Goal: Task Accomplishment & Management: Complete application form

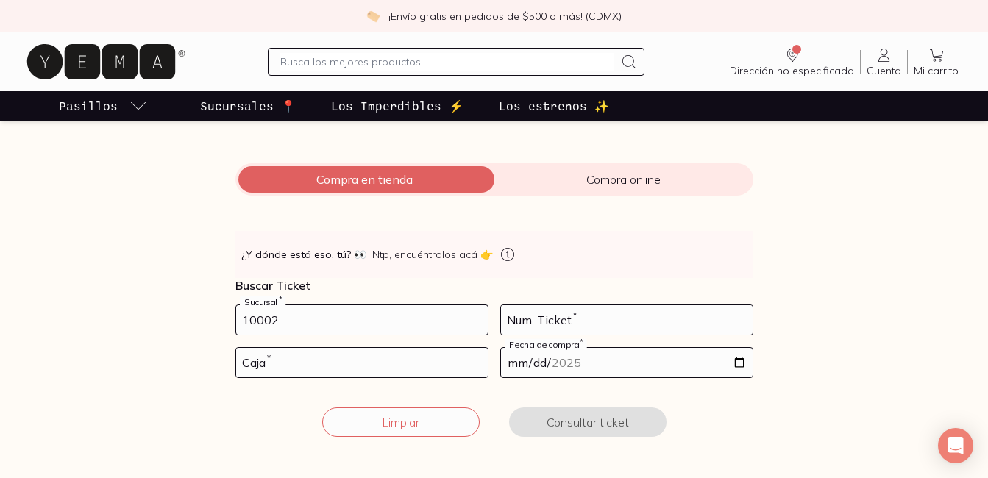
type input "10002"
click at [579, 320] on input "number" at bounding box center [626, 319] width 251 height 29
type input "257"
click at [355, 367] on input "number" at bounding box center [361, 362] width 251 height 29
type input "10"
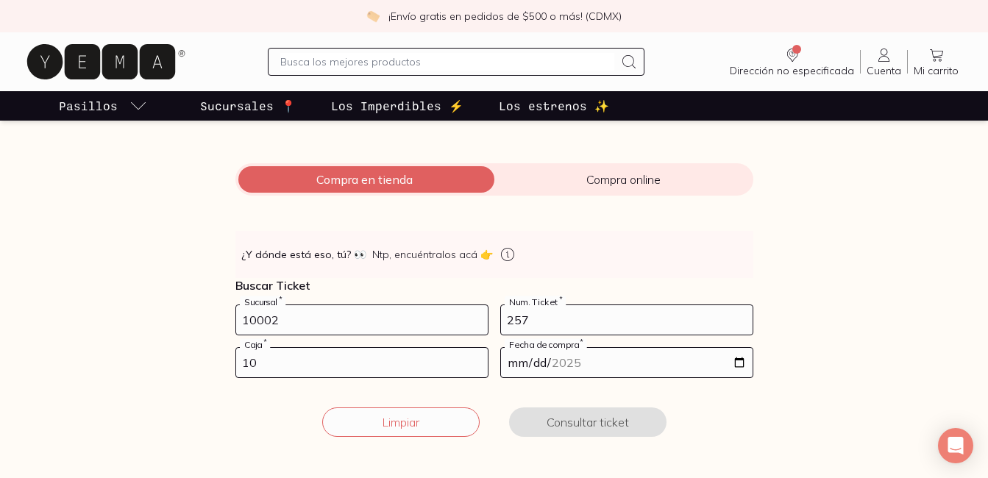
click at [683, 365] on input "date" at bounding box center [626, 362] width 251 height 29
click at [743, 359] on input "date" at bounding box center [626, 362] width 251 height 29
type input "[DATE]"
click at [575, 436] on button "Consultar ticket" at bounding box center [587, 421] width 157 height 29
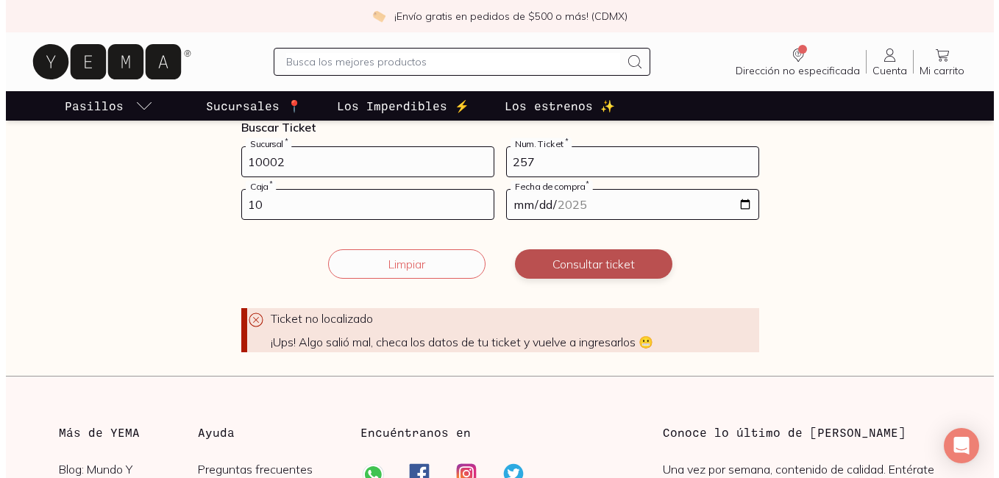
scroll to position [304, 0]
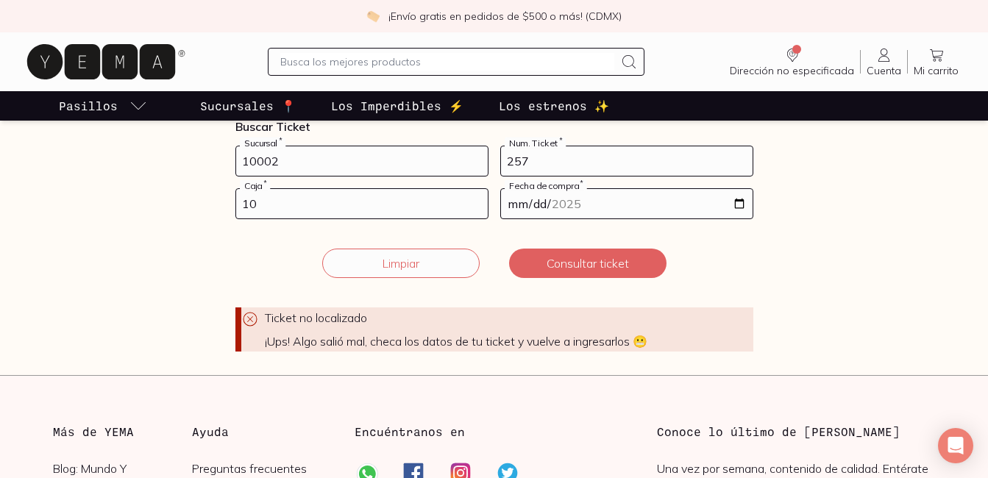
click at [284, 213] on input "10" at bounding box center [361, 203] width 251 height 29
type input "1"
type input "02"
click at [542, 165] on input "257" at bounding box center [626, 160] width 251 height 29
type input "2"
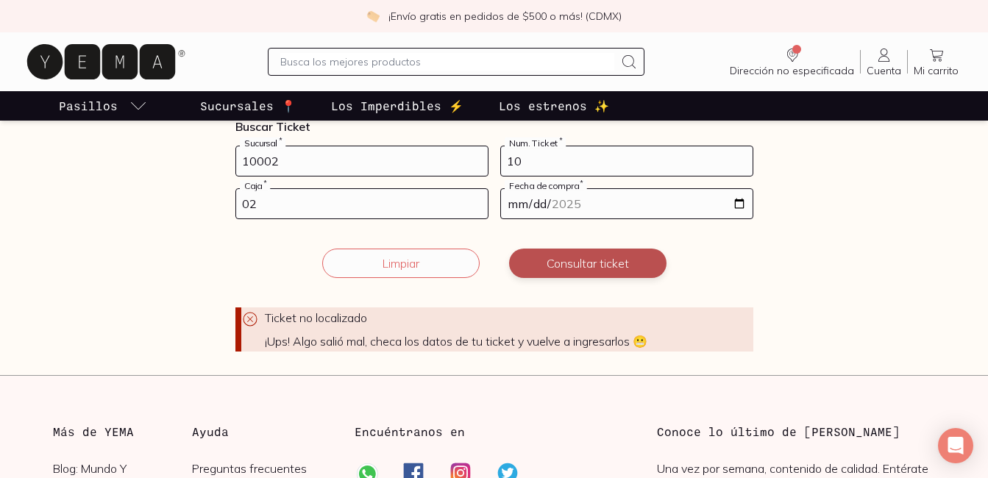
type input "10"
click at [585, 260] on button "Consultar ticket" at bounding box center [587, 263] width 157 height 29
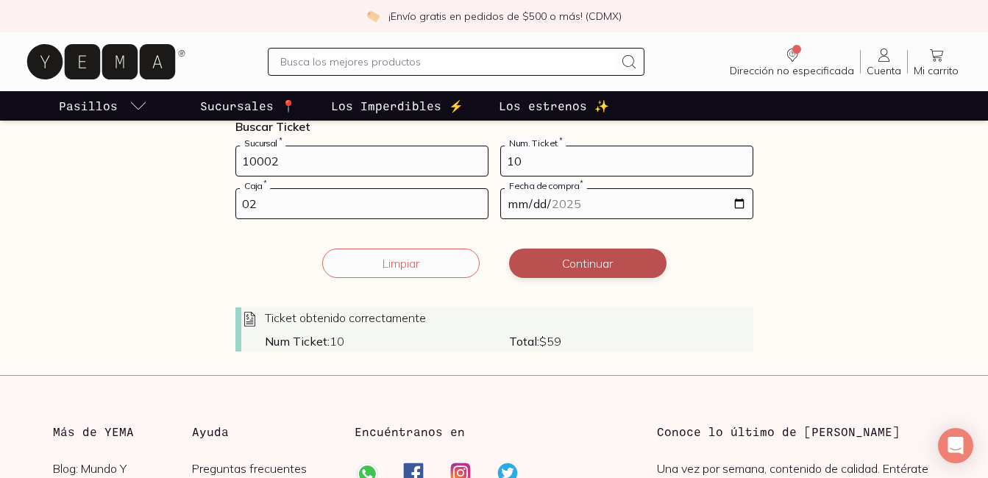
click at [585, 260] on button "Continuar" at bounding box center [587, 263] width 157 height 29
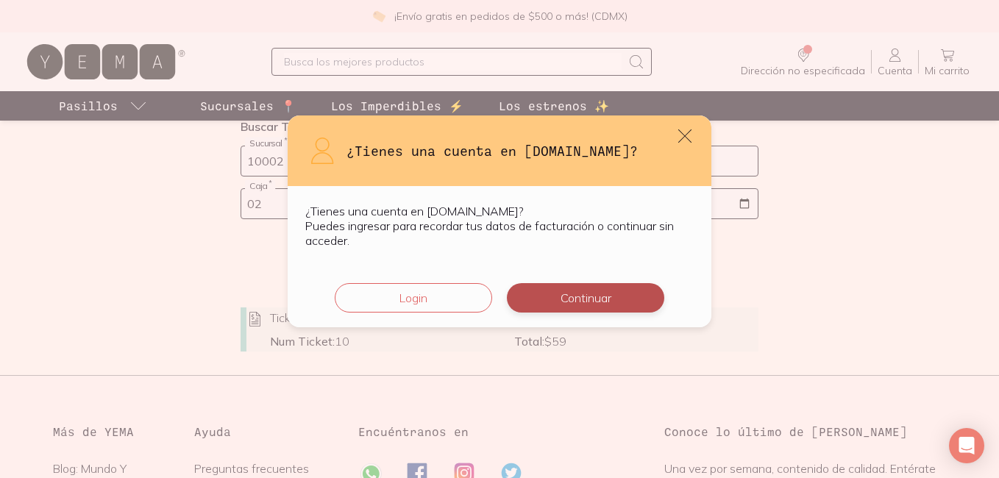
click at [593, 306] on button "Continuar" at bounding box center [585, 297] width 157 height 29
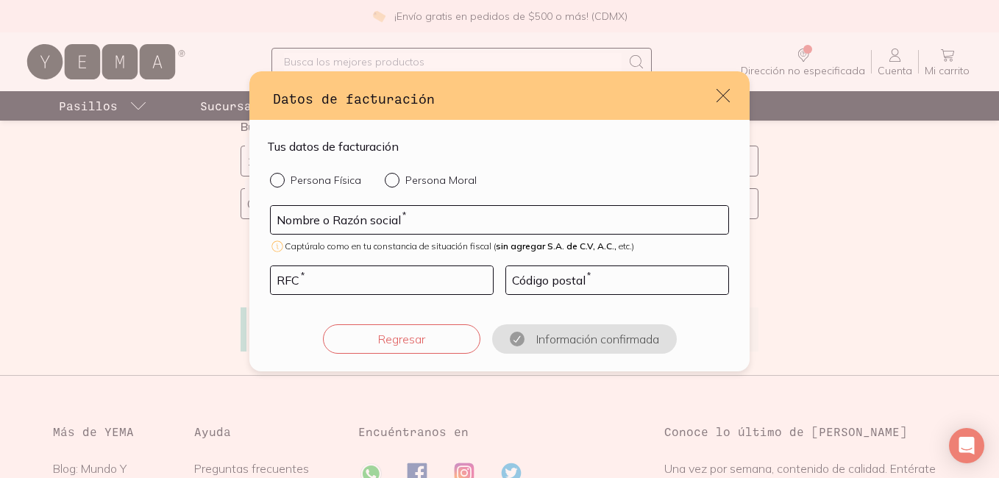
click at [282, 176] on div "default" at bounding box center [280, 180] width 21 height 15
click at [282, 176] on input "Persona Física" at bounding box center [276, 179] width 12 height 12
radio input "true"
click at [381, 224] on input "default" at bounding box center [499, 220] width 457 height 28
type input "[PERSON_NAME] OCAMPO5"
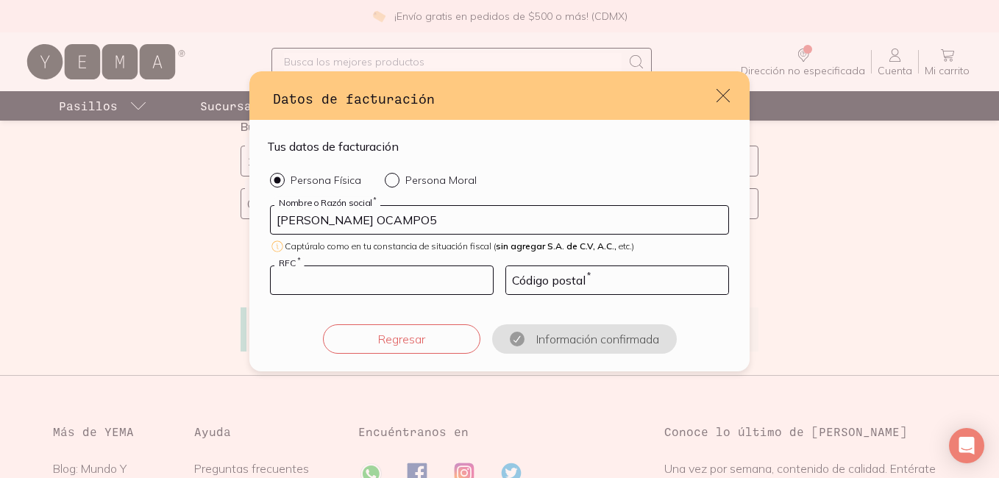
type input "AAOI930718EY0"
type input "96519"
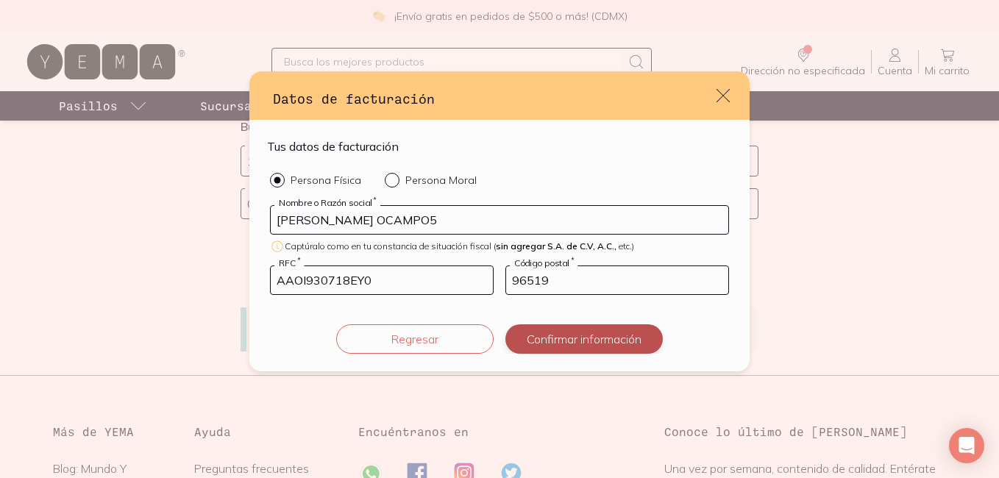
click at [549, 331] on button "Confirmar información" at bounding box center [583, 338] width 157 height 29
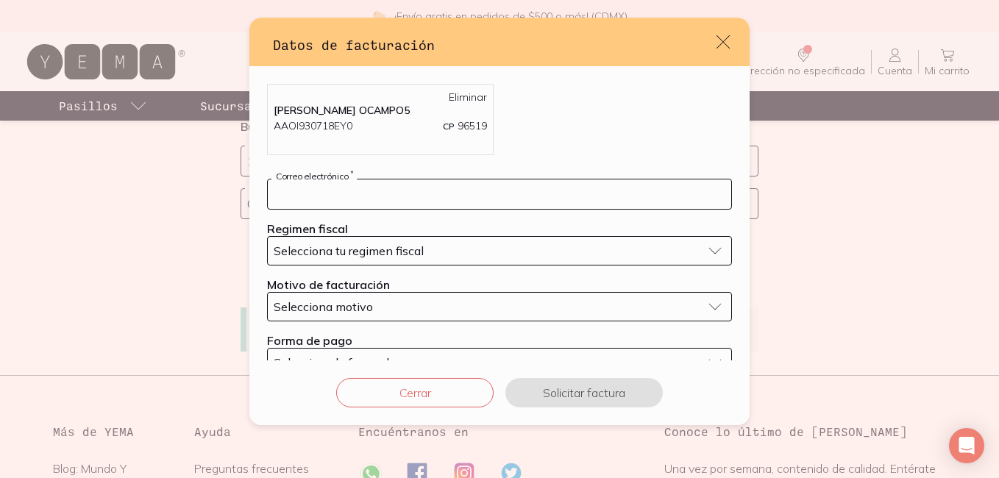
click at [448, 202] on input "default" at bounding box center [499, 193] width 463 height 29
type input "[EMAIL_ADDRESS][DOMAIN_NAME]"
click at [428, 254] on div "Selecciona tu regimen fiscal" at bounding box center [488, 250] width 428 height 15
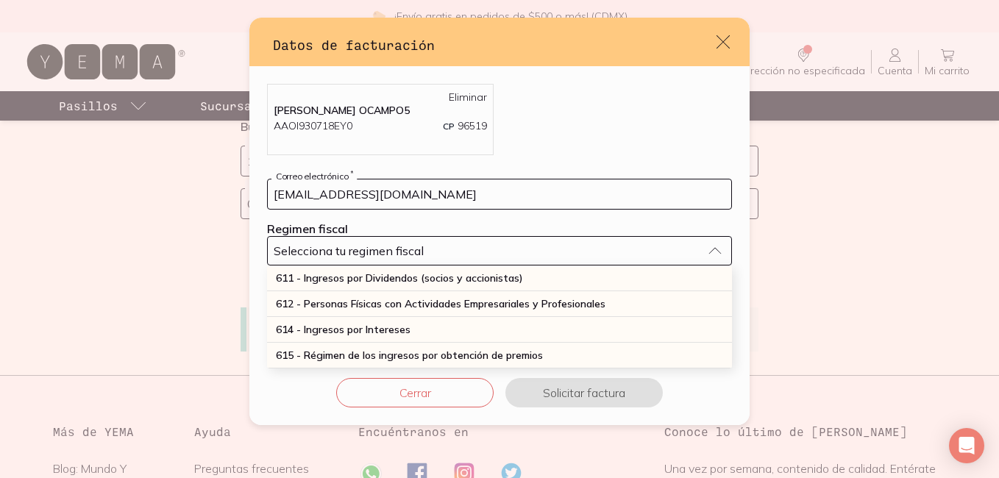
scroll to position [176, 0]
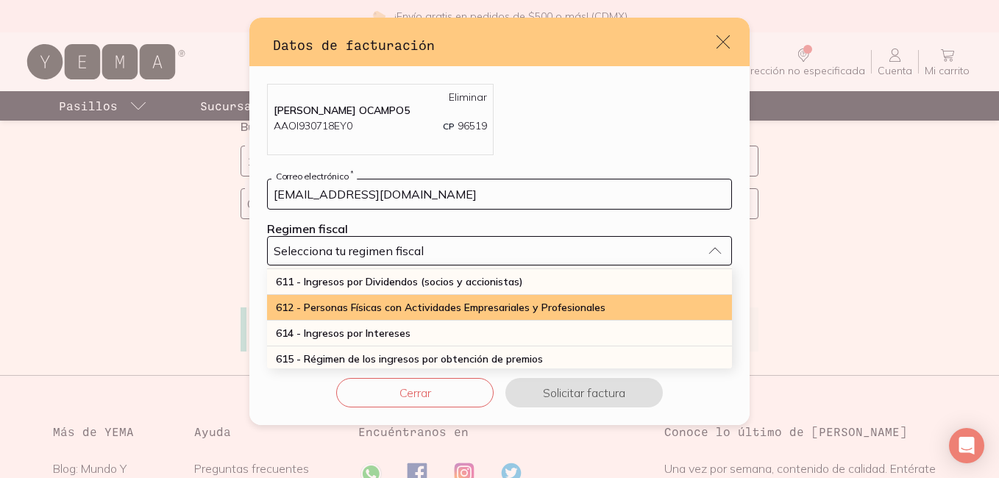
click at [450, 302] on span "612 - Personas Físicas con Actividades Empresariales y Profesionales" at bounding box center [440, 307] width 329 height 13
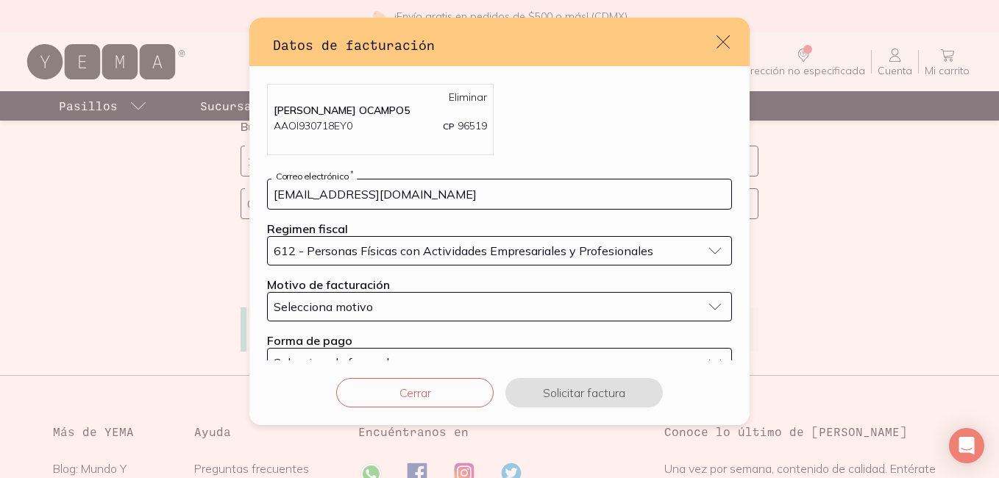
click at [450, 302] on div "Selecciona motivo" at bounding box center [488, 306] width 428 height 15
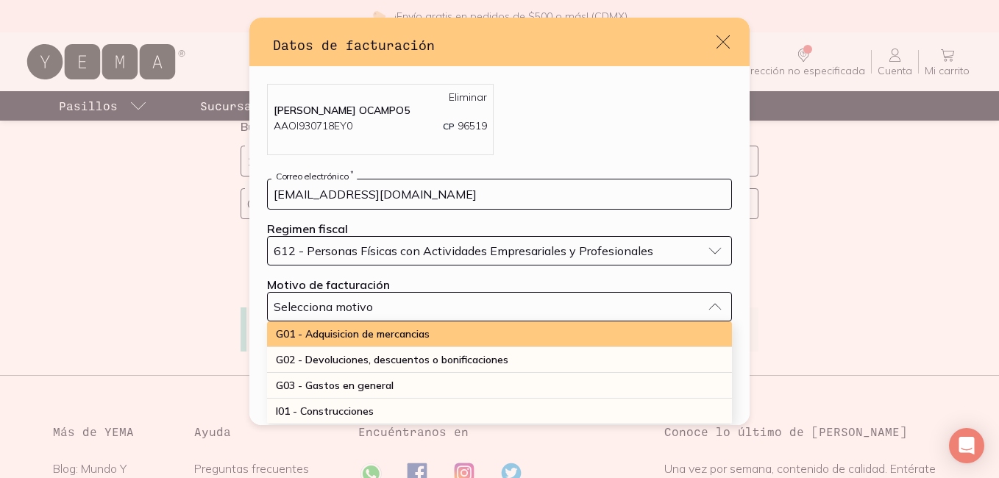
click at [426, 342] on div "G01 - Adquisicion de mercancias" at bounding box center [499, 334] width 465 height 26
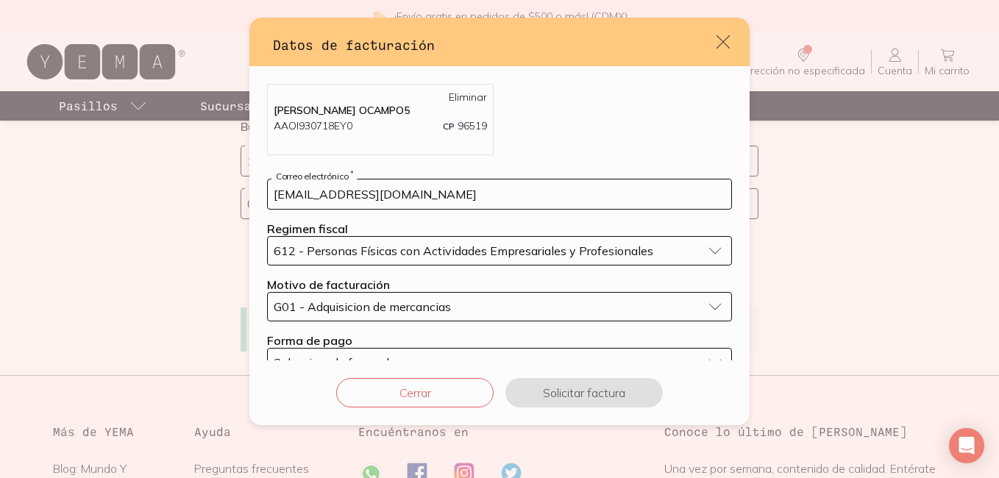
scroll to position [35, 0]
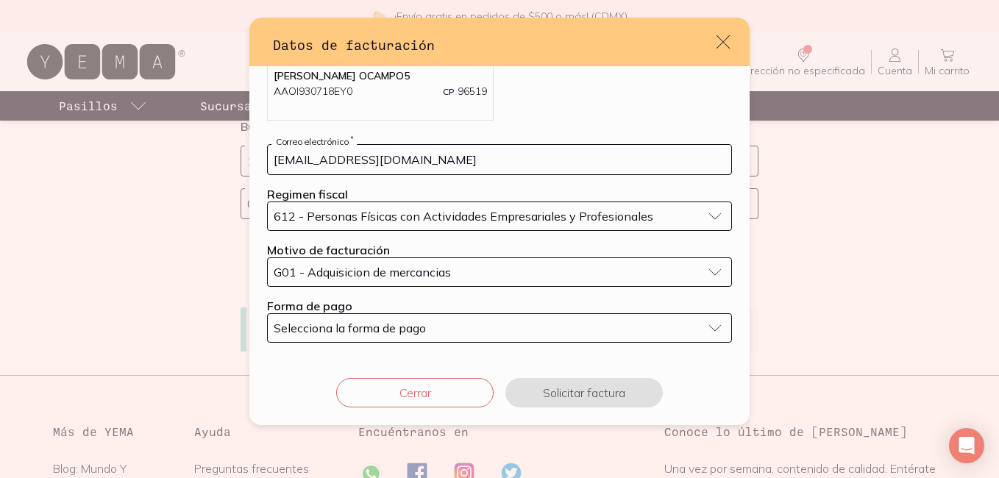
click at [431, 334] on div "Selecciona la forma de pago" at bounding box center [488, 328] width 428 height 15
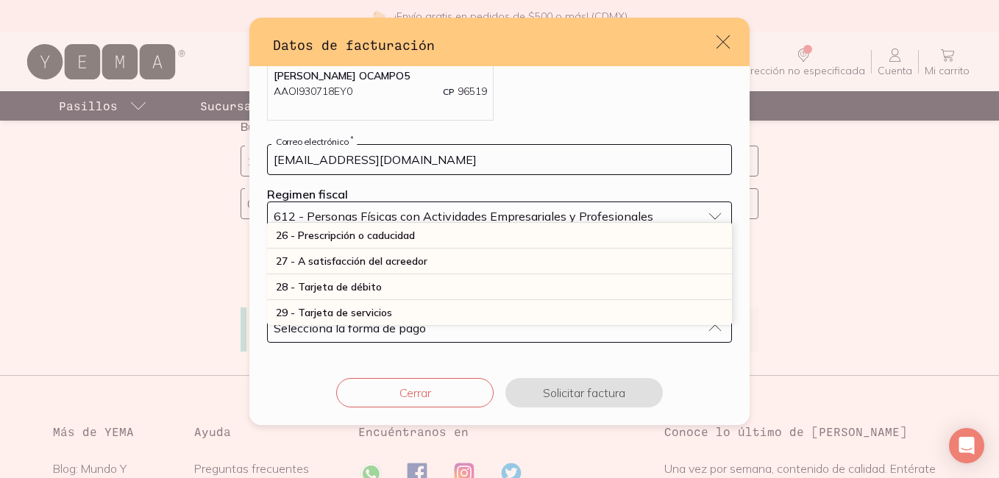
scroll to position [388, 0]
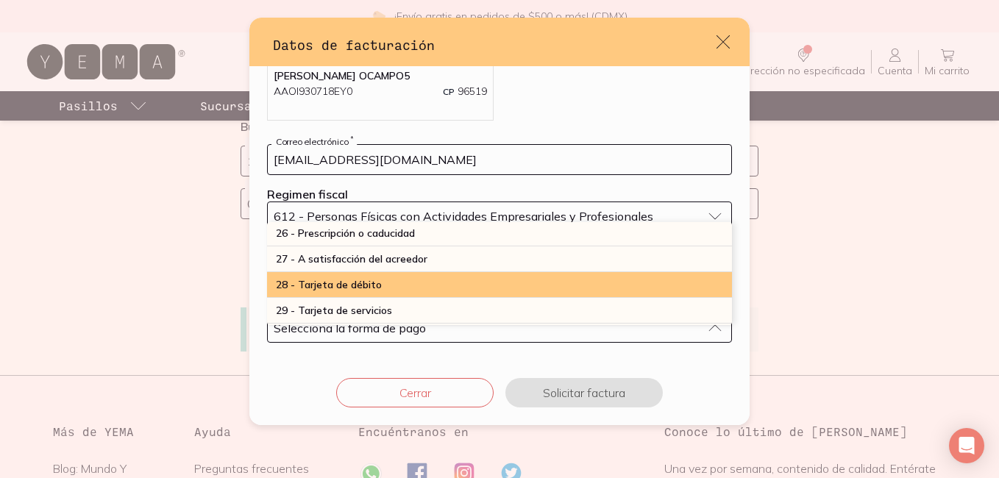
click at [421, 281] on div "28 - Tarjeta de débito" at bounding box center [499, 285] width 465 height 26
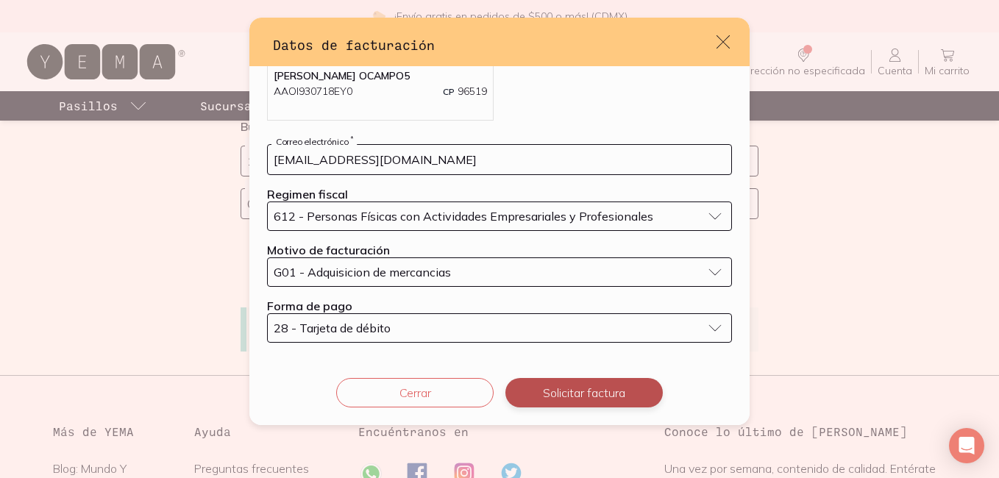
click at [560, 392] on button "Solicitar factura" at bounding box center [583, 392] width 157 height 29
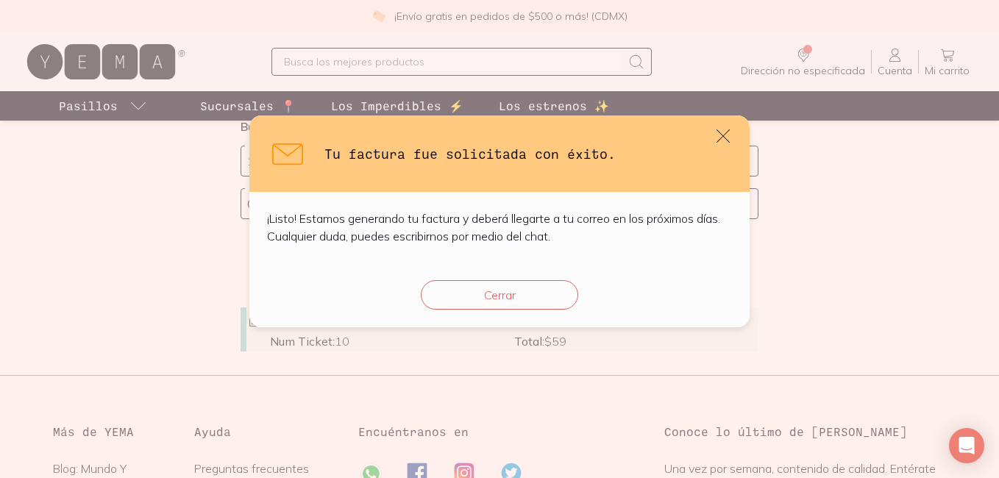
scroll to position [0, 0]
click at [529, 304] on button "Cerrar" at bounding box center [499, 294] width 157 height 29
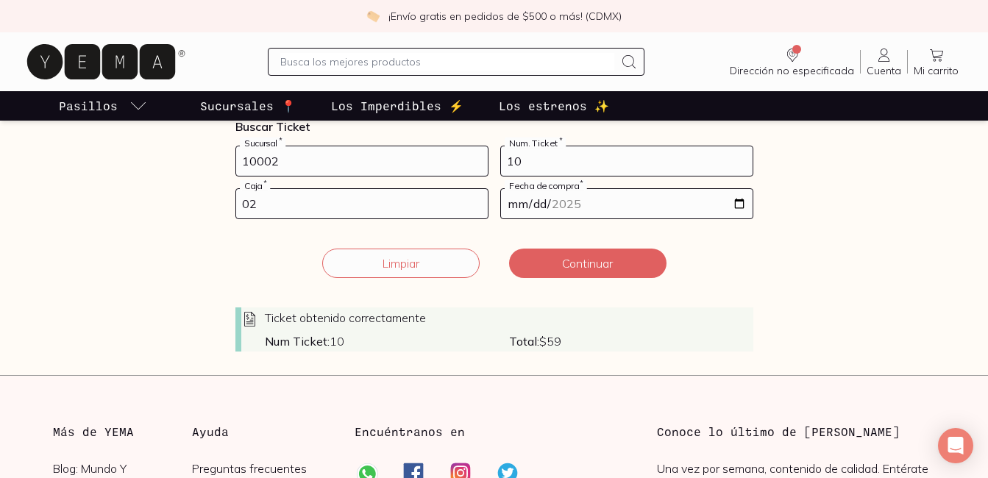
click at [407, 154] on input "10002" at bounding box center [361, 160] width 251 height 29
type input "1"
type input "1002"
click at [552, 168] on input "10" at bounding box center [626, 160] width 251 height 29
type input "1"
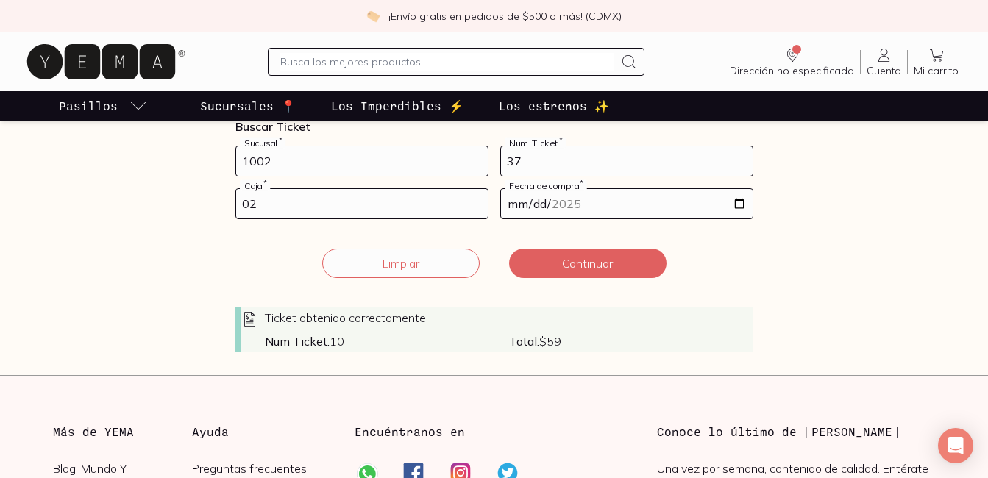
type input "37"
click at [299, 204] on input "02" at bounding box center [361, 203] width 251 height 29
click at [268, 165] on input "1002" at bounding box center [361, 160] width 251 height 29
type input "10002"
click at [325, 219] on div "02 Caja *" at bounding box center [361, 203] width 253 height 31
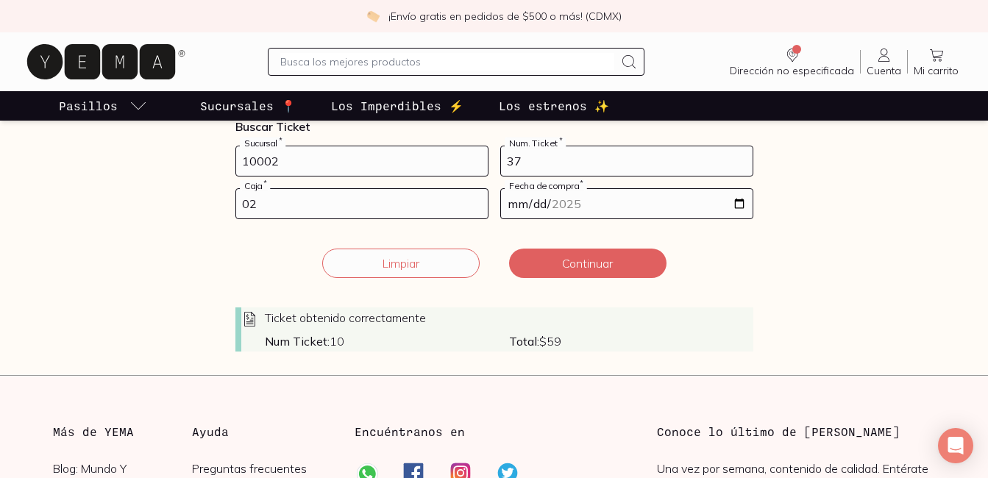
click at [324, 210] on input "02" at bounding box center [361, 203] width 251 height 29
click at [743, 205] on input "[DATE]" at bounding box center [626, 203] width 251 height 29
type input "[DATE]"
click at [600, 274] on button "Continuar" at bounding box center [587, 263] width 157 height 29
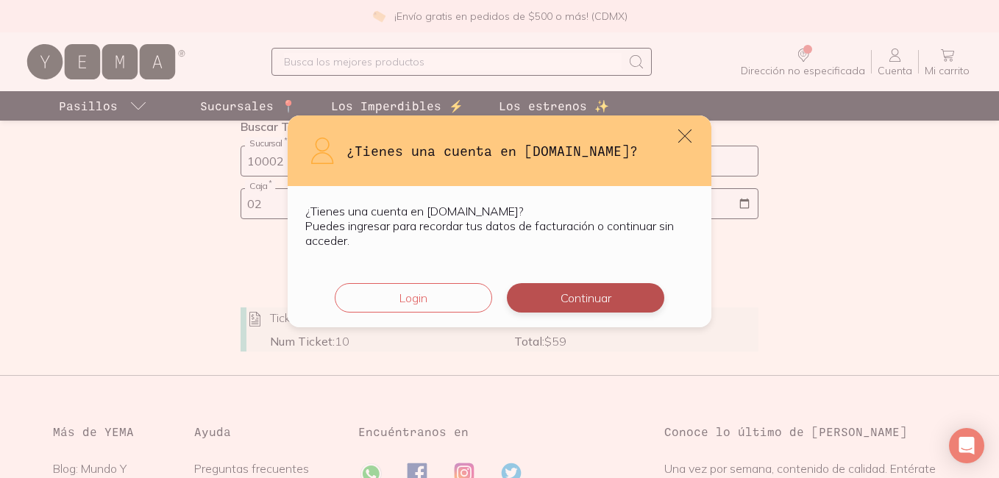
click at [600, 307] on button "Continuar" at bounding box center [585, 297] width 157 height 29
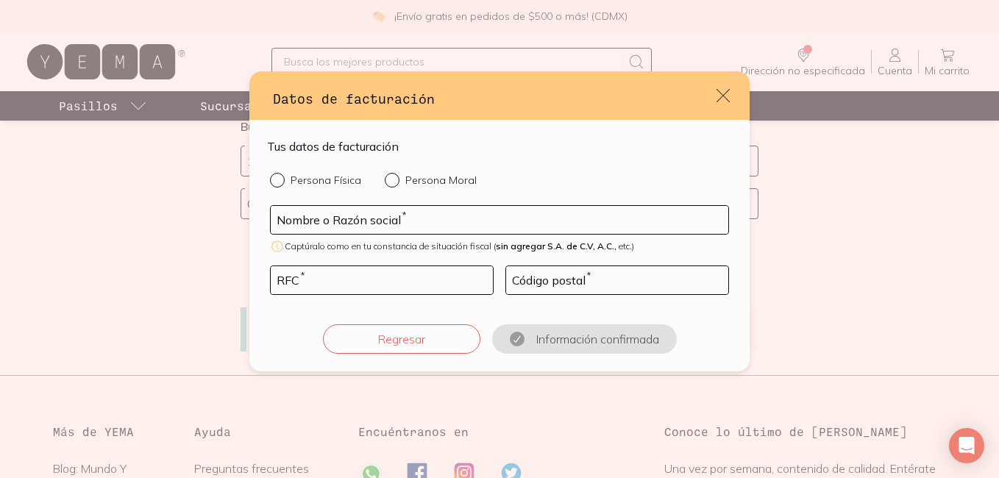
click at [274, 179] on input "Persona Física" at bounding box center [276, 179] width 12 height 12
radio input "true"
click at [313, 282] on input "default" at bounding box center [382, 280] width 222 height 28
type input "AAOI930718EY0"
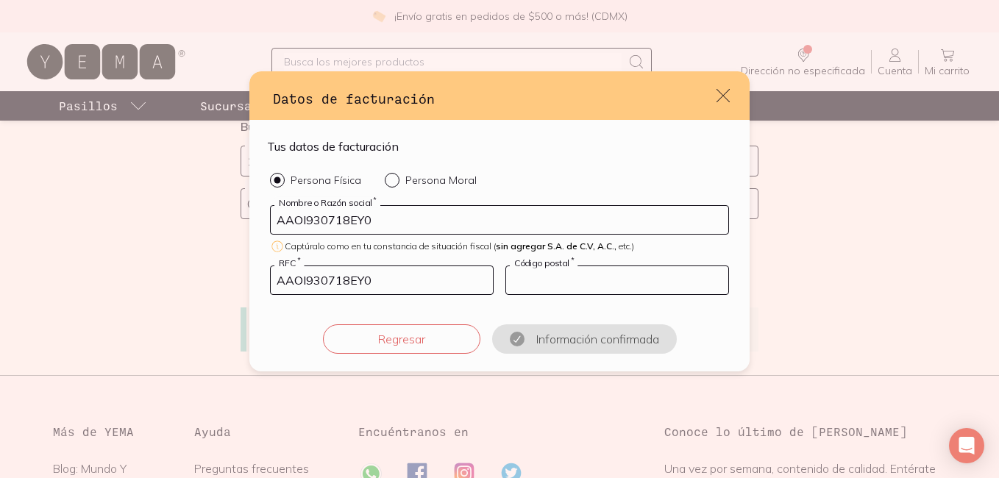
type input "96519"
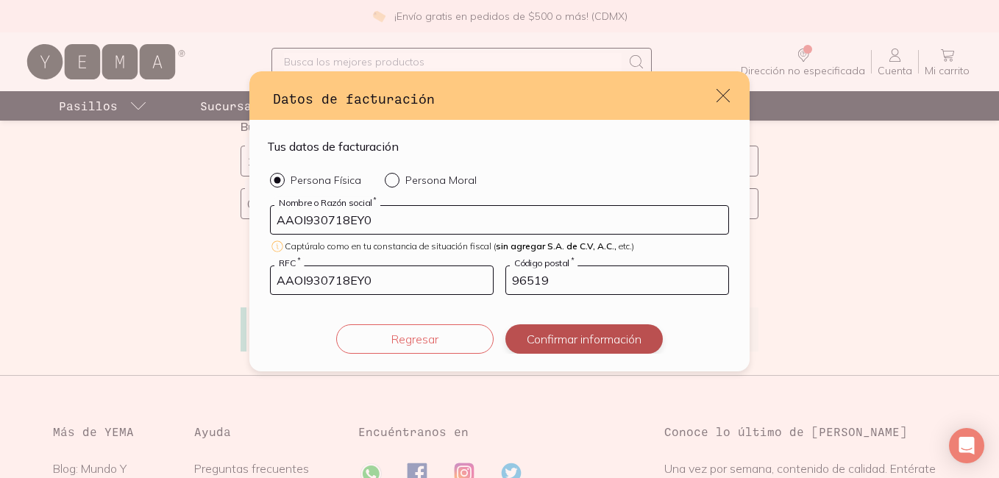
click at [582, 348] on button "Confirmar información" at bounding box center [583, 338] width 157 height 29
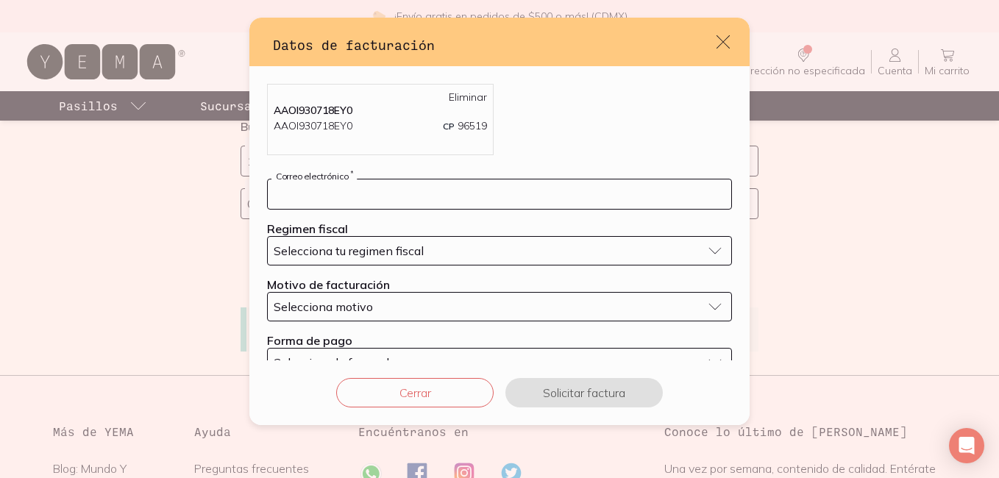
click at [485, 201] on input "default" at bounding box center [499, 193] width 463 height 29
type input "[EMAIL_ADDRESS][DOMAIN_NAME]"
click at [406, 254] on span "Selecciona tu regimen fiscal" at bounding box center [349, 250] width 150 height 15
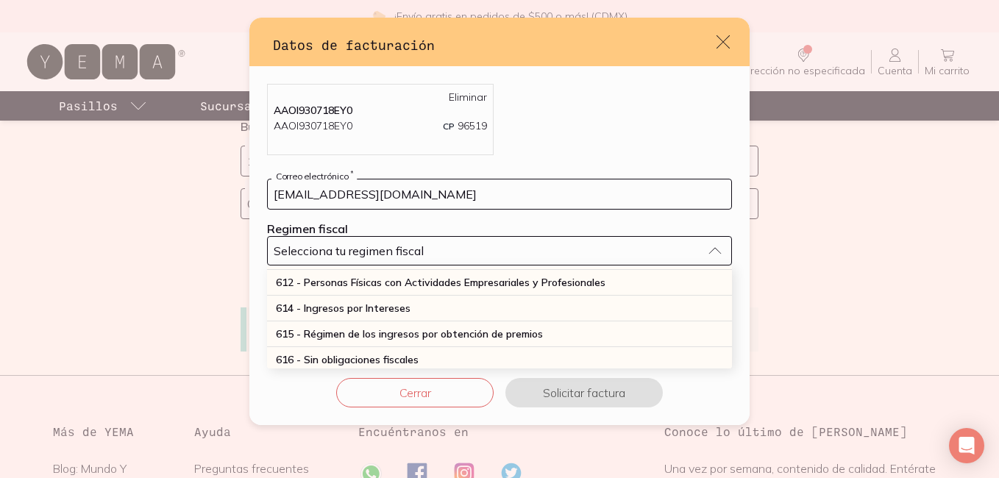
scroll to position [202, 0]
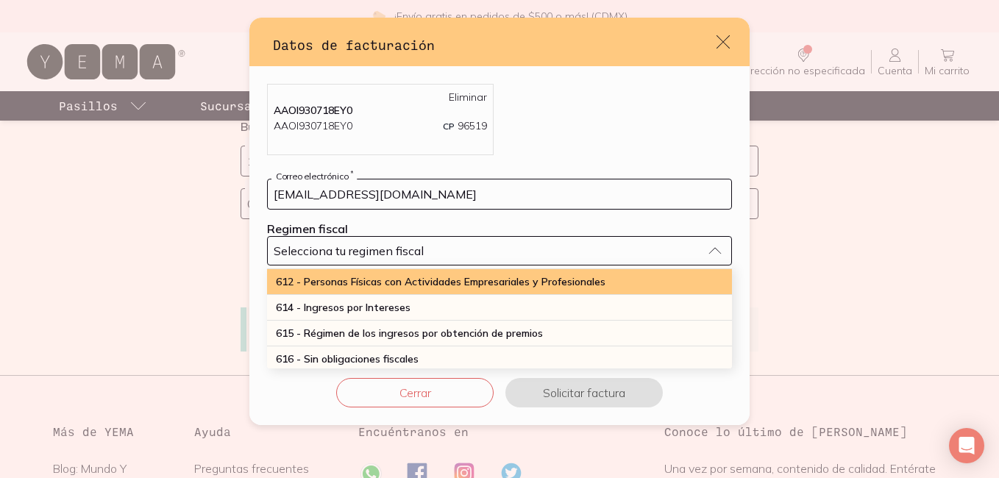
click at [418, 282] on span "612 - Personas Físicas con Actividades Empresariales y Profesionales" at bounding box center [440, 281] width 329 height 13
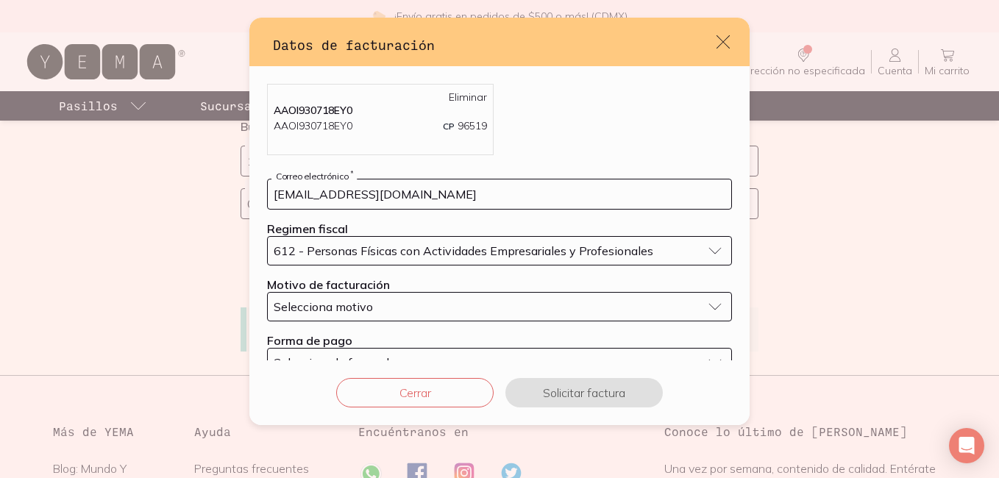
click at [410, 309] on div "Selecciona motivo" at bounding box center [488, 306] width 428 height 15
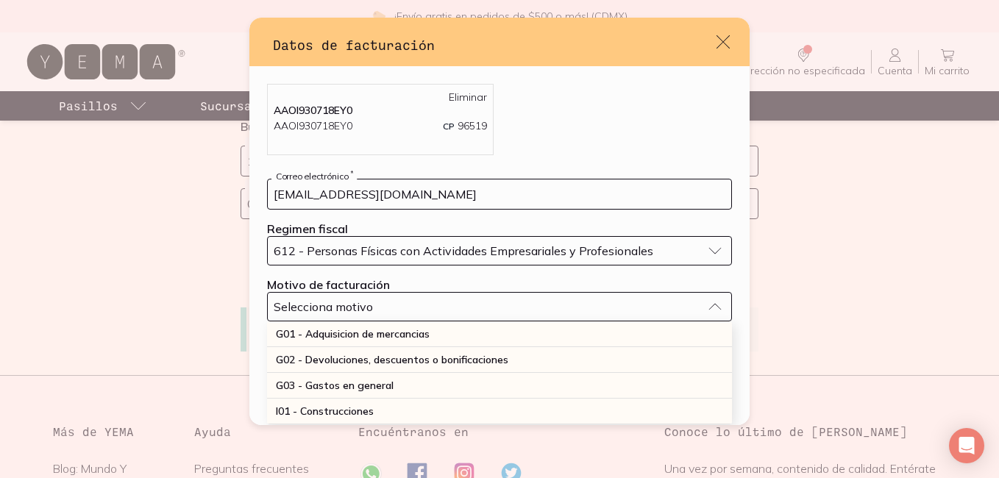
click at [410, 309] on div "Selecciona motivo" at bounding box center [488, 306] width 428 height 15
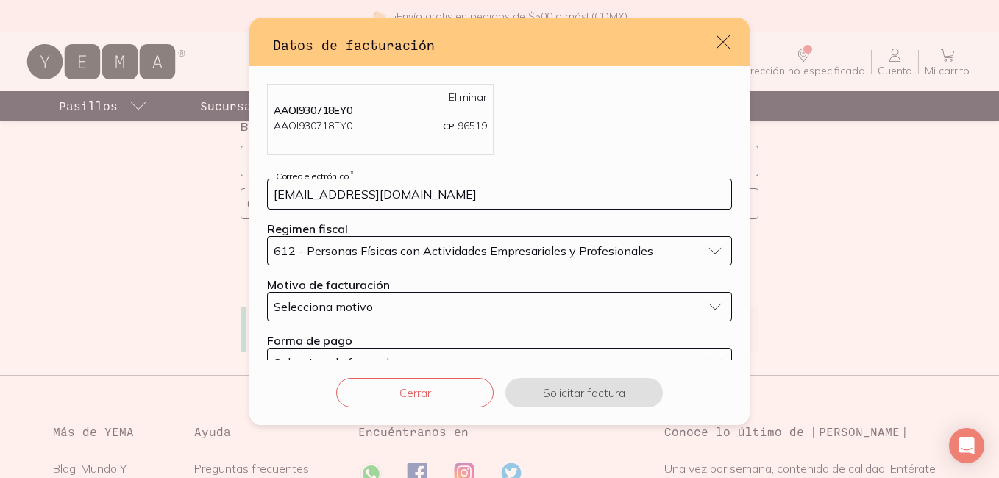
click at [410, 309] on div "Selecciona motivo" at bounding box center [488, 306] width 428 height 15
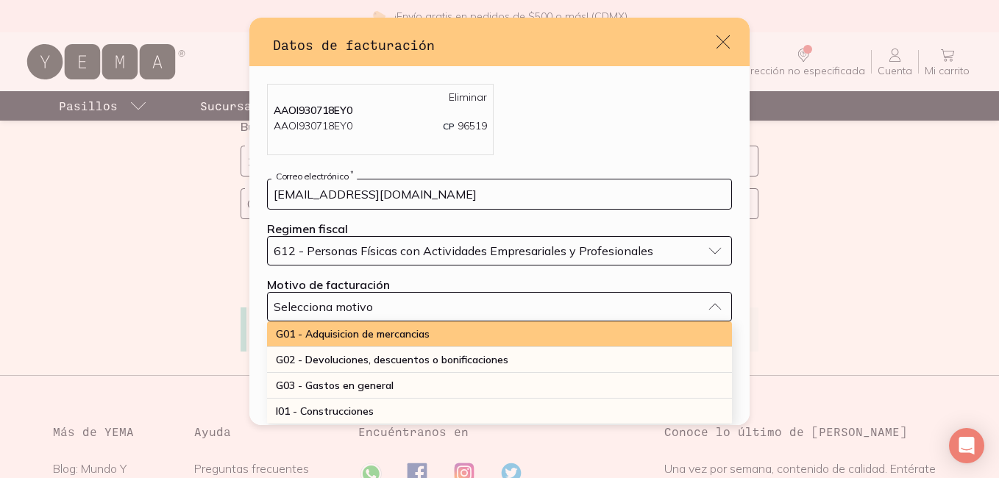
click at [393, 333] on span "G01 - Adquisicion de mercancias" at bounding box center [353, 333] width 154 height 13
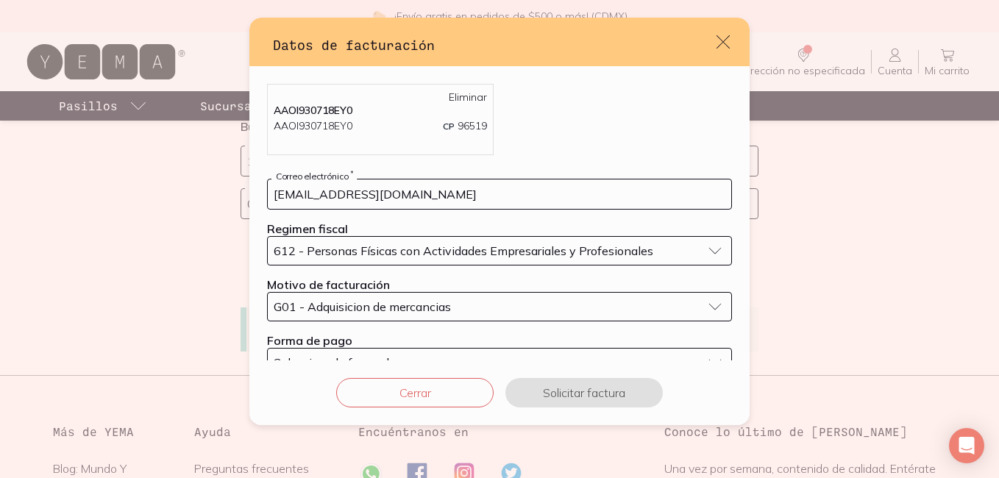
scroll to position [35, 0]
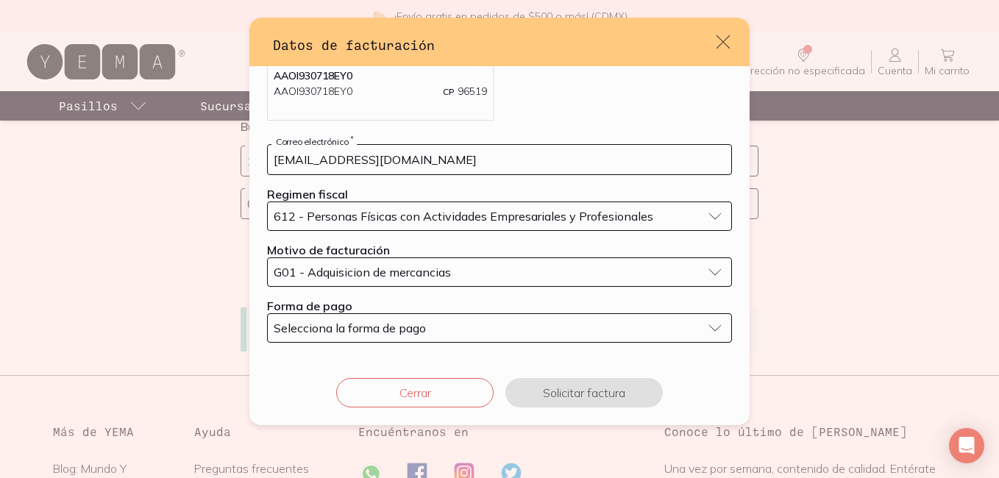
click at [393, 333] on span "Selecciona la forma de pago" at bounding box center [350, 328] width 152 height 15
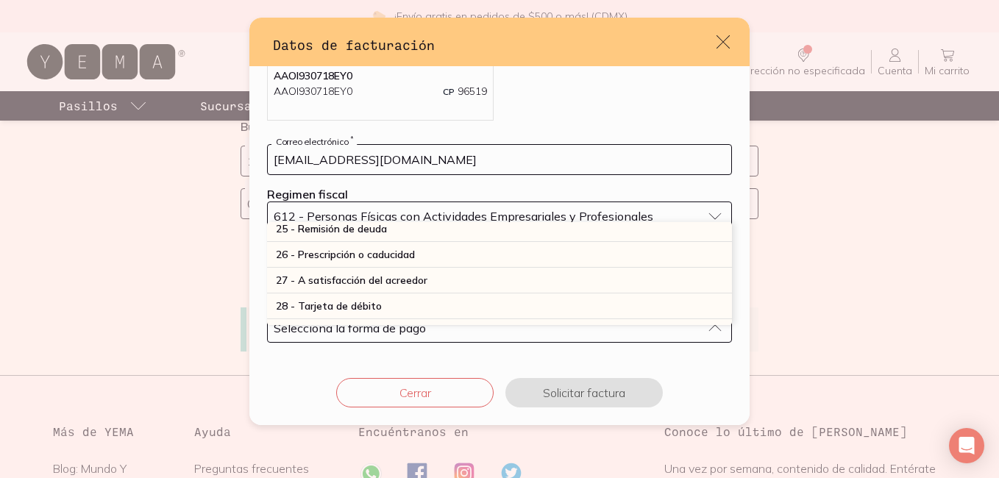
scroll to position [373, 0]
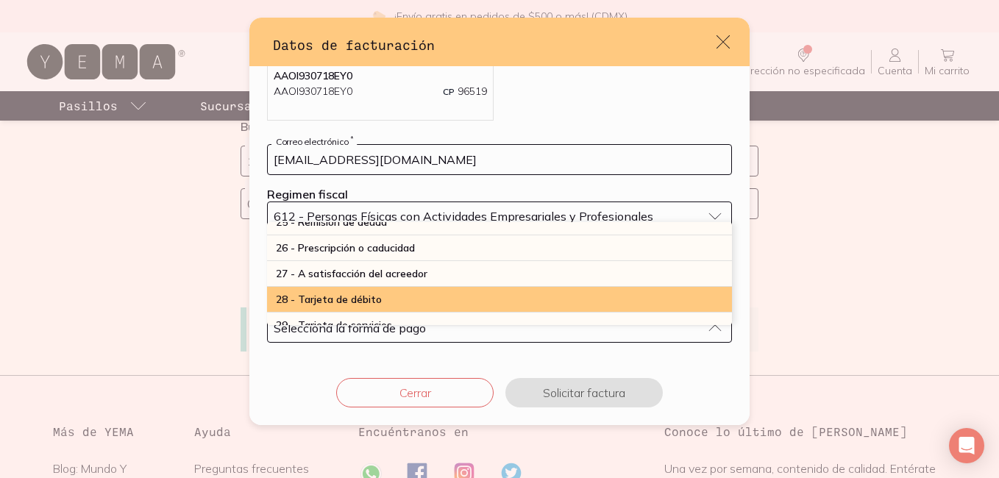
click at [372, 302] on span "28 - Tarjeta de débito" at bounding box center [329, 299] width 106 height 13
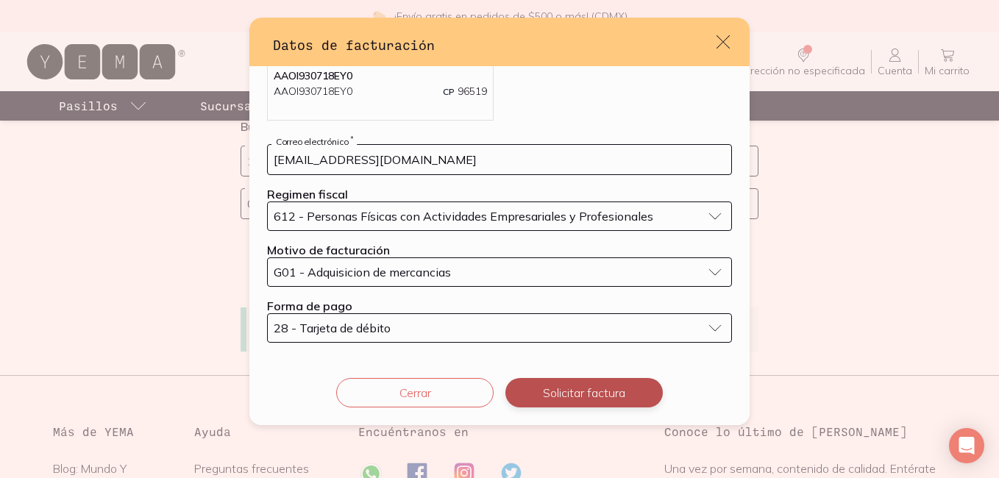
click at [578, 383] on button "Solicitar factura" at bounding box center [583, 392] width 157 height 29
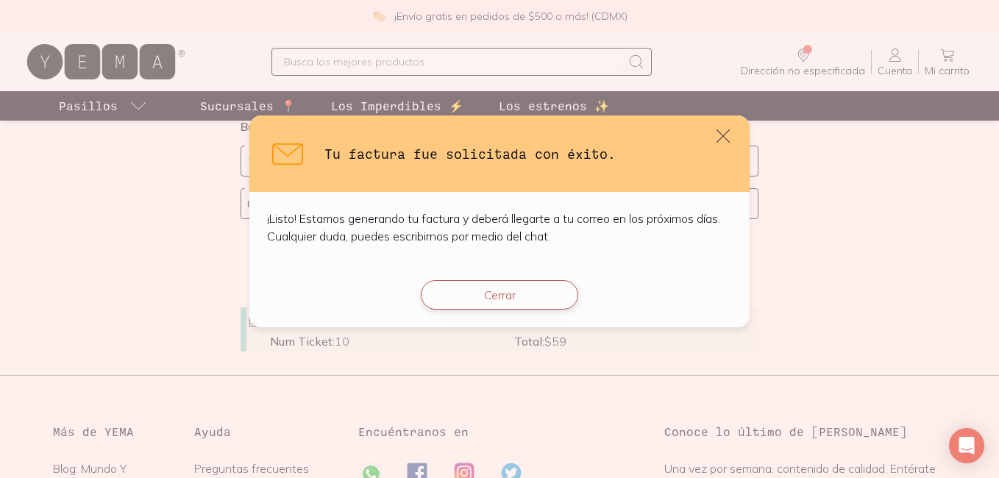
click at [534, 293] on button "Cerrar" at bounding box center [499, 294] width 157 height 29
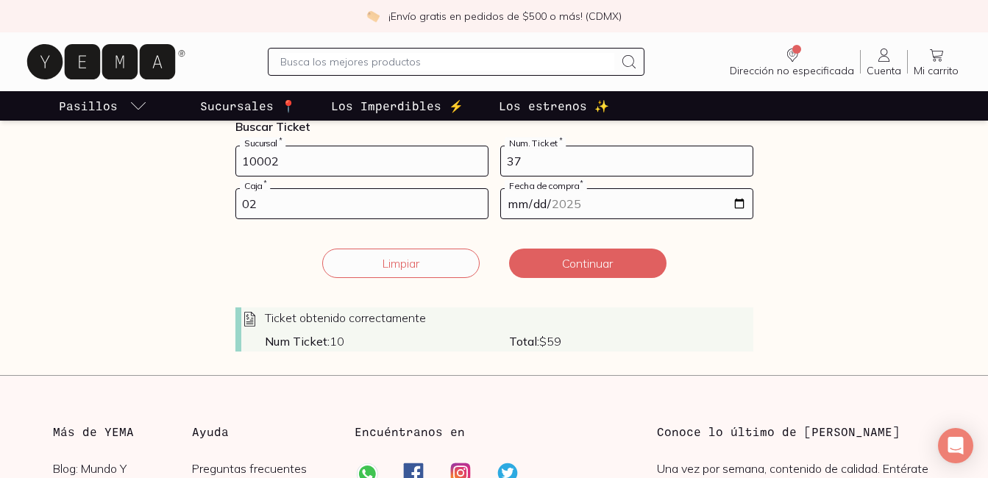
click at [371, 169] on input "10002" at bounding box center [361, 160] width 251 height 29
click at [530, 157] on input "37" at bounding box center [626, 160] width 251 height 29
type input "3"
type input "65"
click at [739, 212] on input "[DATE]" at bounding box center [626, 203] width 251 height 29
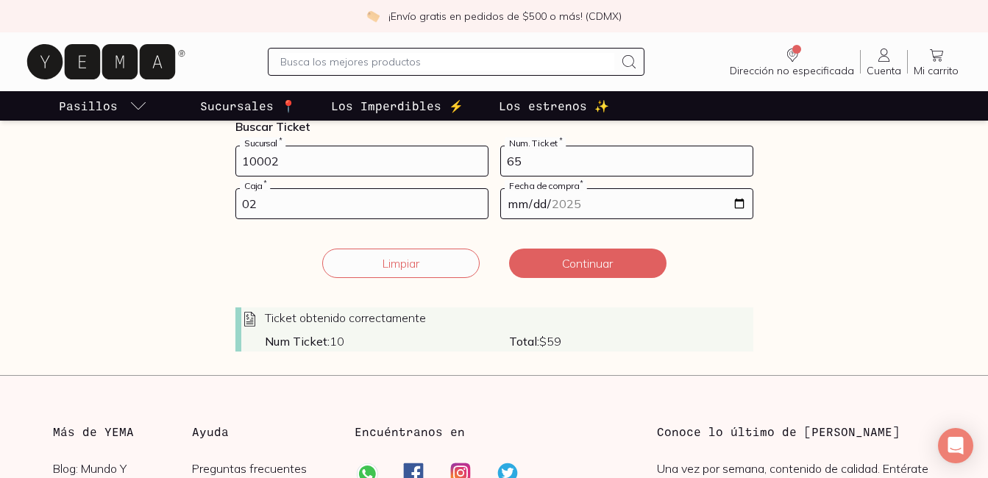
click at [741, 201] on input "[DATE]" at bounding box center [626, 203] width 251 height 29
type input "[DATE]"
click at [601, 267] on button "Continuar" at bounding box center [587, 263] width 157 height 29
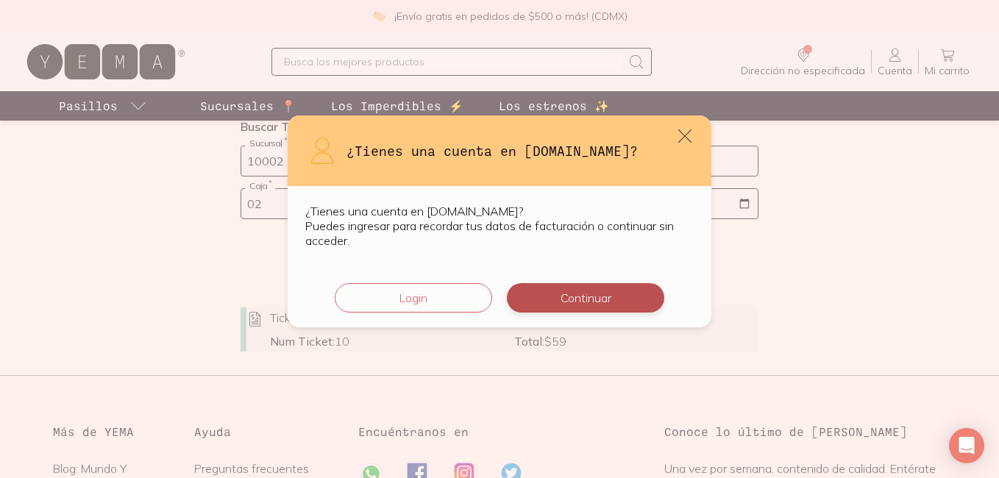
click at [579, 301] on button "Continuar" at bounding box center [585, 297] width 157 height 29
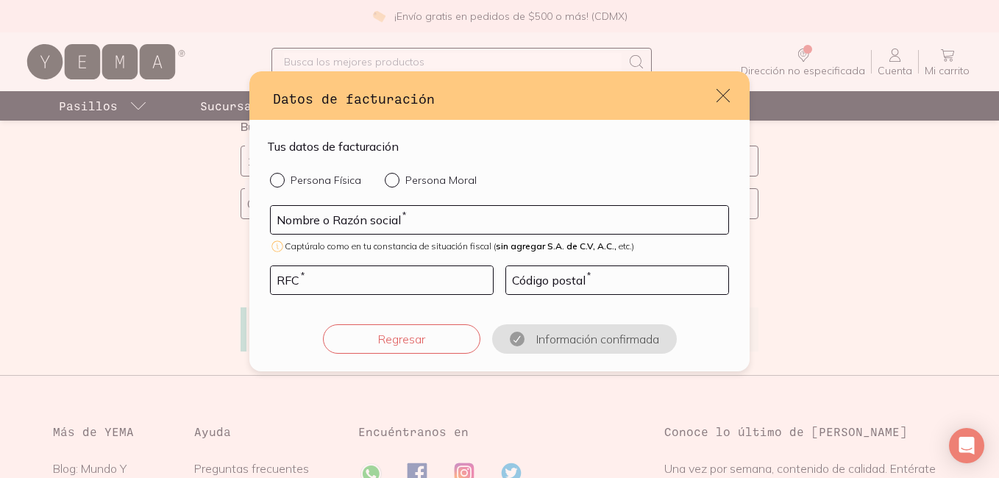
click at [281, 185] on div "default" at bounding box center [280, 180] width 21 height 15
click at [281, 185] on input "Persona Física" at bounding box center [276, 179] width 12 height 12
radio input "true"
click at [340, 220] on input "default" at bounding box center [499, 220] width 457 height 28
type input "[PERSON_NAME]"
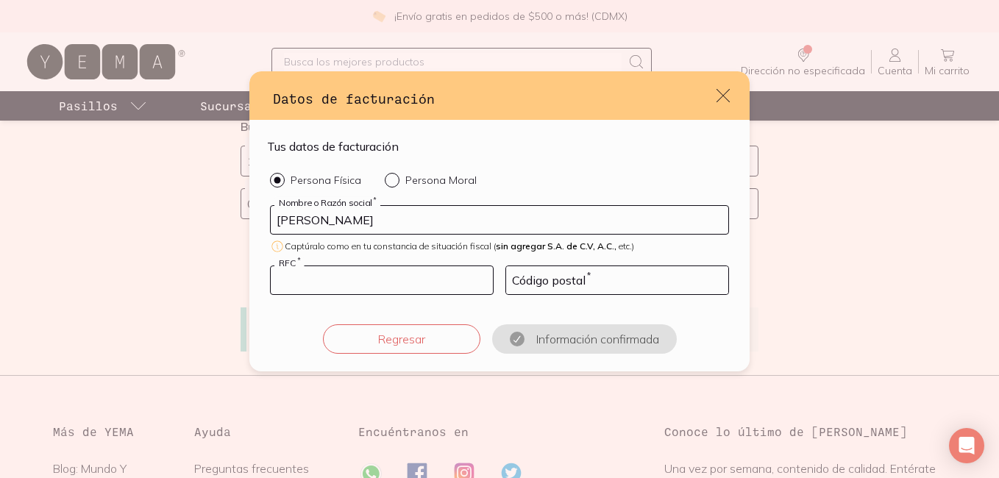
type input "[PERSON_NAME]"
type input "96519"
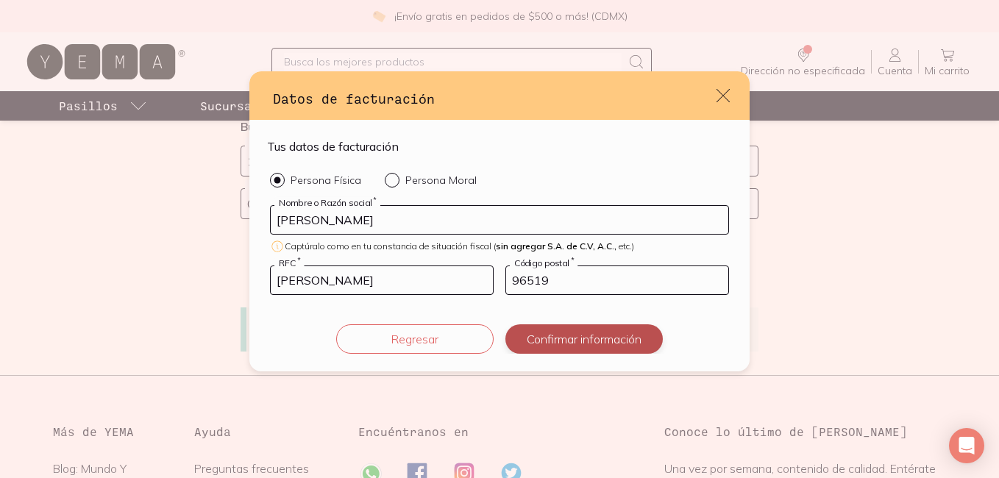
click at [548, 335] on button "Confirmar información" at bounding box center [583, 338] width 157 height 29
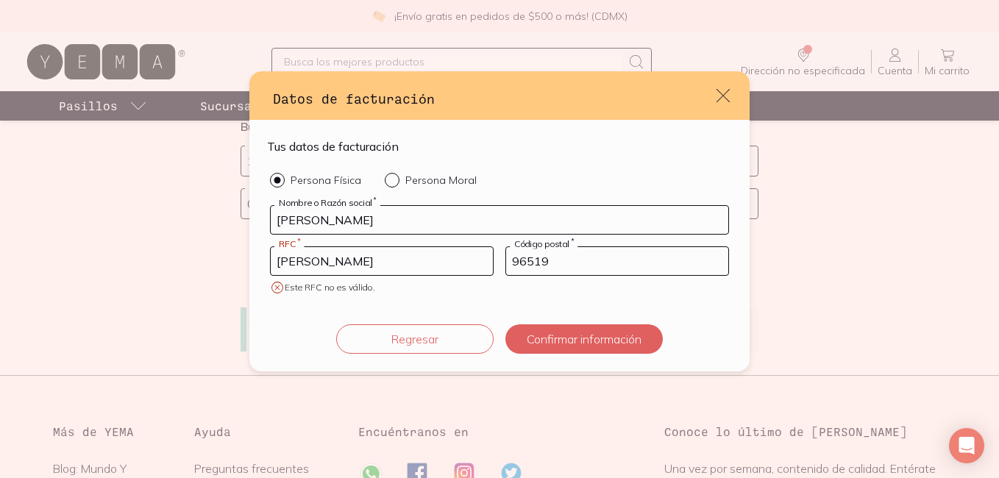
click at [424, 267] on input "[PERSON_NAME]" at bounding box center [382, 261] width 222 height 28
type input "A"
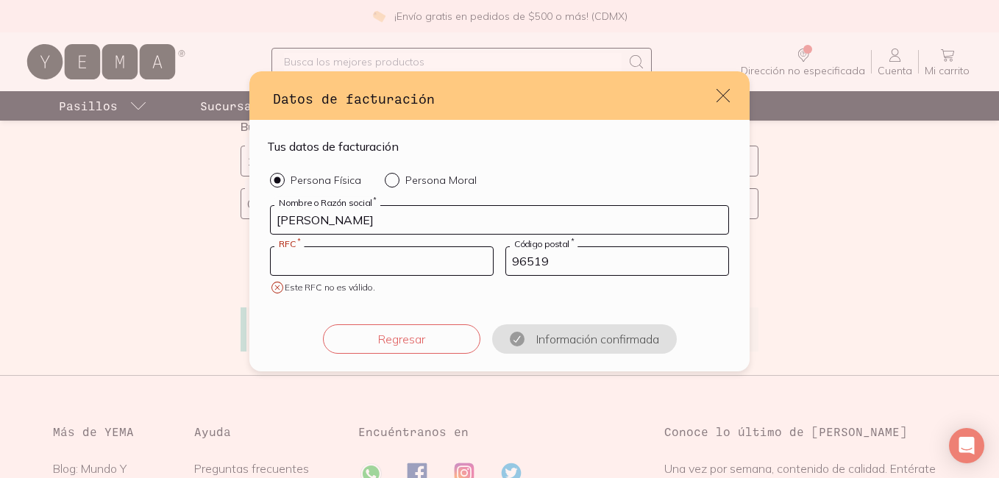
click at [424, 267] on input "default" at bounding box center [382, 261] width 222 height 28
type input "AAOI930718EY0"
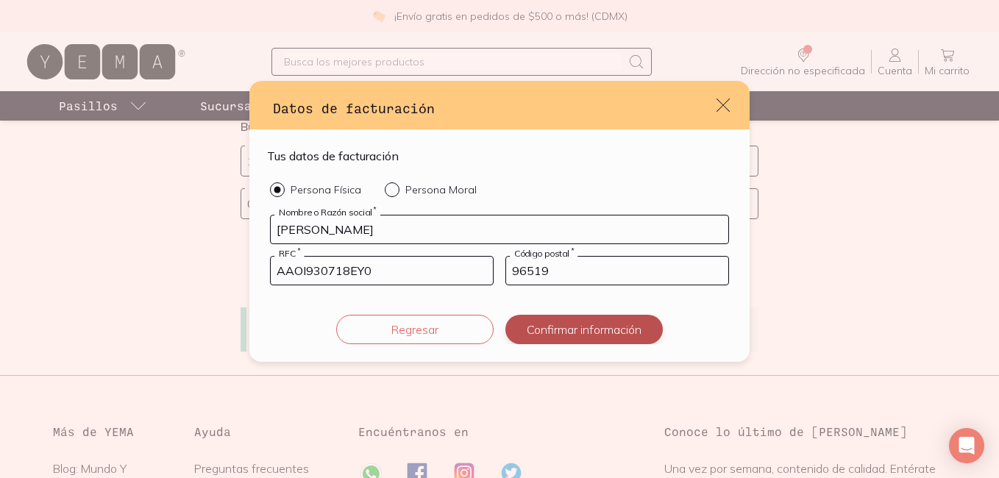
click at [524, 343] on button "Confirmar información" at bounding box center [583, 329] width 157 height 29
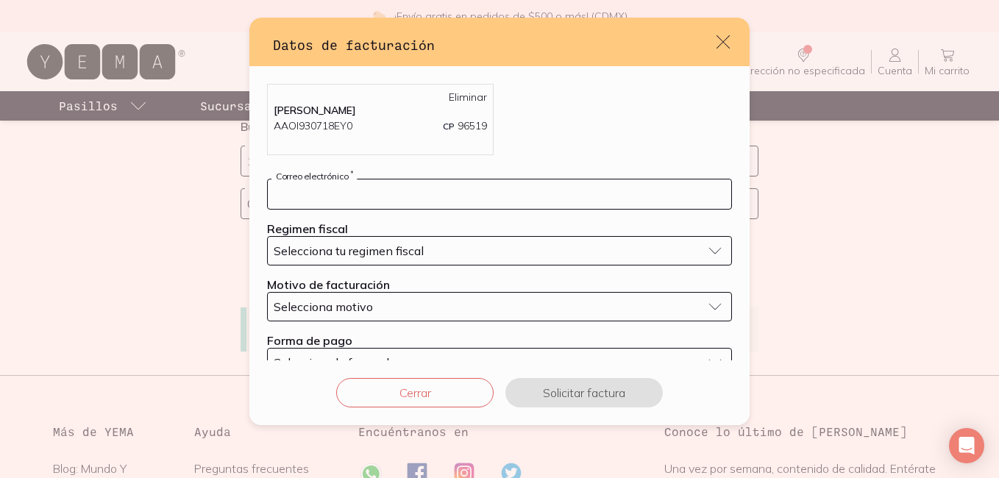
click at [404, 199] on input "default" at bounding box center [499, 193] width 463 height 29
type input "[EMAIL_ADDRESS][DOMAIN_NAME]"
click at [388, 251] on span "Selecciona tu regimen fiscal" at bounding box center [349, 250] width 150 height 15
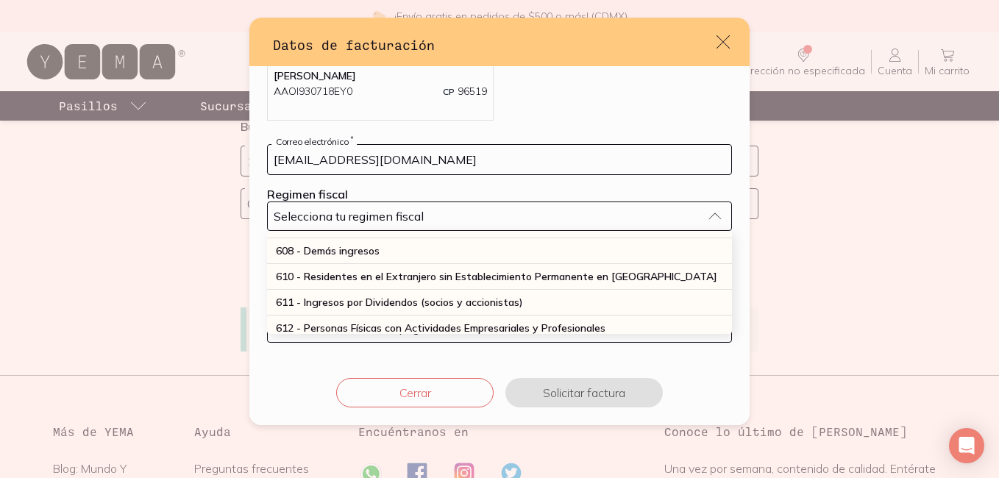
scroll to position [141, 0]
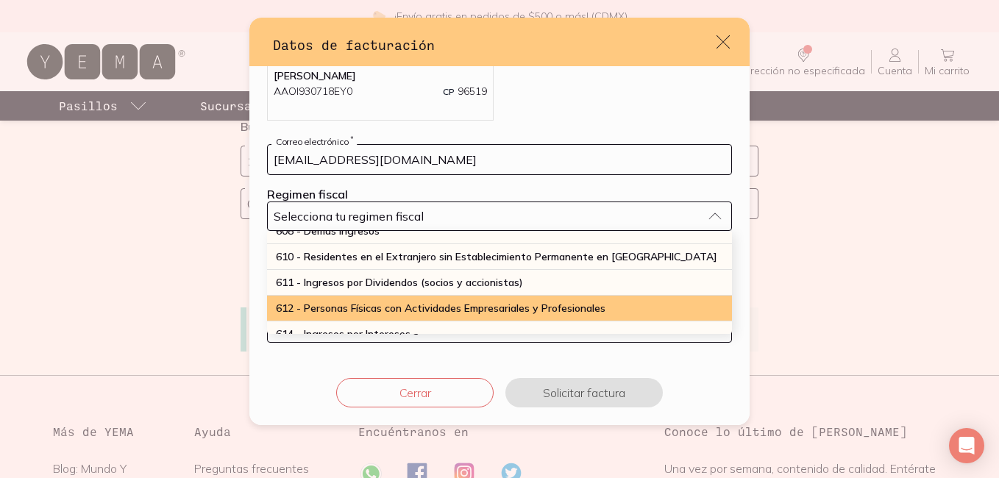
click at [397, 305] on span "612 - Personas Físicas con Actividades Empresariales y Profesionales" at bounding box center [440, 307] width 329 height 13
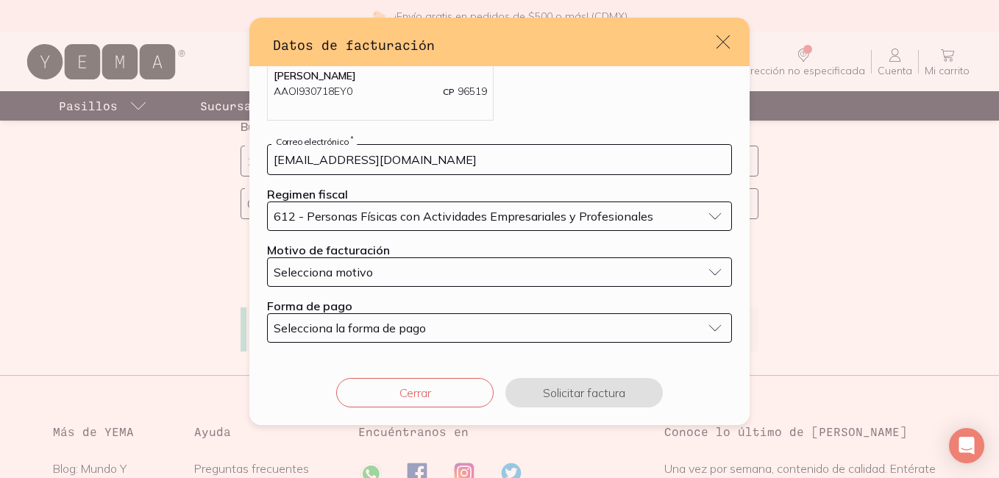
click at [485, 274] on div "Selecciona motivo" at bounding box center [488, 272] width 428 height 15
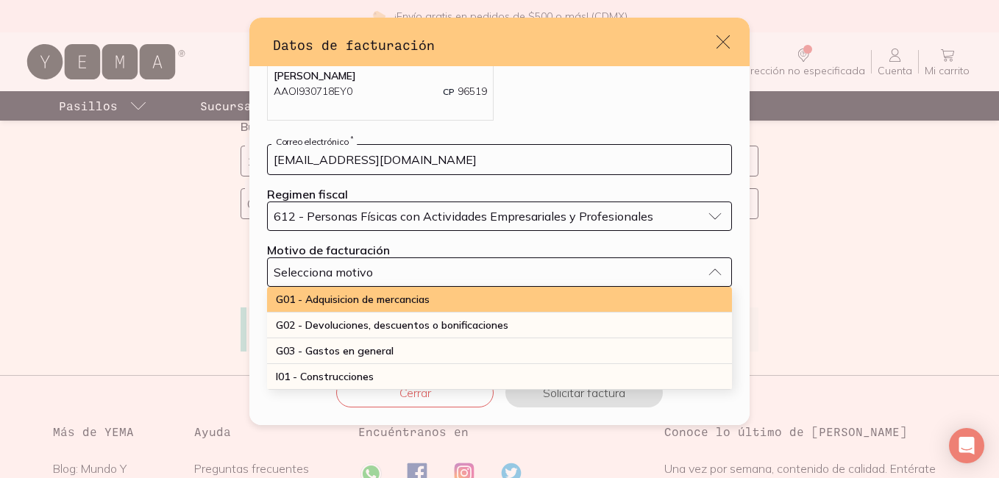
click at [449, 308] on div "G01 - Adquisicion de mercancias" at bounding box center [499, 300] width 465 height 26
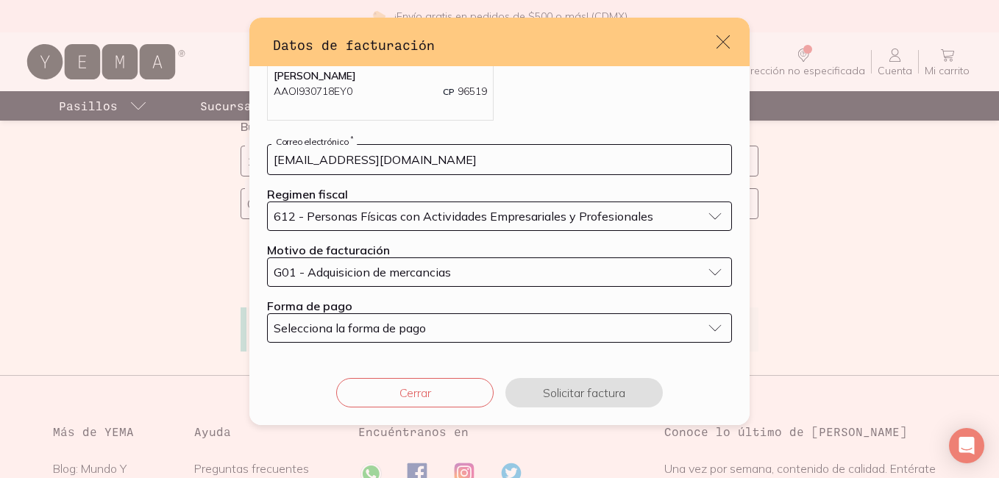
click at [451, 324] on div "Selecciona la forma de pago" at bounding box center [488, 328] width 428 height 15
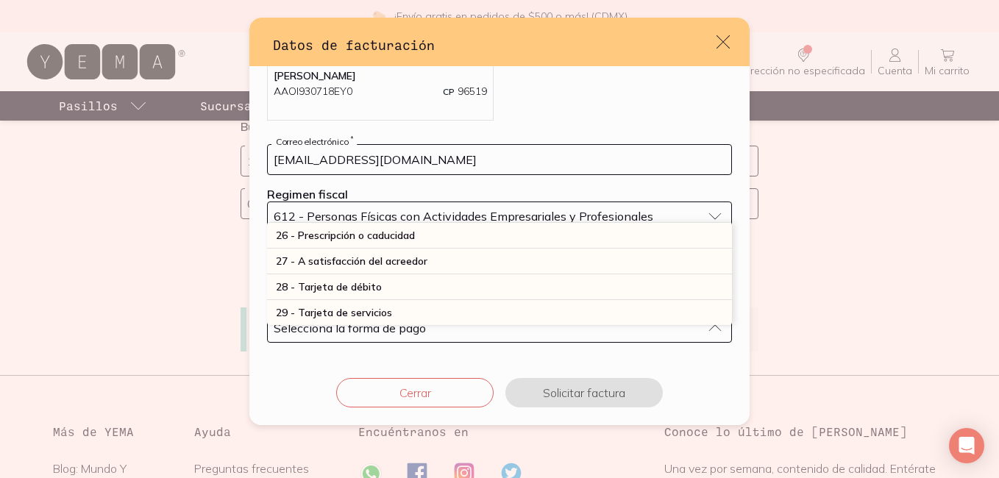
scroll to position [388, 0]
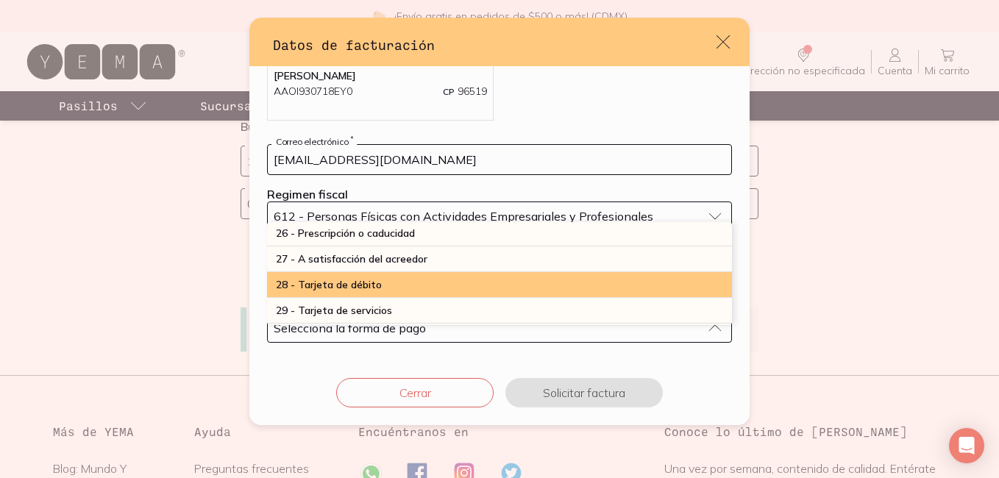
click at [408, 285] on div "28 - Tarjeta de débito" at bounding box center [499, 285] width 465 height 26
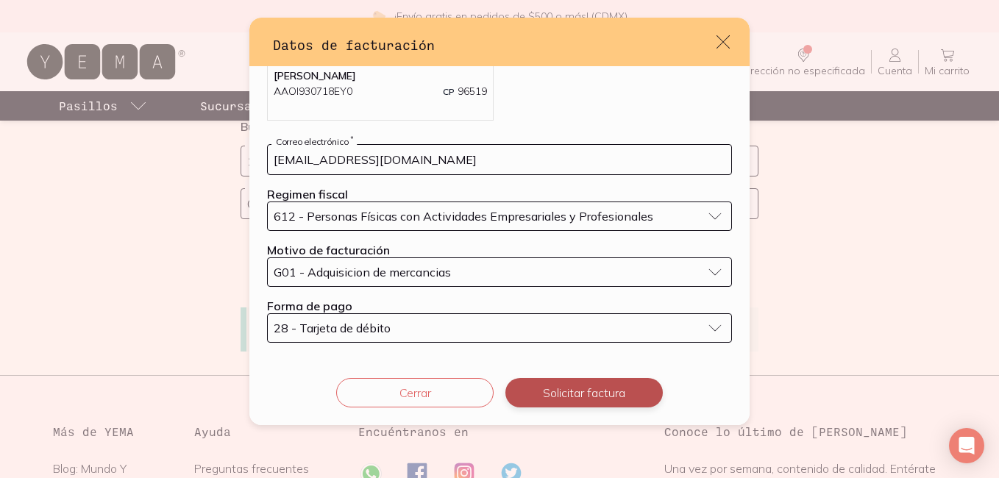
click at [555, 397] on button "Solicitar factura" at bounding box center [583, 392] width 157 height 29
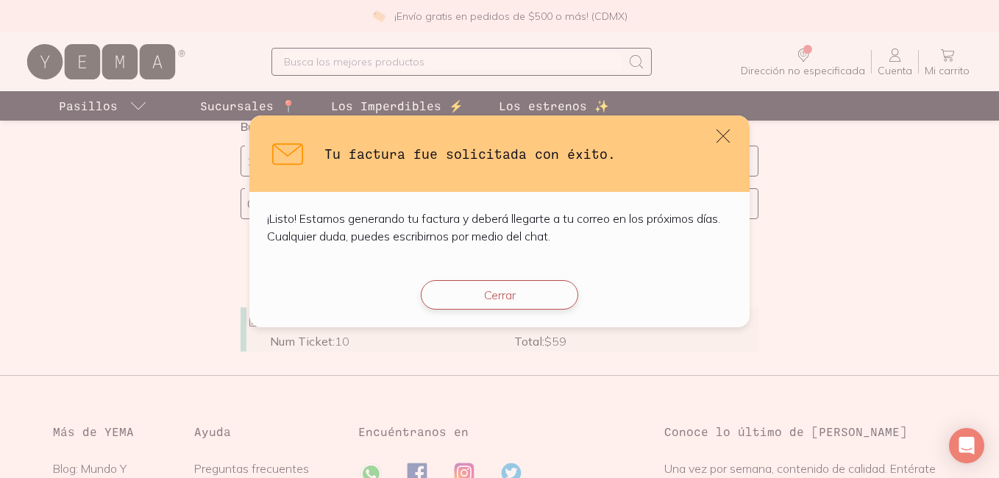
click at [490, 288] on button "Cerrar" at bounding box center [499, 294] width 157 height 29
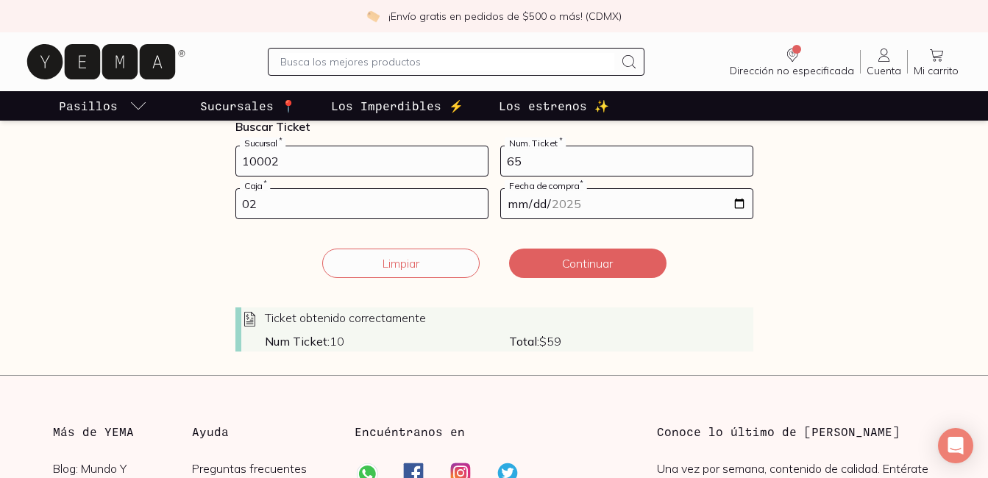
click at [402, 170] on input "10002" at bounding box center [361, 160] width 251 height 29
click at [614, 152] on input "65" at bounding box center [626, 160] width 251 height 29
type input "66"
click at [599, 204] on input "[DATE]" at bounding box center [626, 203] width 251 height 29
click at [567, 260] on button "Continuar" at bounding box center [587, 263] width 157 height 29
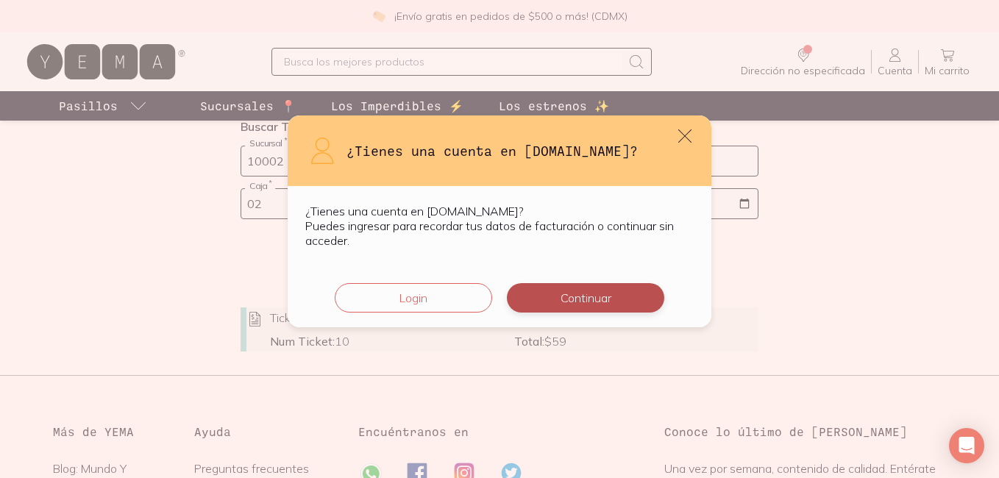
click at [574, 291] on button "Continuar" at bounding box center [585, 297] width 157 height 29
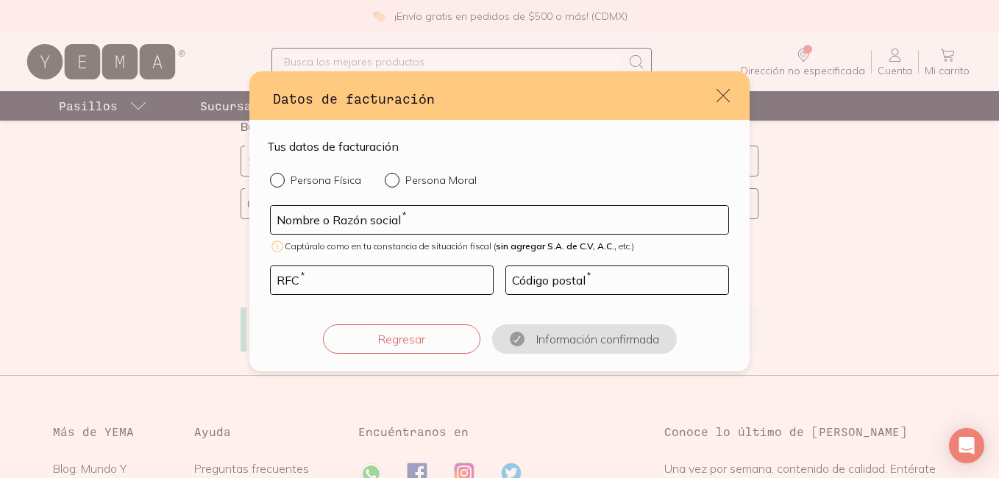
click at [275, 187] on div "default" at bounding box center [280, 180] width 21 height 15
click at [275, 185] on input "Persona Física" at bounding box center [276, 179] width 12 height 12
radio input "true"
click at [309, 216] on input "default" at bounding box center [499, 220] width 457 height 28
type input "[PERSON_NAME]"
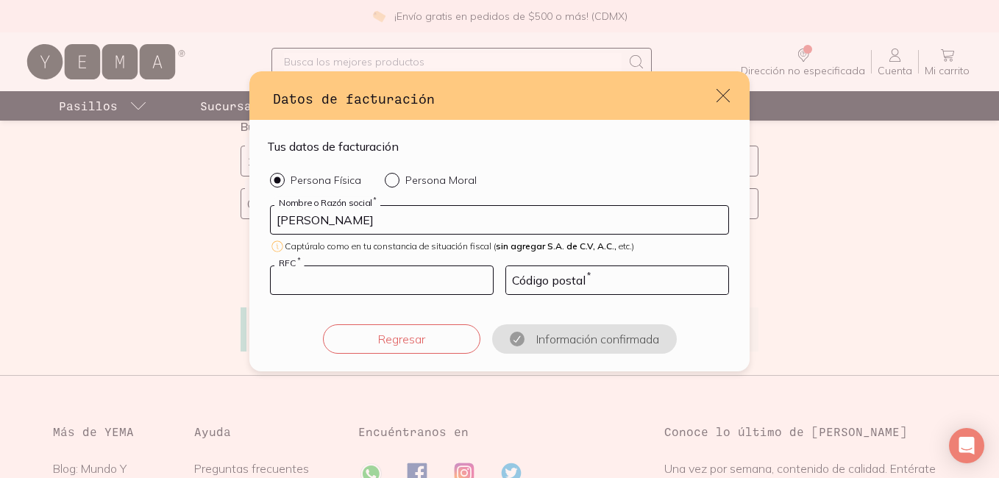
type input "[PERSON_NAME]"
type input "96519"
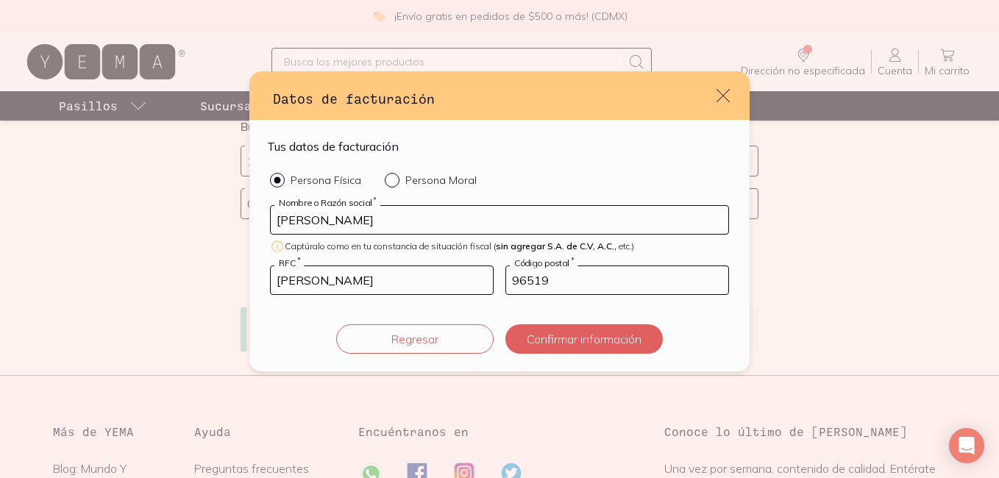
drag, startPoint x: 349, startPoint y: 279, endPoint x: 254, endPoint y: 285, distance: 95.8
click at [254, 285] on div "Tus datos de facturación Persona Física Persona Moral [PERSON_NAME] Nombre o Ra…" at bounding box center [499, 245] width 500 height 251
click at [316, 288] on input "AMPO" at bounding box center [382, 280] width 222 height 28
type input "A"
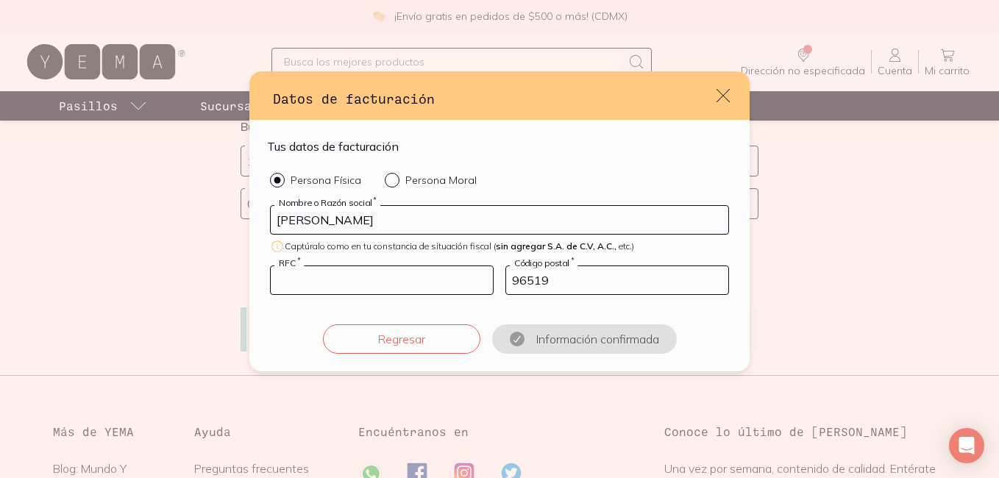
click at [316, 288] on input "default" at bounding box center [382, 280] width 222 height 28
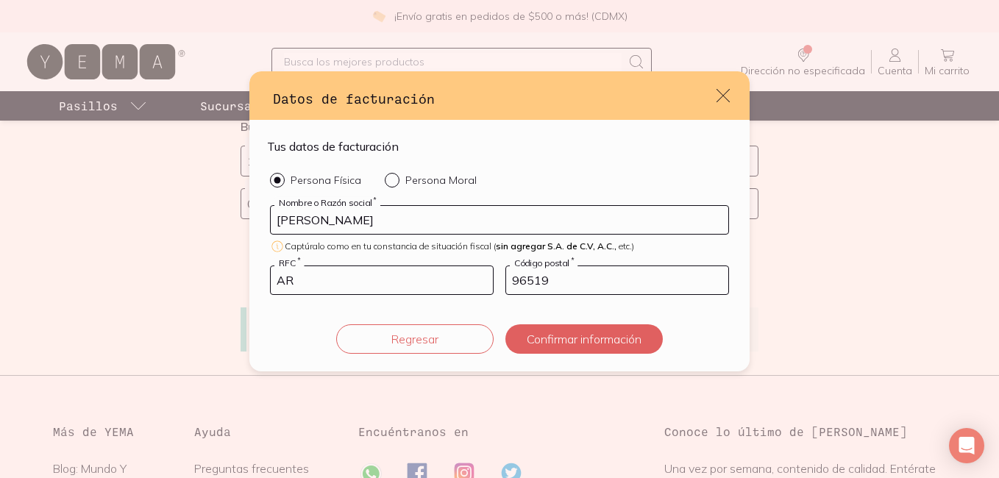
type input "A"
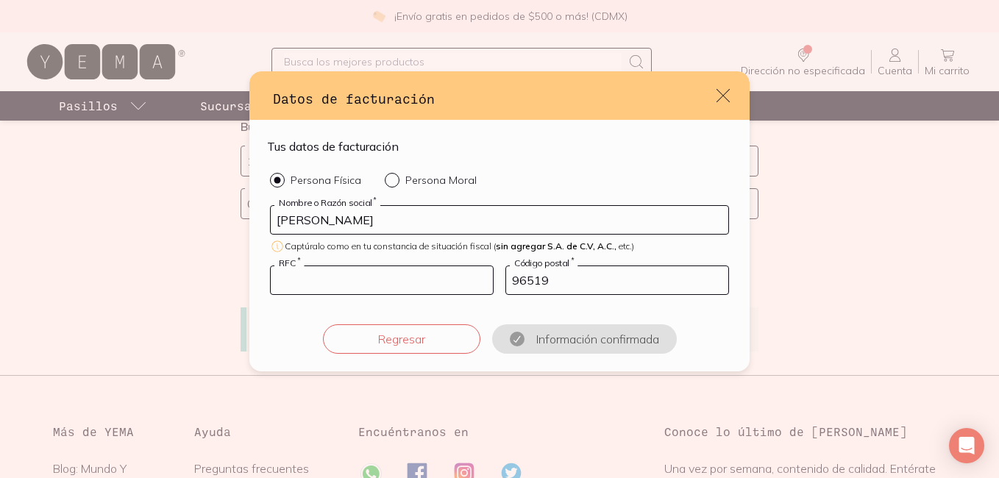
click at [390, 276] on input "default" at bounding box center [382, 280] width 222 height 28
type input "AAOI930718EY0"
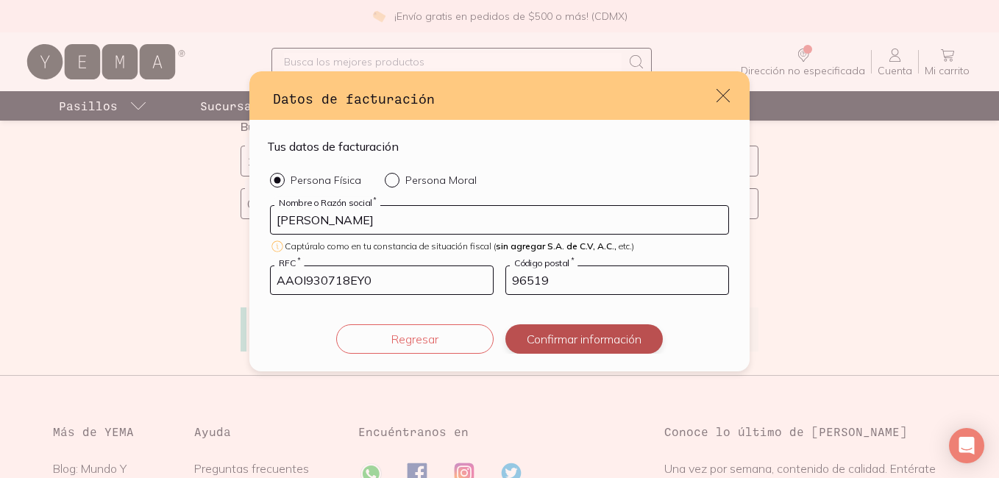
click at [563, 335] on button "Confirmar información" at bounding box center [583, 338] width 157 height 29
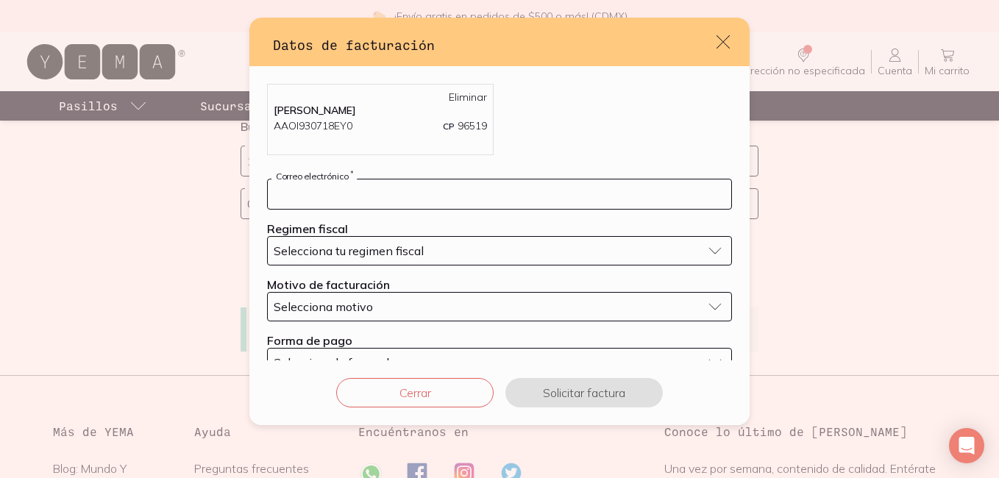
click at [436, 200] on input "default" at bounding box center [499, 193] width 463 height 29
type input "[EMAIL_ADDRESS][DOMAIN_NAME]"
click at [396, 251] on span "Selecciona tu regimen fiscal" at bounding box center [349, 250] width 150 height 15
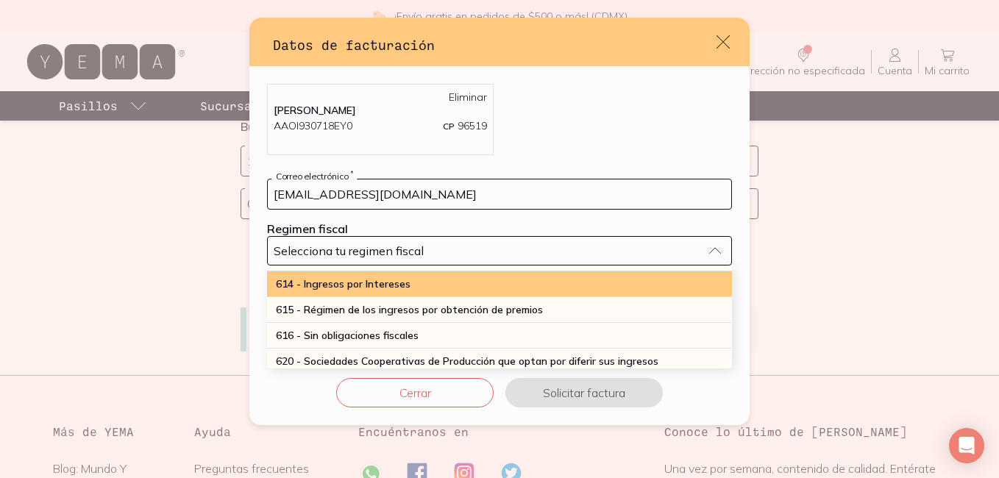
scroll to position [216, 0]
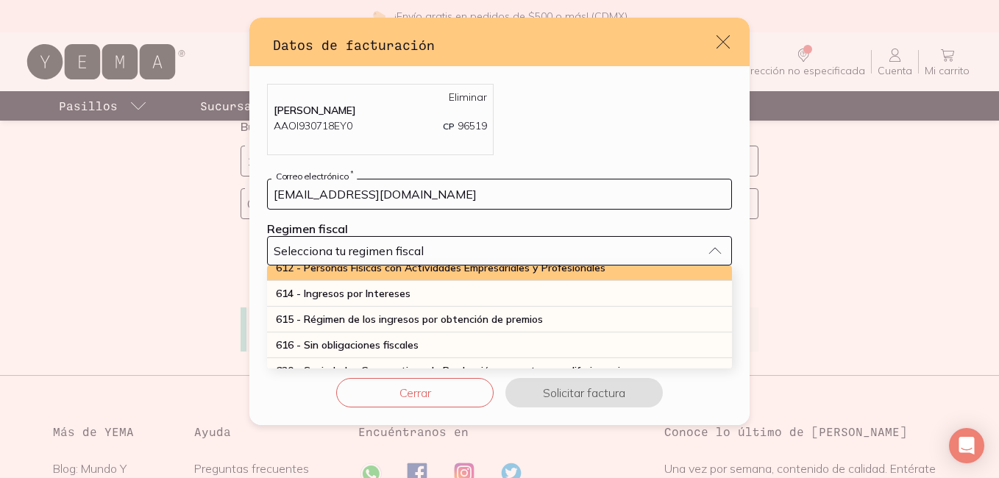
click at [398, 277] on div "612 - Personas Físicas con Actividades Empresariales y Profesionales" at bounding box center [499, 268] width 465 height 26
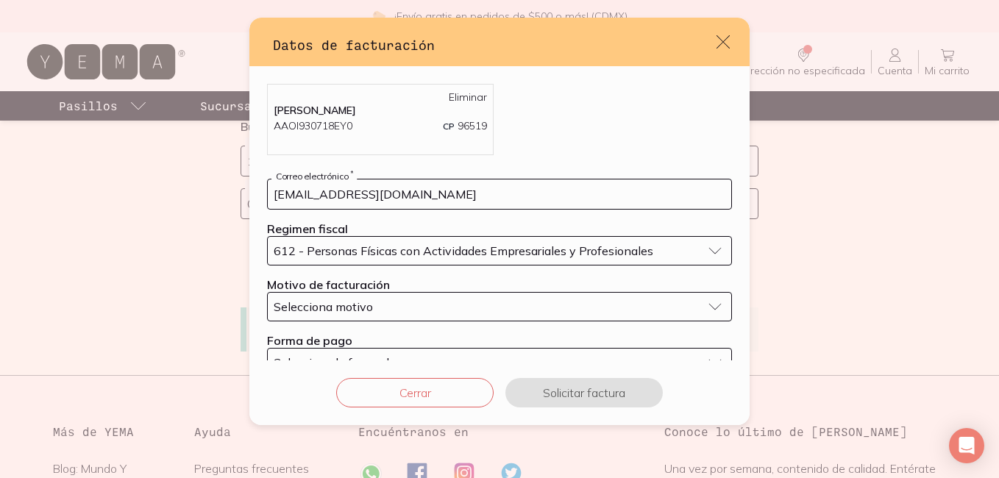
scroll to position [206, 0]
click at [408, 315] on button "Selecciona motivo" at bounding box center [499, 306] width 465 height 29
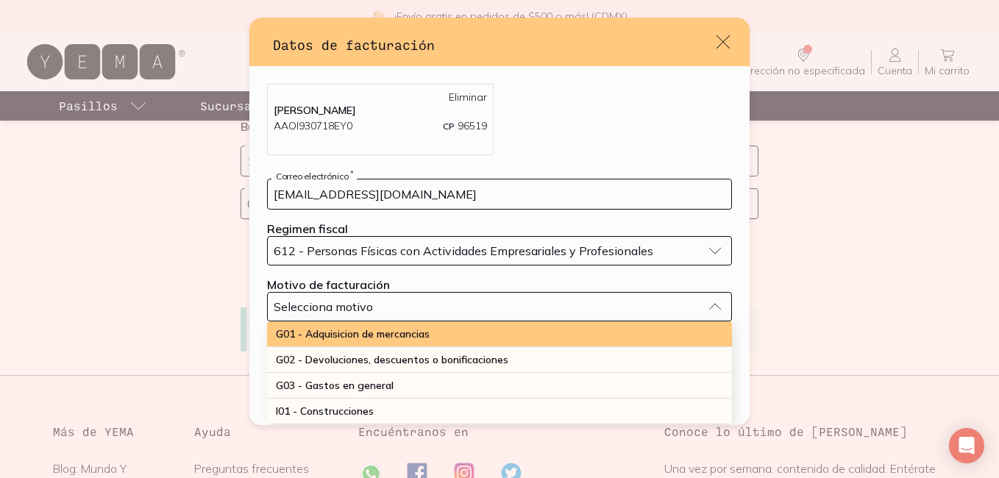
click at [410, 344] on div "G01 - Adquisicion de mercancias" at bounding box center [499, 334] width 465 height 26
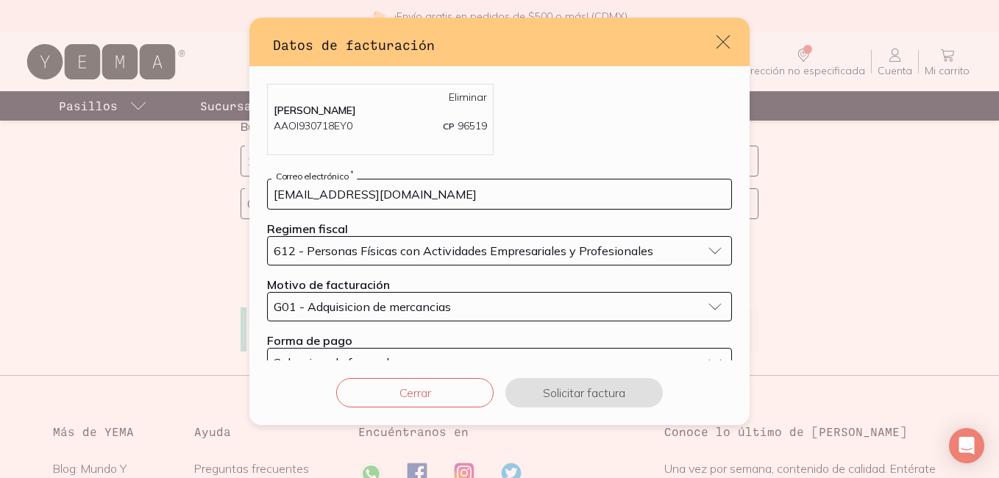
scroll to position [35, 0]
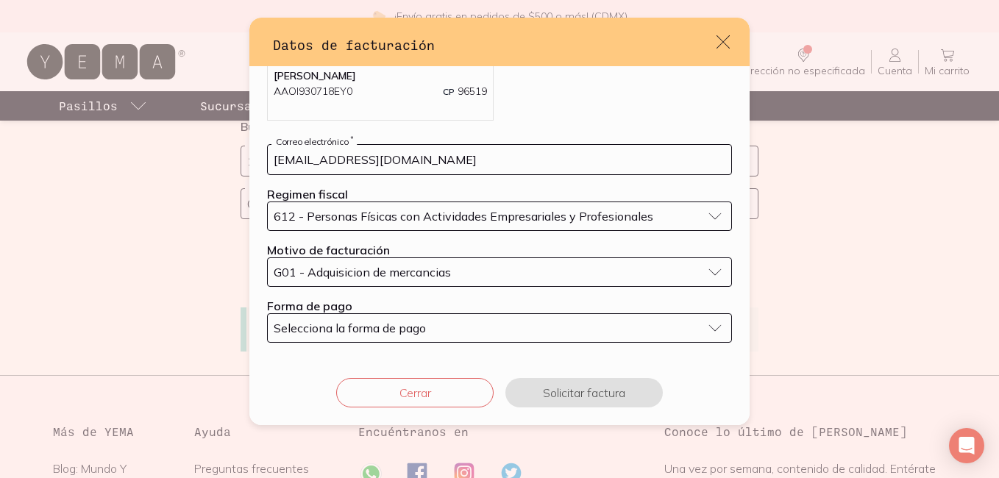
click at [435, 320] on button "Selecciona la forma de pago" at bounding box center [499, 327] width 465 height 29
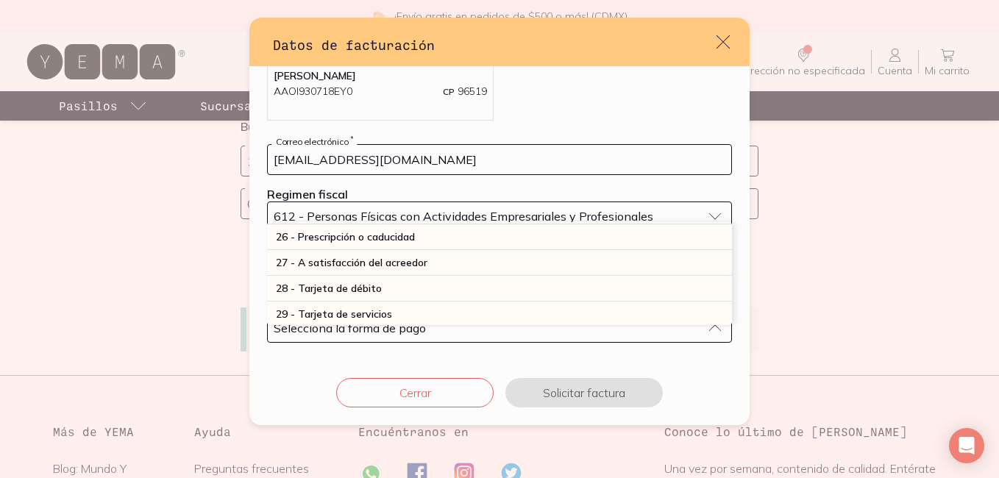
scroll to position [385, 0]
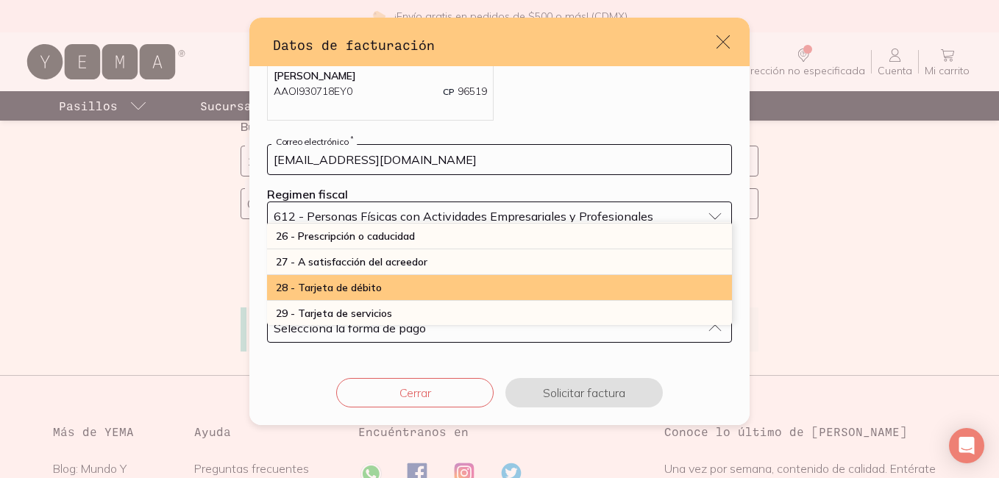
click at [362, 281] on span "28 - Tarjeta de débito" at bounding box center [329, 287] width 106 height 13
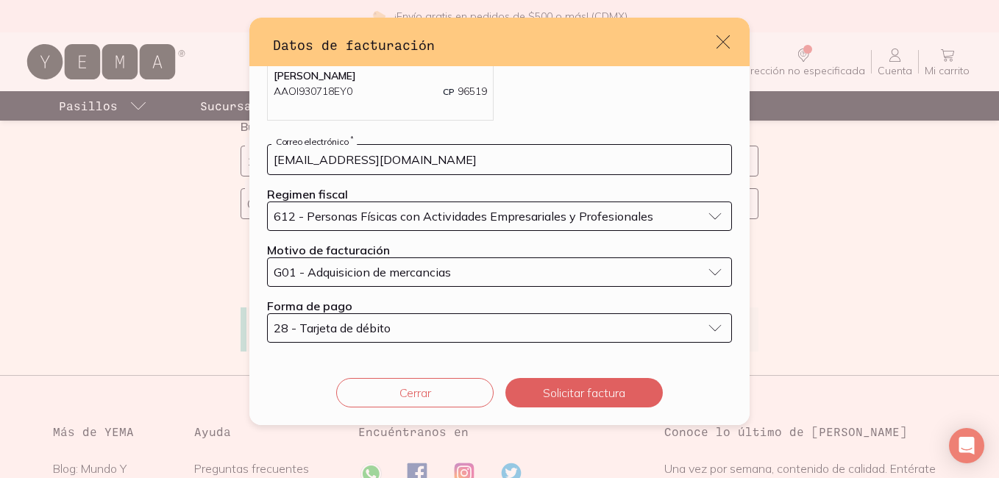
click at [576, 410] on div "Cerrar Solicitar factura" at bounding box center [499, 392] width 500 height 65
click at [577, 399] on button "Solicitar factura" at bounding box center [583, 392] width 157 height 29
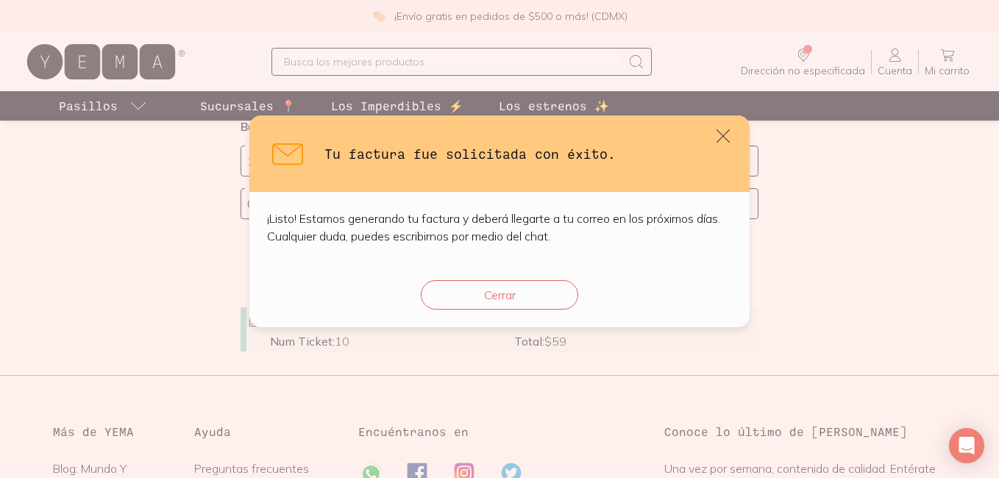
click at [501, 276] on div "Cerrar" at bounding box center [499, 295] width 500 height 65
click at [496, 290] on button "Cerrar" at bounding box center [499, 294] width 157 height 29
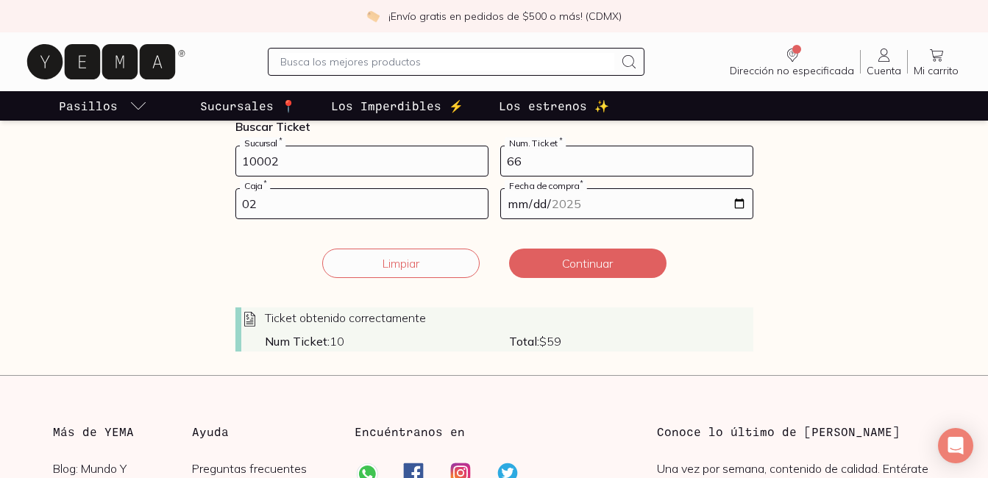
click at [362, 161] on input "10002" at bounding box center [361, 160] width 251 height 29
click at [606, 151] on input "66" at bounding box center [626, 160] width 251 height 29
type input "6"
click at [752, 207] on div "[DATE] Fecha de compra *" at bounding box center [626, 203] width 253 height 31
click at [744, 204] on input "[DATE]" at bounding box center [626, 203] width 251 height 29
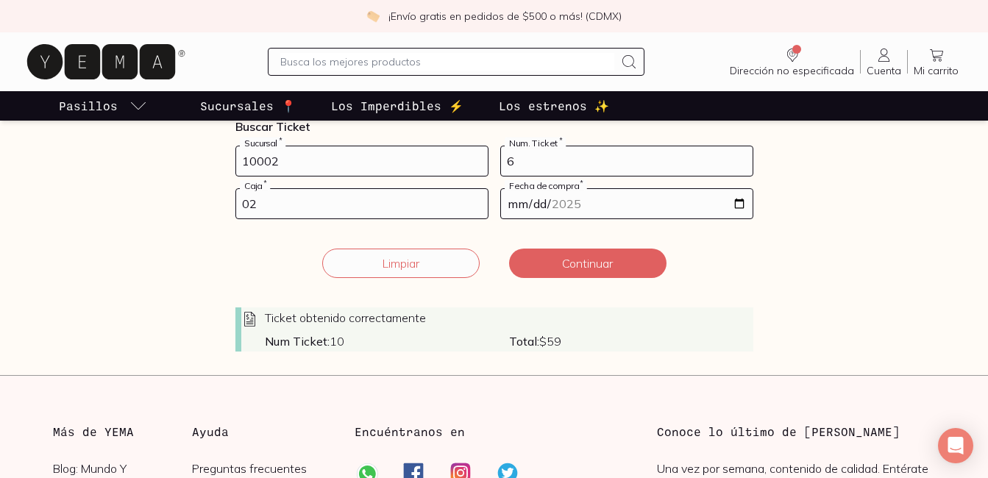
type input "[DATE]"
drag, startPoint x: 592, startPoint y: 273, endPoint x: 529, endPoint y: 266, distance: 62.9
click at [529, 266] on button "Continuar" at bounding box center [587, 263] width 157 height 29
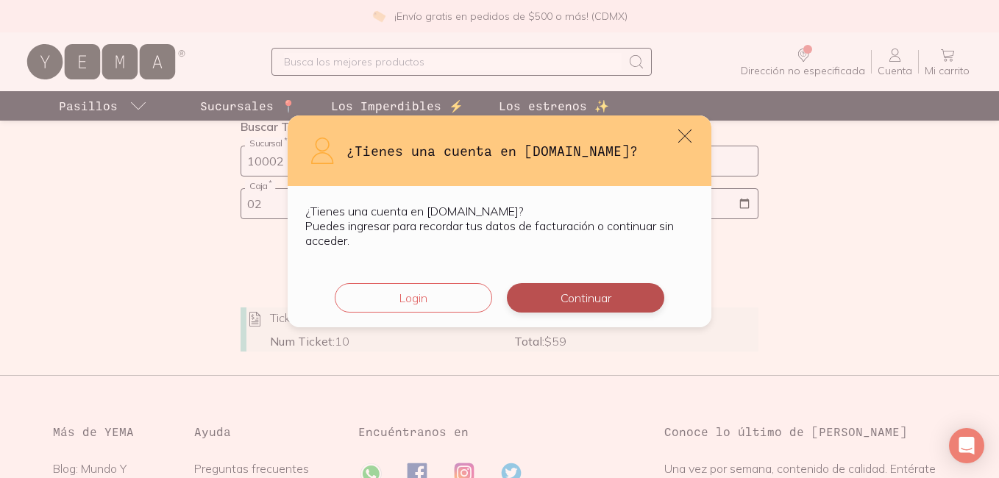
click at [550, 293] on button "Continuar" at bounding box center [585, 297] width 157 height 29
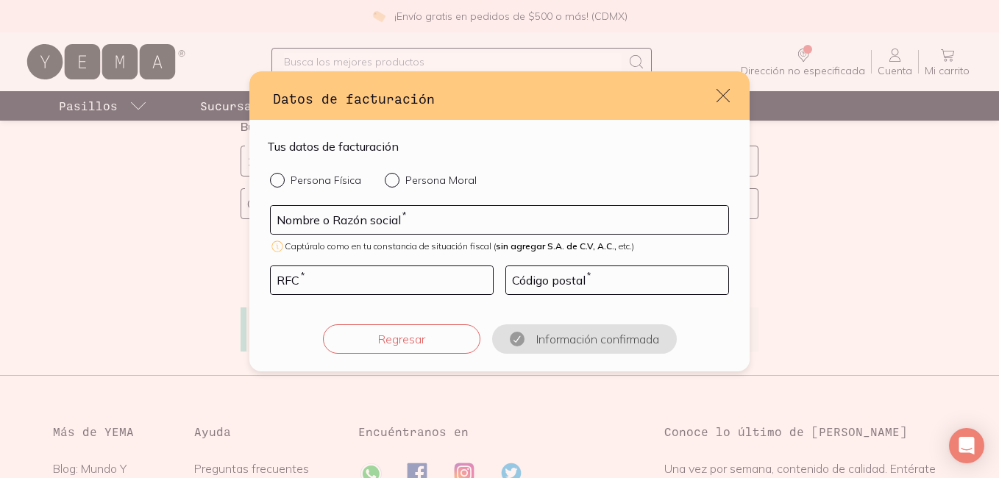
click at [290, 179] on p "Persona Física" at bounding box center [325, 180] width 71 height 13
click at [282, 179] on input "Persona Física" at bounding box center [276, 179] width 12 height 12
radio input "true"
click at [315, 214] on input "default" at bounding box center [499, 220] width 457 height 28
type input "[PERSON_NAME]"
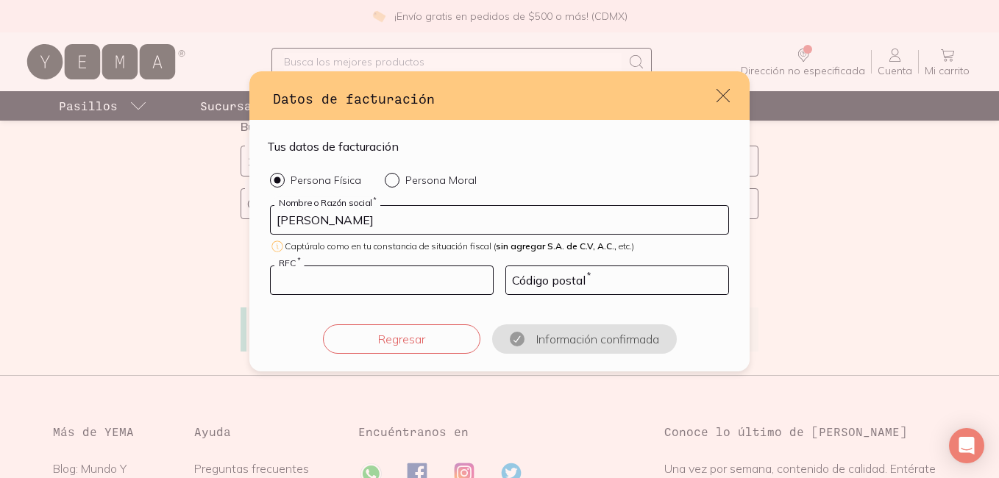
type input "AAOI930718EY0"
type input "96519"
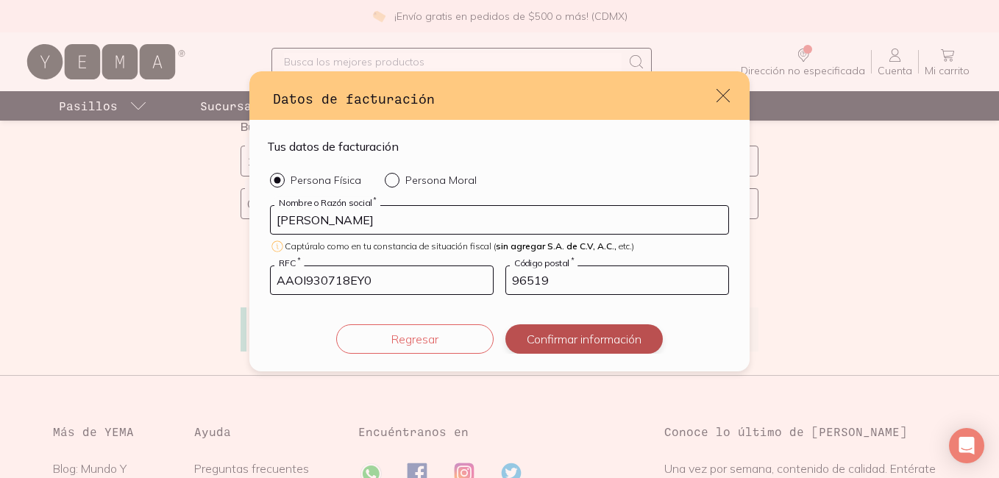
click at [588, 329] on button "Confirmar información" at bounding box center [583, 338] width 157 height 29
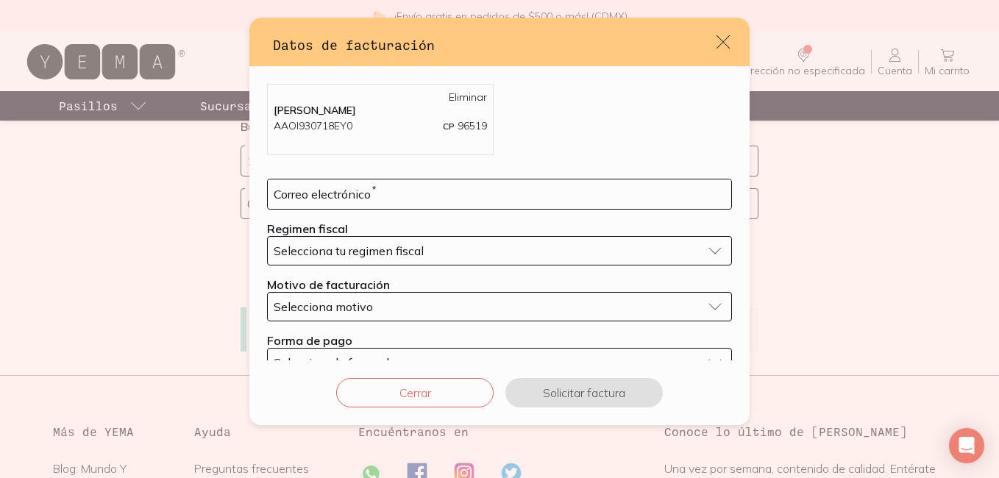
click at [479, 176] on div "[PERSON_NAME] AAOI930718EY0 CP 96519 Eliminar Correo electrónico * Regimen fisc…" at bounding box center [499, 230] width 500 height 329
click at [475, 189] on input "default" at bounding box center [499, 193] width 463 height 29
type input "[EMAIL_ADDRESS][DOMAIN_NAME]"
click at [425, 254] on div "Selecciona tu regimen fiscal" at bounding box center [488, 250] width 428 height 15
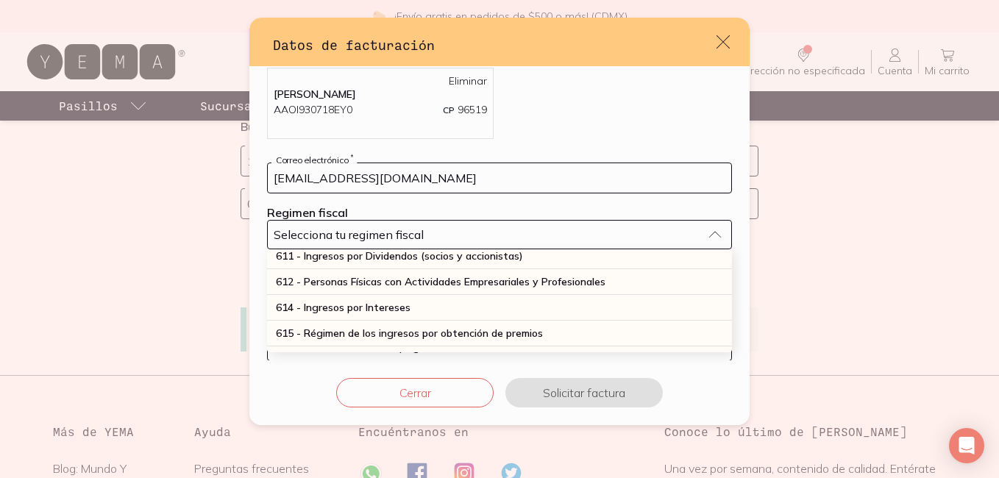
scroll to position [185, 0]
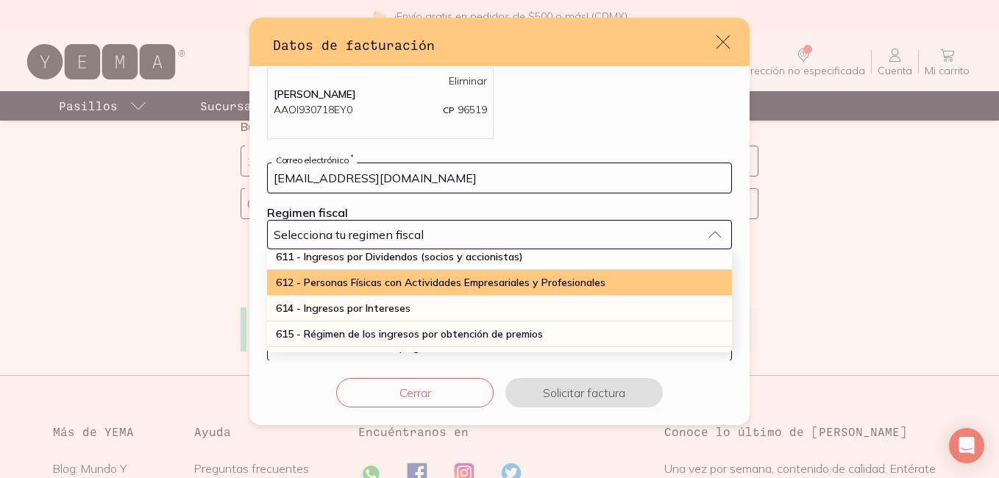
click at [444, 282] on span "612 - Personas Físicas con Actividades Empresariales y Profesionales" at bounding box center [440, 282] width 329 height 13
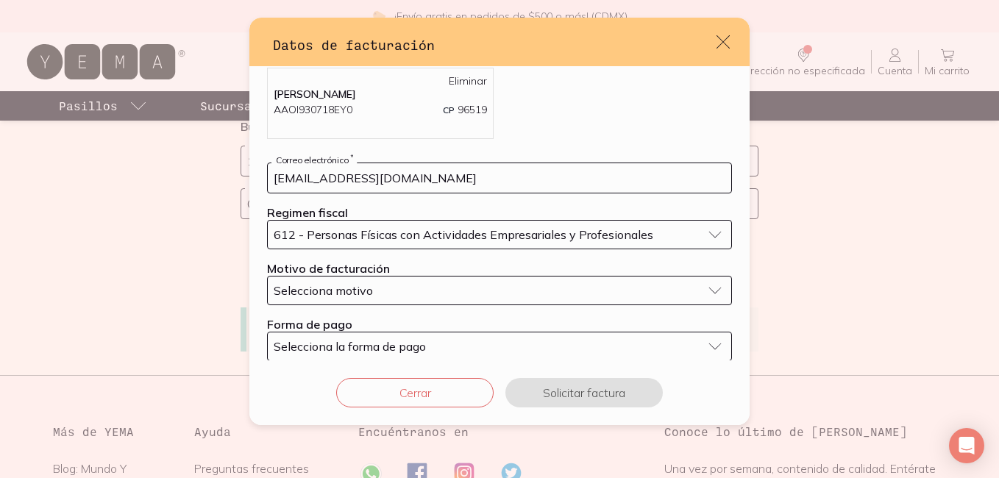
click at [451, 286] on div "Selecciona motivo" at bounding box center [488, 290] width 428 height 15
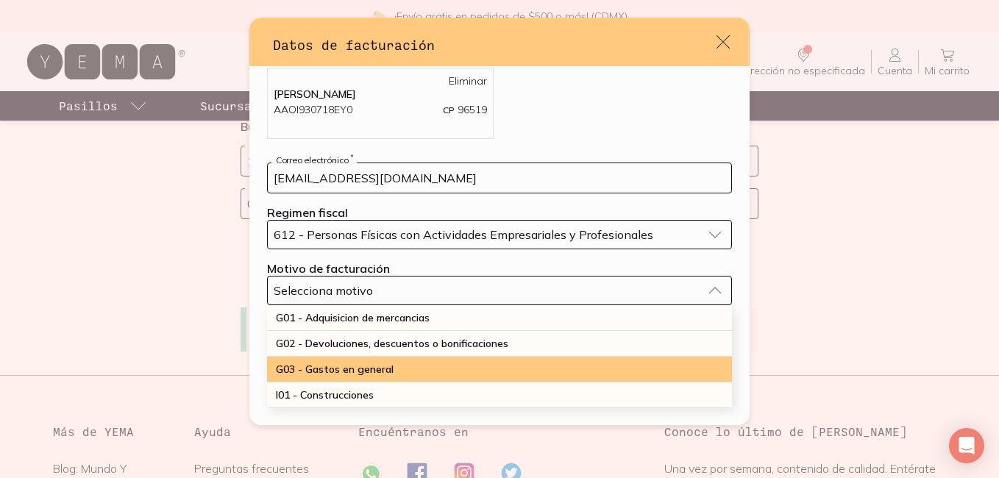
click at [426, 368] on div "G03 - Gastos en general" at bounding box center [499, 370] width 465 height 26
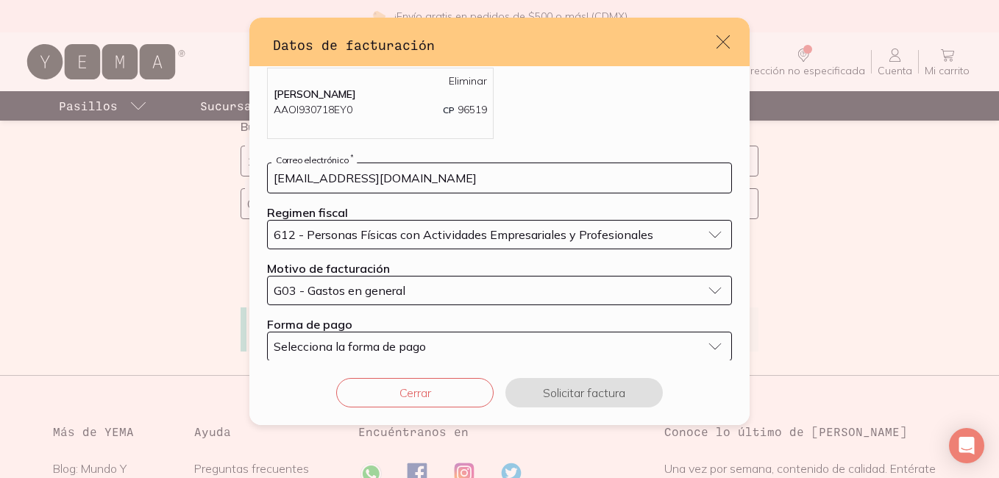
click at [506, 337] on button "Selecciona la forma de pago" at bounding box center [499, 346] width 465 height 29
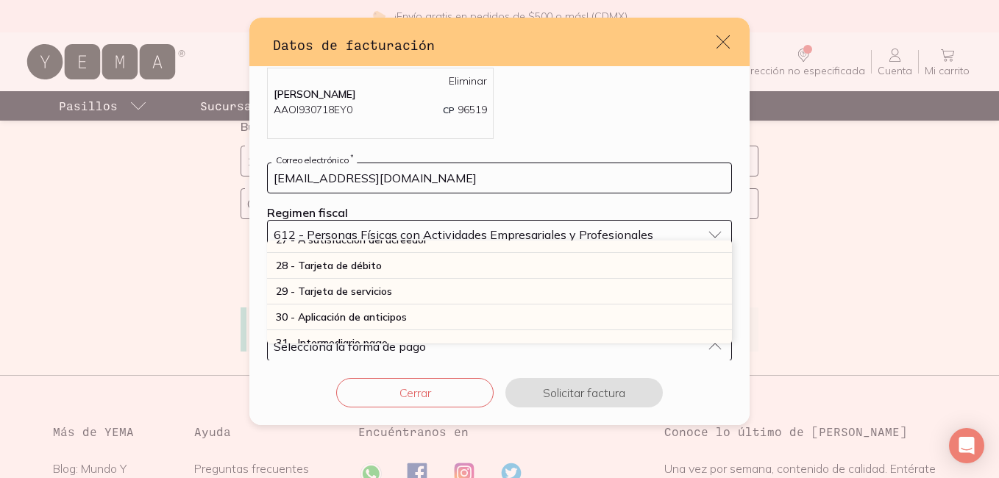
scroll to position [426, 0]
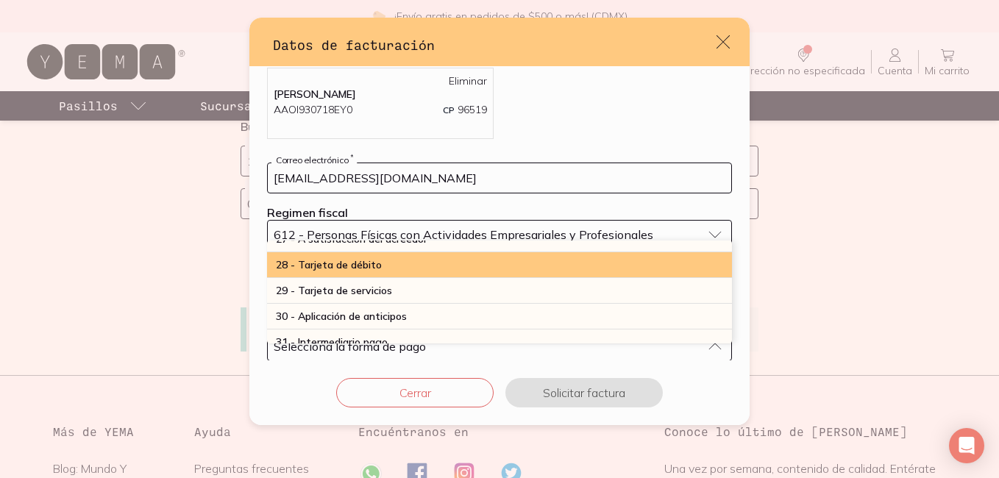
click at [486, 277] on div "28 - Tarjeta de débito" at bounding box center [499, 265] width 465 height 26
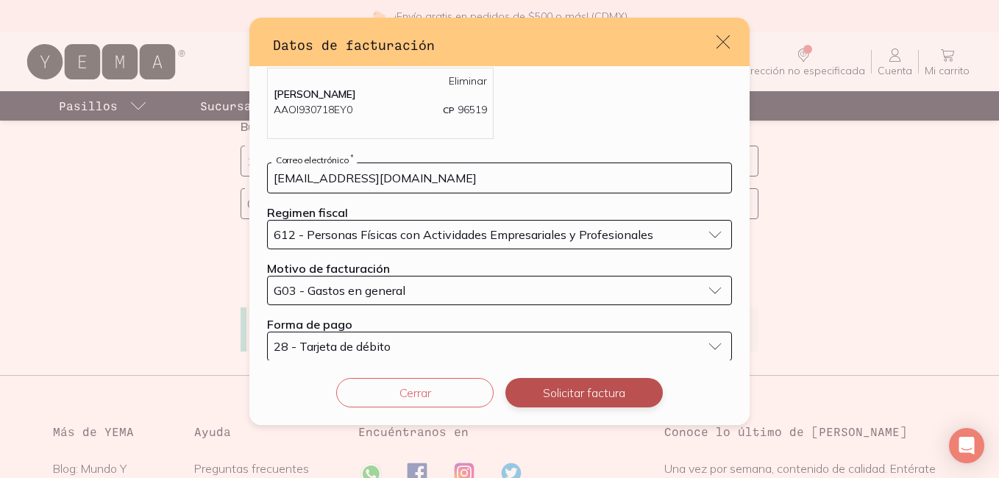
click at [592, 382] on button "Solicitar factura" at bounding box center [583, 392] width 157 height 29
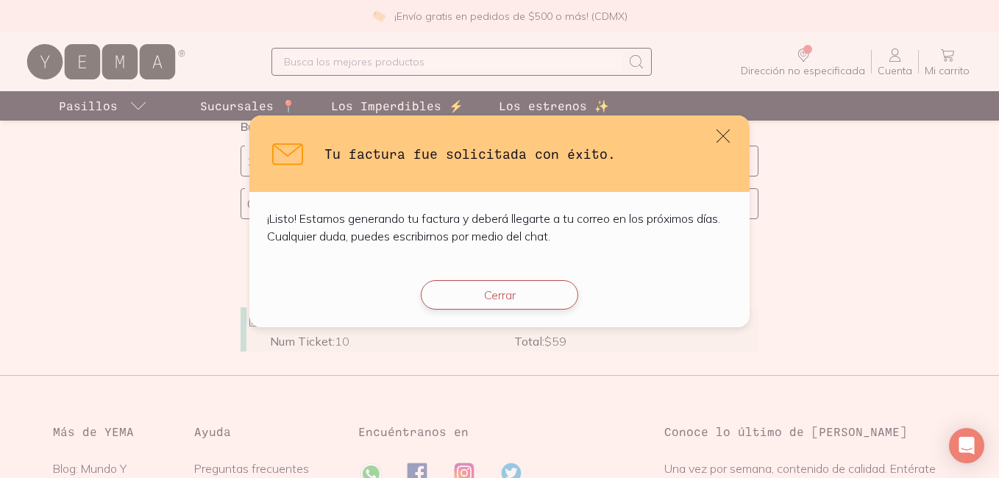
click at [521, 306] on button "Cerrar" at bounding box center [499, 294] width 157 height 29
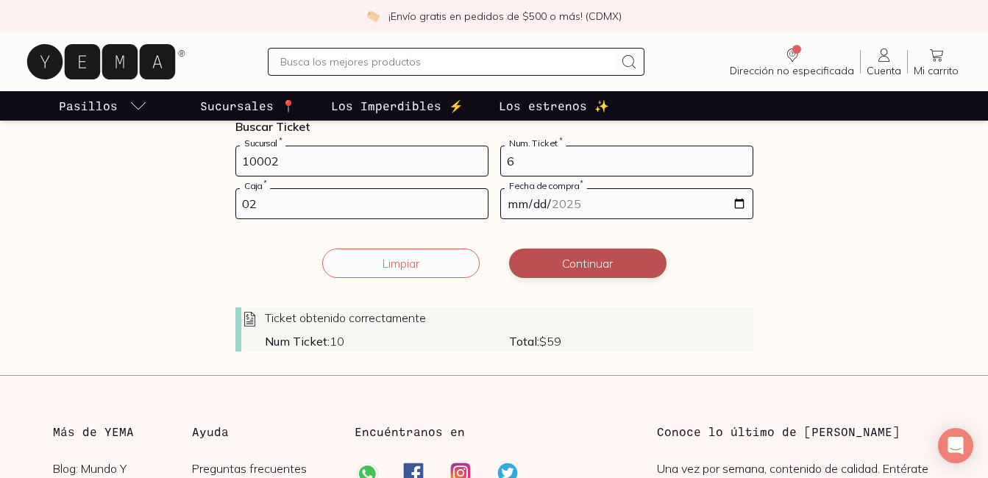
click at [590, 265] on button "Continuar" at bounding box center [587, 263] width 157 height 29
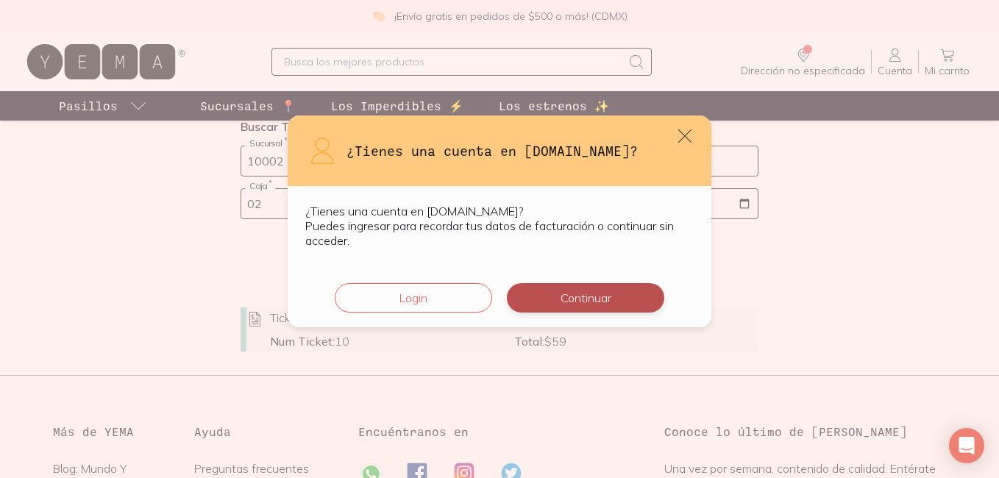
click at [585, 292] on button "Continuar" at bounding box center [585, 297] width 157 height 29
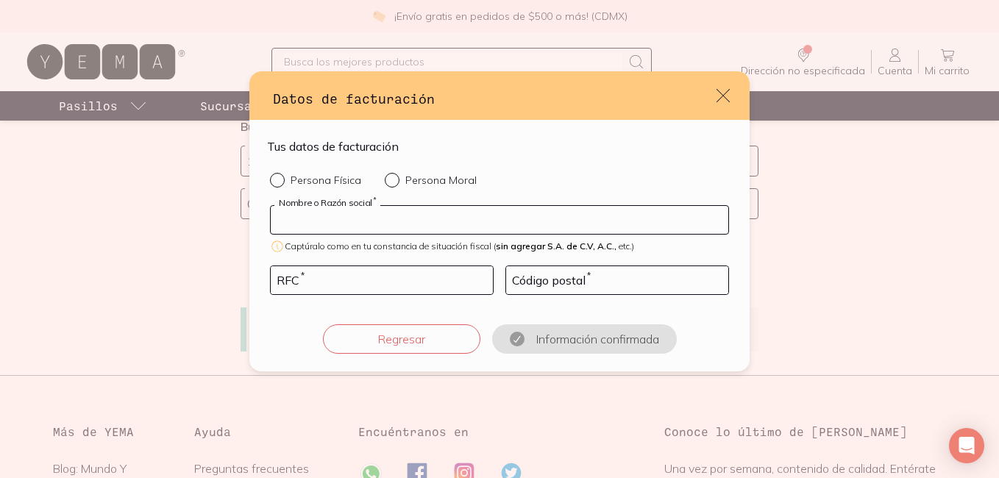
click at [398, 220] on input "default" at bounding box center [499, 220] width 457 height 28
click at [410, 215] on input "default" at bounding box center [499, 220] width 457 height 28
type input "[PERSON_NAME]"
type input "AAOI930718EY0"
type input "96519"
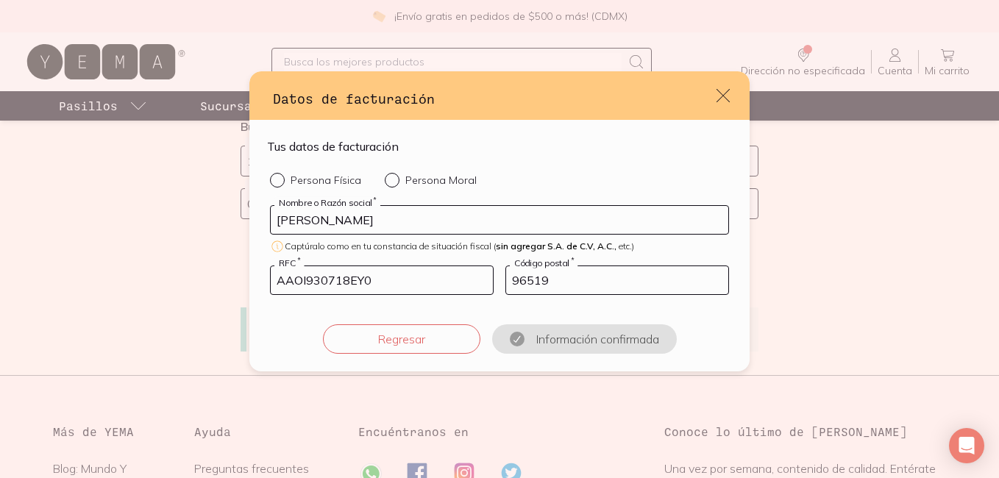
click at [280, 183] on div "default" at bounding box center [280, 180] width 21 height 15
click at [280, 183] on input "Persona Física" at bounding box center [276, 179] width 12 height 12
radio input "true"
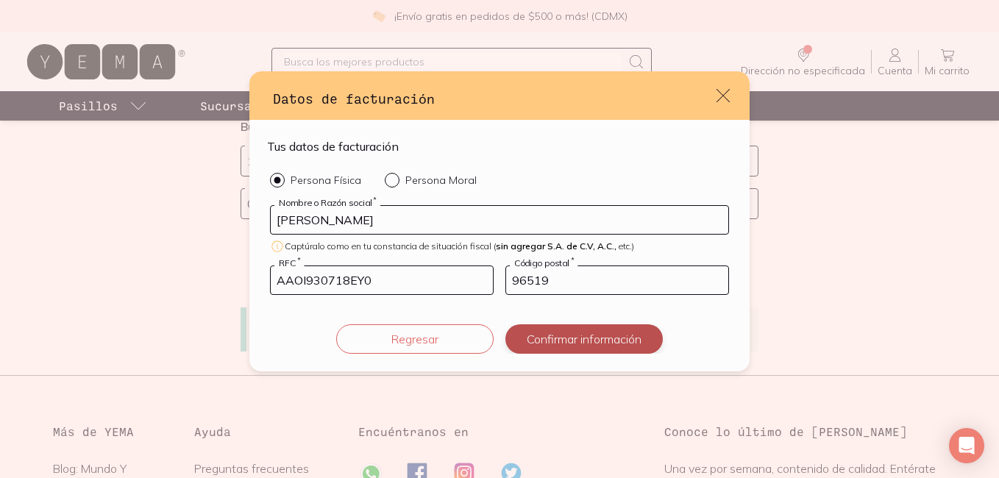
click at [546, 329] on button "Confirmar información" at bounding box center [583, 338] width 157 height 29
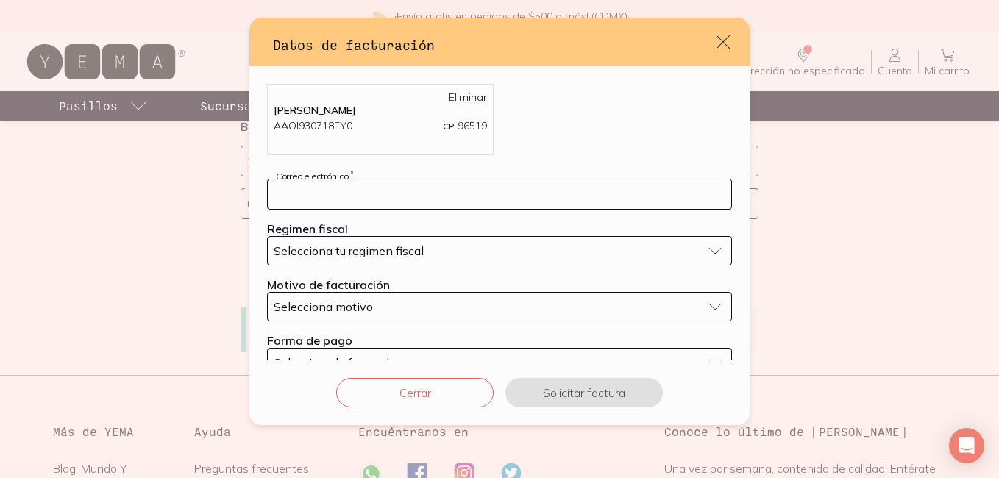
click at [389, 189] on input "default" at bounding box center [499, 193] width 463 height 29
type input "[EMAIL_ADDRESS][DOMAIN_NAME]"
click at [377, 250] on span "Selecciona tu regimen fiscal" at bounding box center [349, 250] width 150 height 15
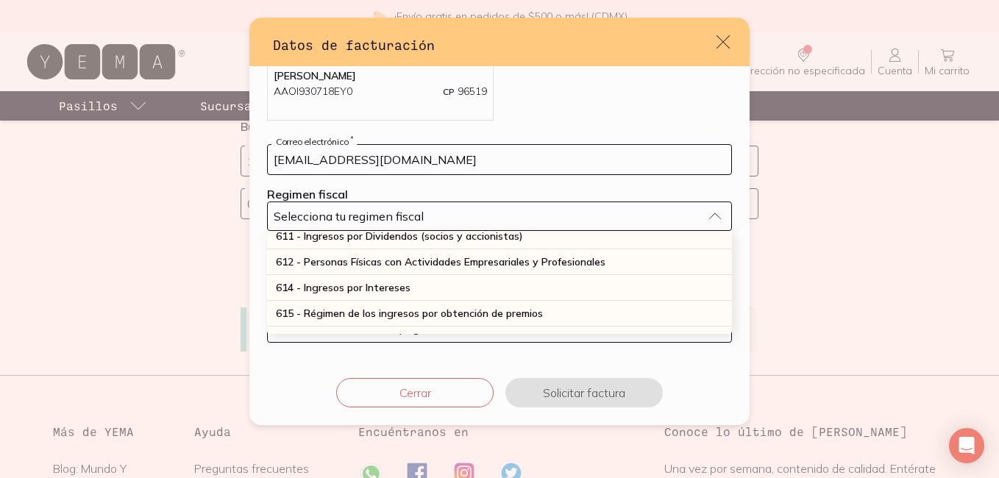
scroll to position [152, 0]
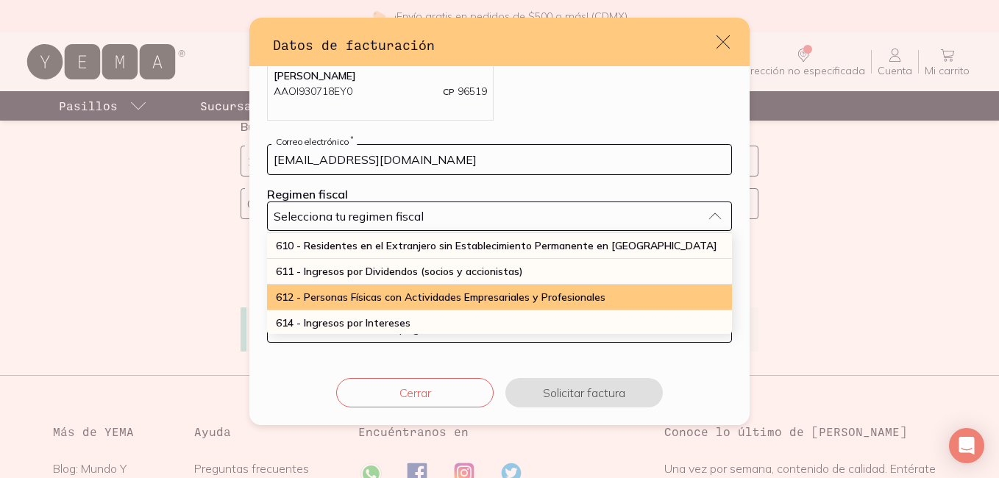
click at [388, 299] on span "612 - Personas Físicas con Actividades Empresariales y Profesionales" at bounding box center [440, 296] width 329 height 13
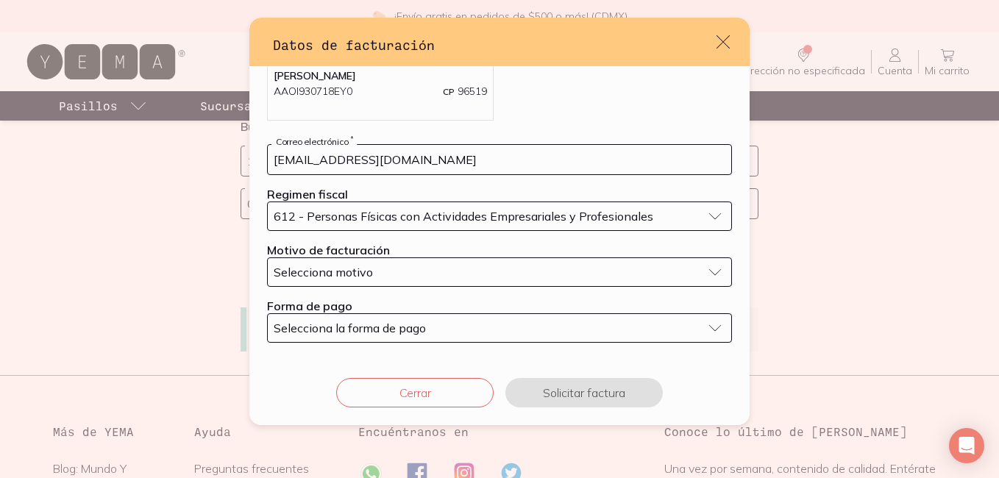
click at [427, 278] on div "Selecciona motivo" at bounding box center [488, 272] width 428 height 15
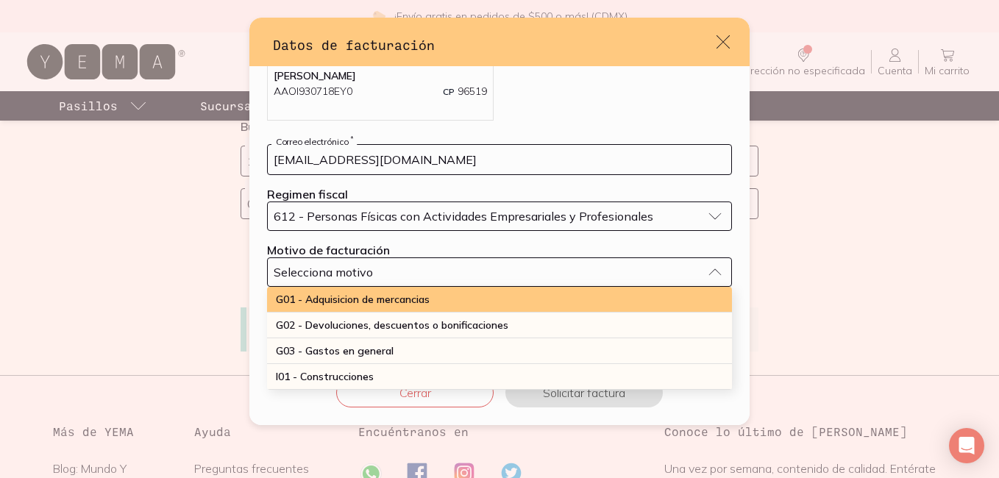
click at [416, 301] on span "G01 - Adquisicion de mercancias" at bounding box center [353, 299] width 154 height 13
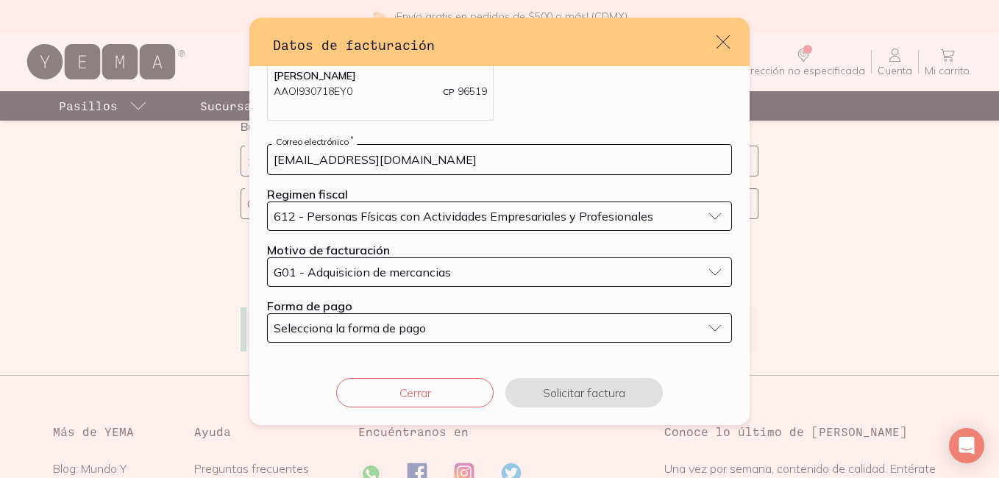
click at [681, 336] on button "Selecciona la forma de pago" at bounding box center [499, 327] width 465 height 29
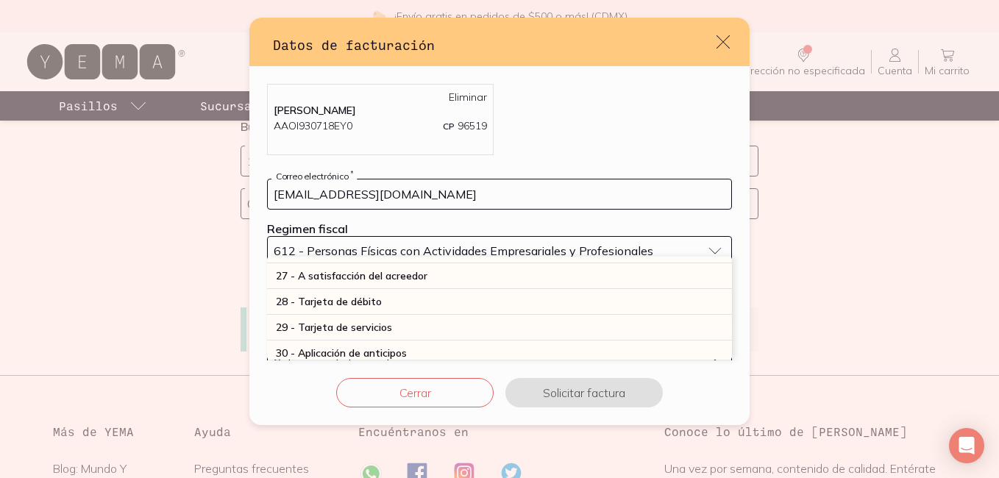
scroll to position [406, 0]
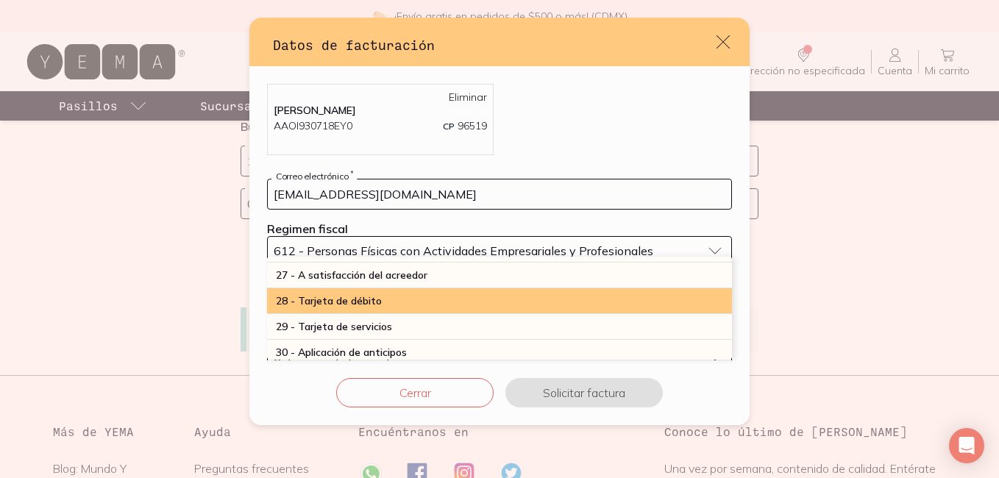
click at [392, 305] on div "28 - Tarjeta de débito" at bounding box center [499, 301] width 465 height 26
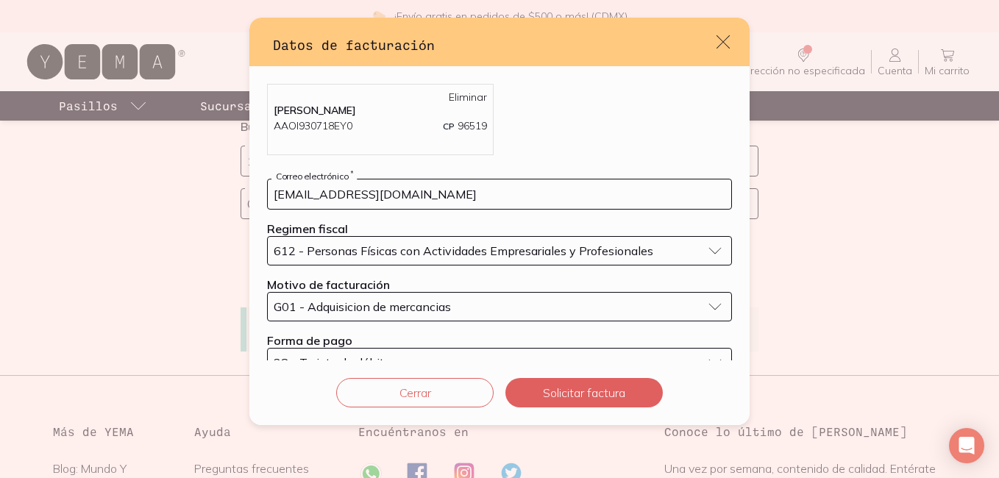
scroll to position [35, 0]
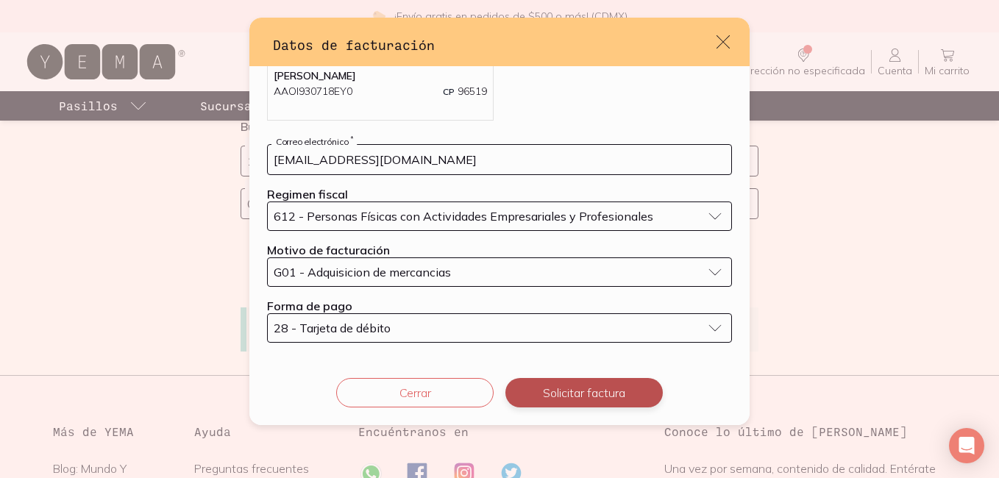
click at [612, 390] on button "Solicitar factura" at bounding box center [583, 392] width 157 height 29
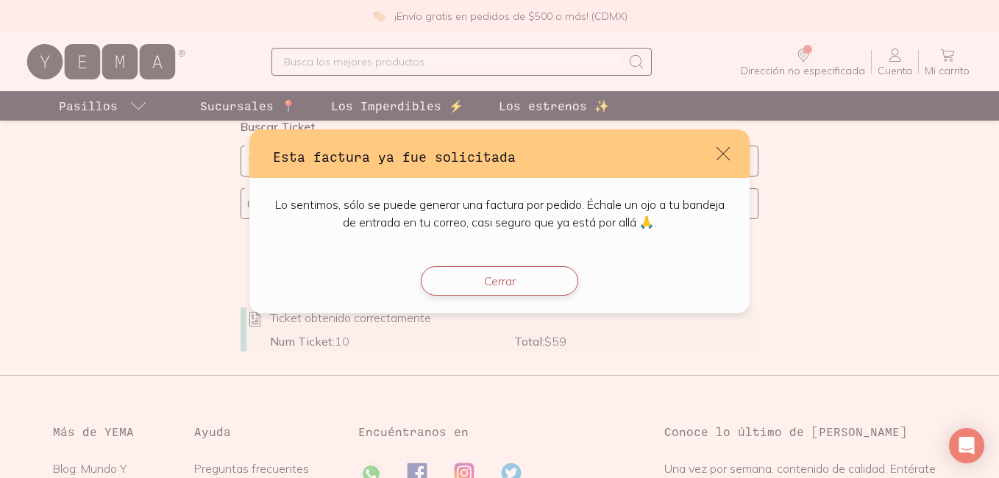
click at [560, 293] on button "Cerrar" at bounding box center [499, 280] width 157 height 29
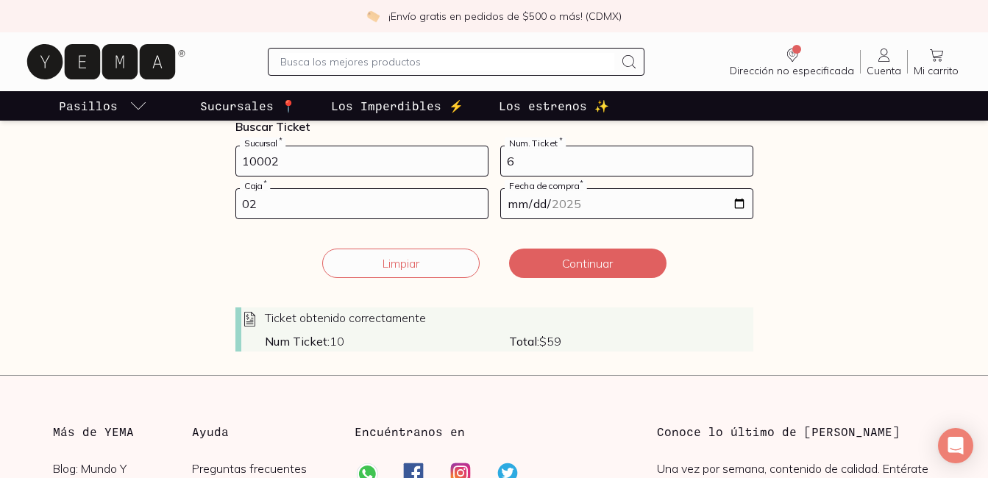
click at [558, 165] on input "6" at bounding box center [626, 160] width 251 height 29
type input "23"
click at [382, 195] on input "02" at bounding box center [361, 203] width 251 height 29
click at [700, 209] on input "[DATE]" at bounding box center [626, 203] width 251 height 29
click at [737, 204] on input "[DATE]" at bounding box center [626, 203] width 251 height 29
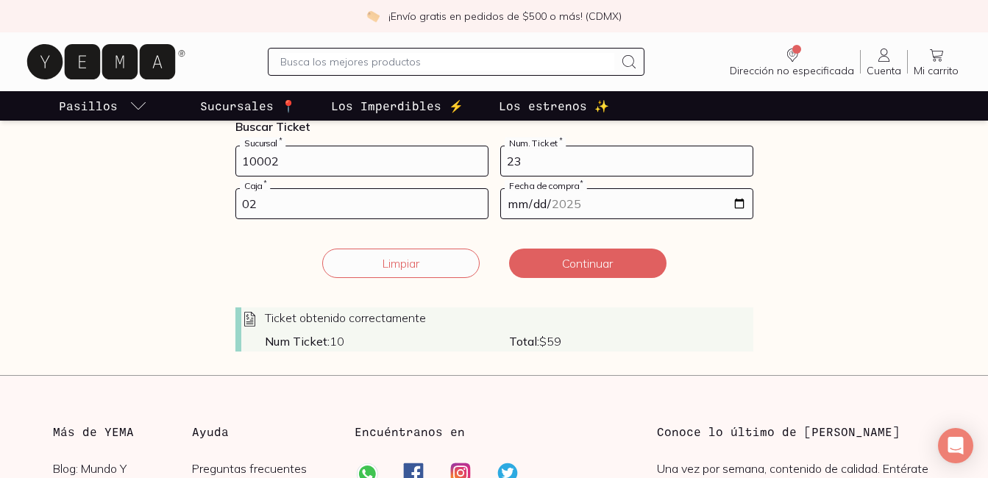
type input "[DATE]"
click at [572, 278] on button "Continuar" at bounding box center [587, 263] width 157 height 29
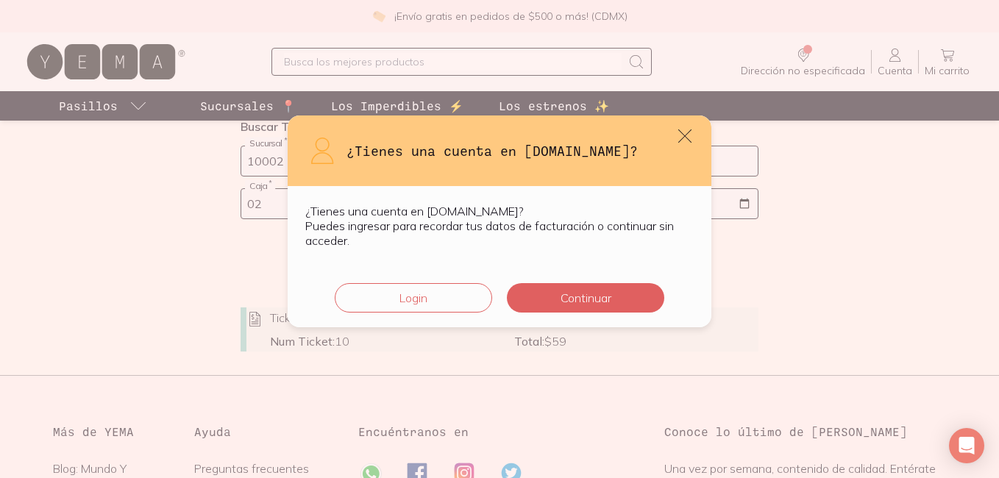
click at [589, 313] on div "Login Continuar" at bounding box center [500, 296] width 424 height 62
click at [590, 308] on button "Continuar" at bounding box center [585, 297] width 157 height 29
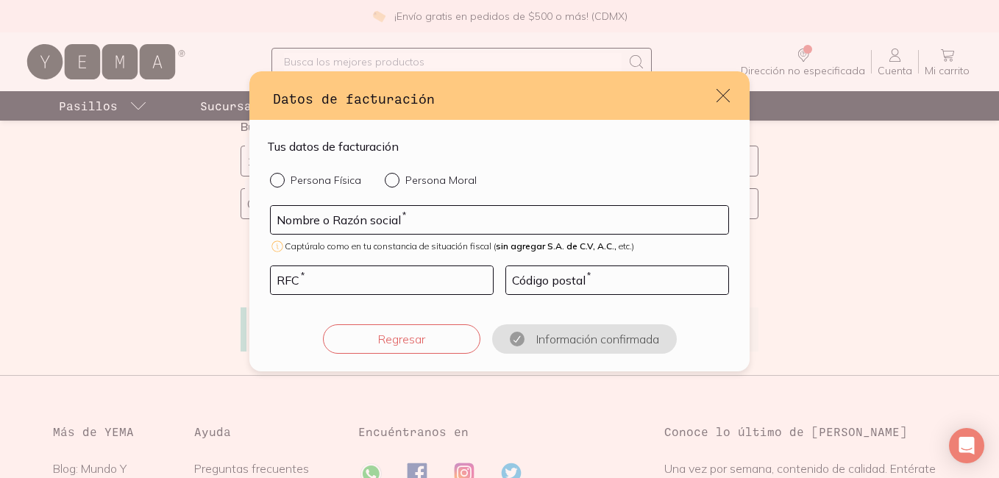
click at [281, 175] on div "default" at bounding box center [280, 180] width 21 height 15
click at [281, 175] on input "Persona Física" at bounding box center [276, 179] width 12 height 12
radio input "true"
click at [310, 206] on input "default" at bounding box center [499, 220] width 457 height 28
type input "[PERSON_NAME]"
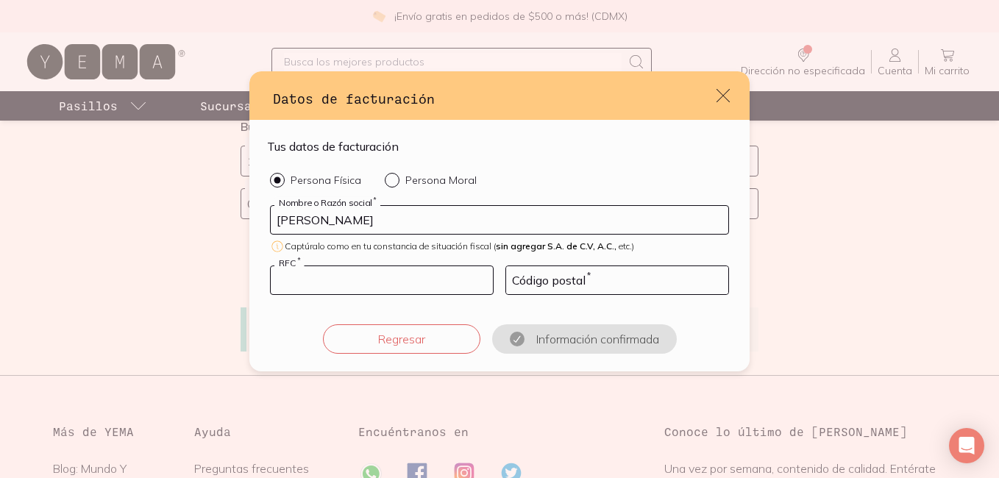
type input "AAOI930718EY0"
type input "96519"
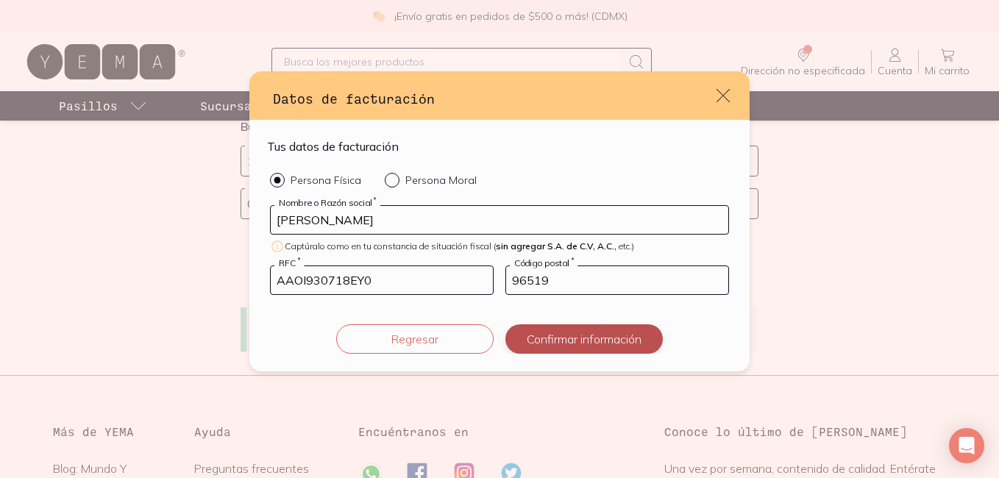
click at [528, 331] on button "Confirmar información" at bounding box center [583, 338] width 157 height 29
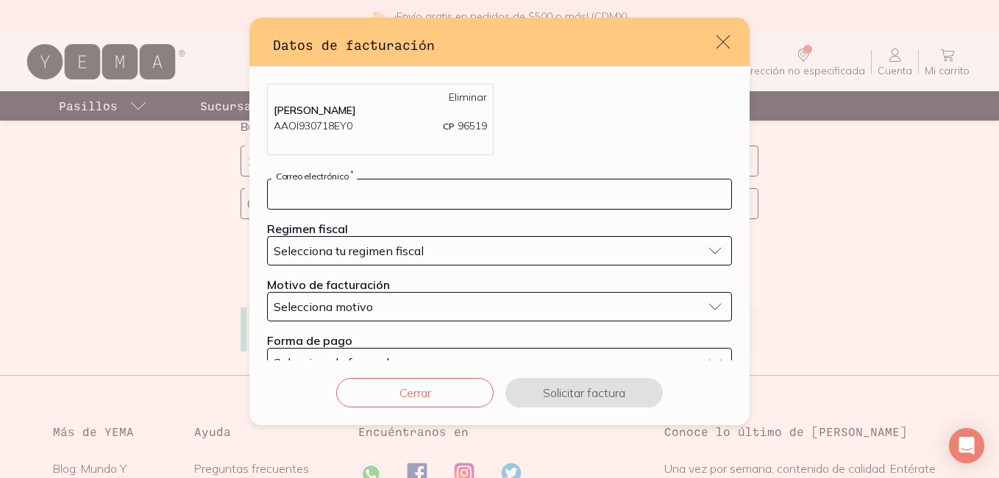
click at [431, 199] on input "default" at bounding box center [499, 193] width 463 height 29
type input "[EMAIL_ADDRESS][DOMAIN_NAME]"
click at [412, 260] on button "Selecciona tu regimen fiscal" at bounding box center [499, 250] width 465 height 29
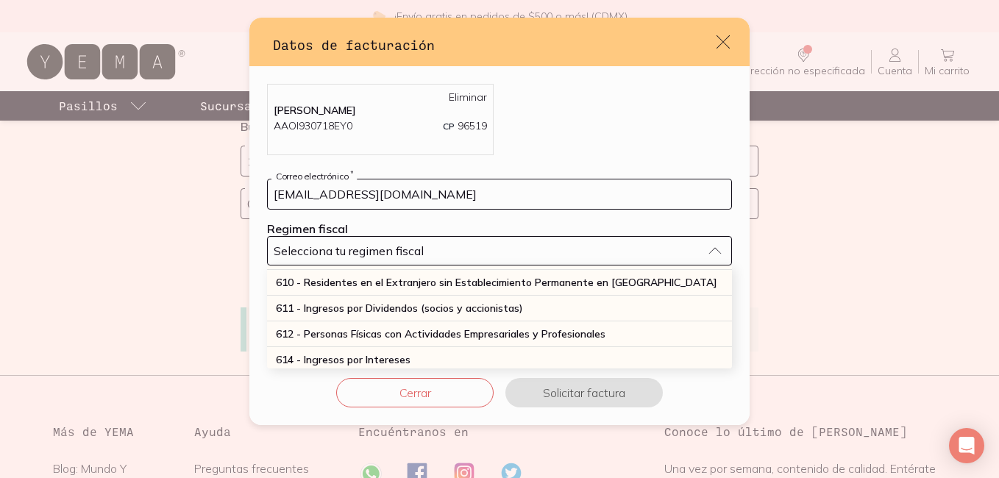
scroll to position [146, 0]
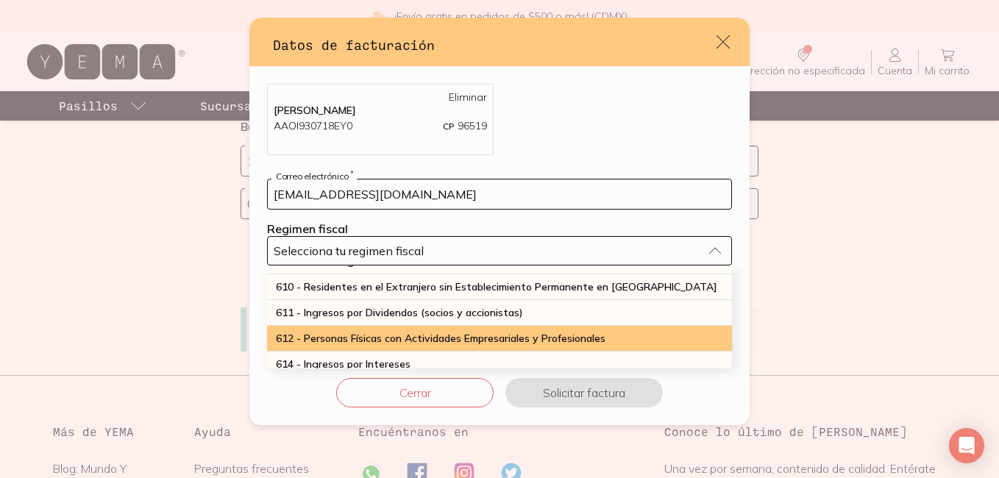
click at [424, 340] on span "612 - Personas Físicas con Actividades Empresariales y Profesionales" at bounding box center [440, 338] width 329 height 13
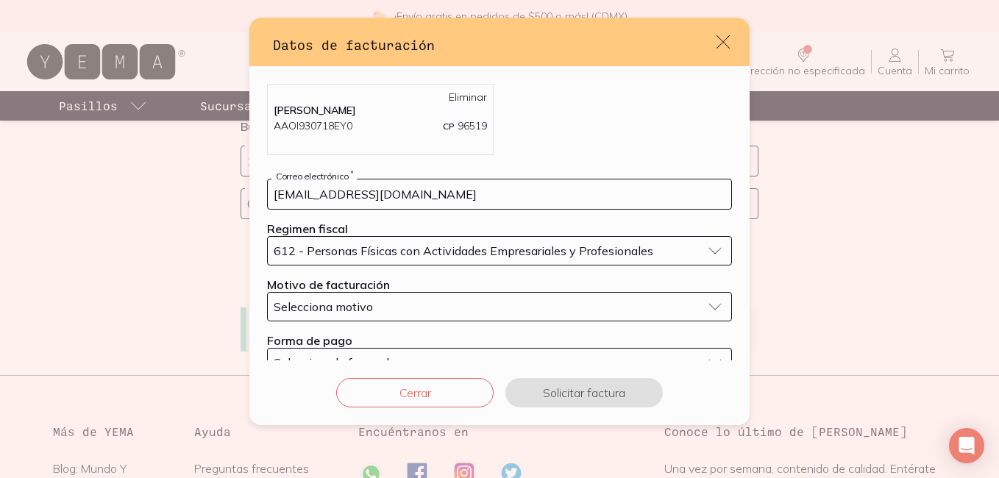
click at [449, 310] on div "Selecciona motivo" at bounding box center [488, 306] width 428 height 15
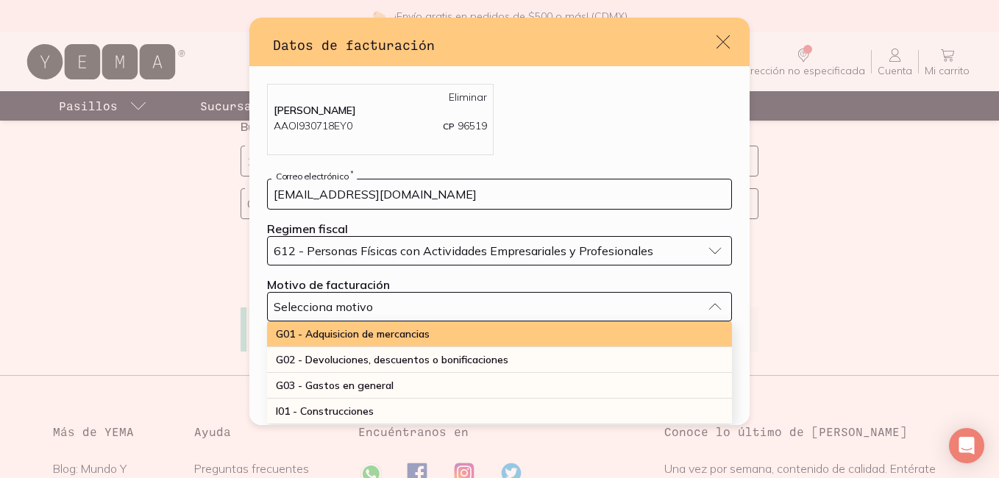
click at [429, 340] on span "G01 - Adquisicion de mercancias" at bounding box center [353, 333] width 154 height 13
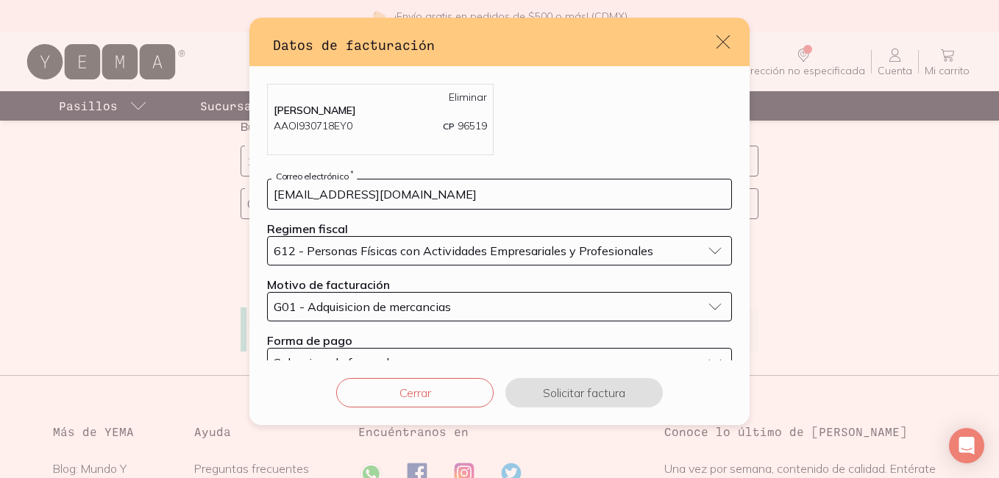
scroll to position [35, 0]
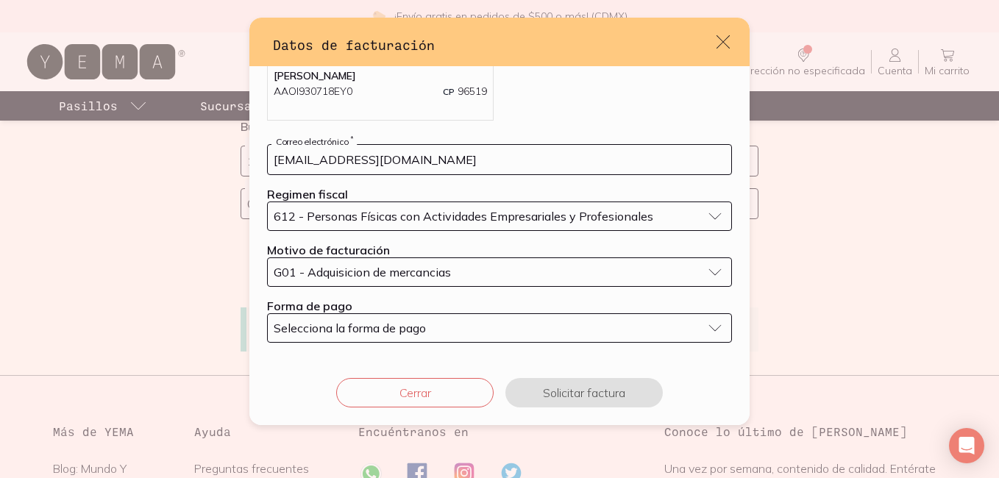
click at [434, 340] on button "Selecciona la forma de pago" at bounding box center [499, 327] width 465 height 29
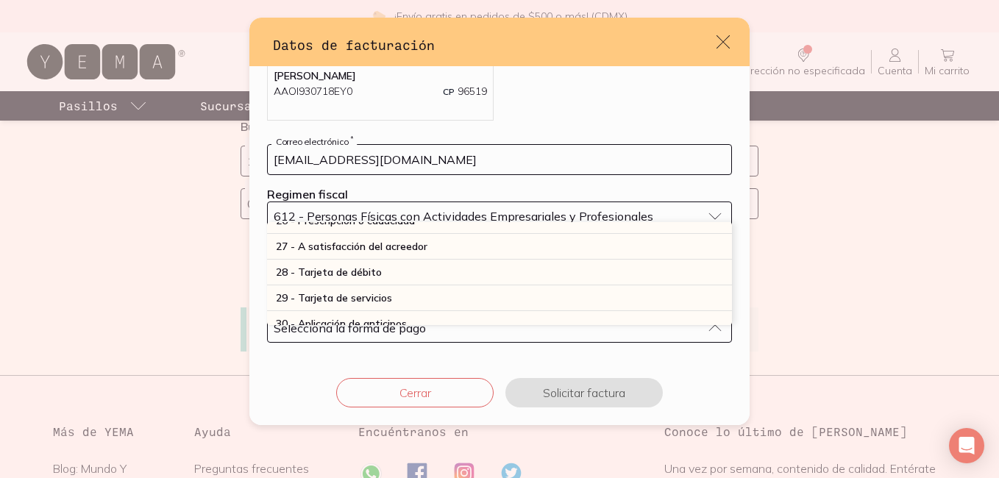
scroll to position [401, 0]
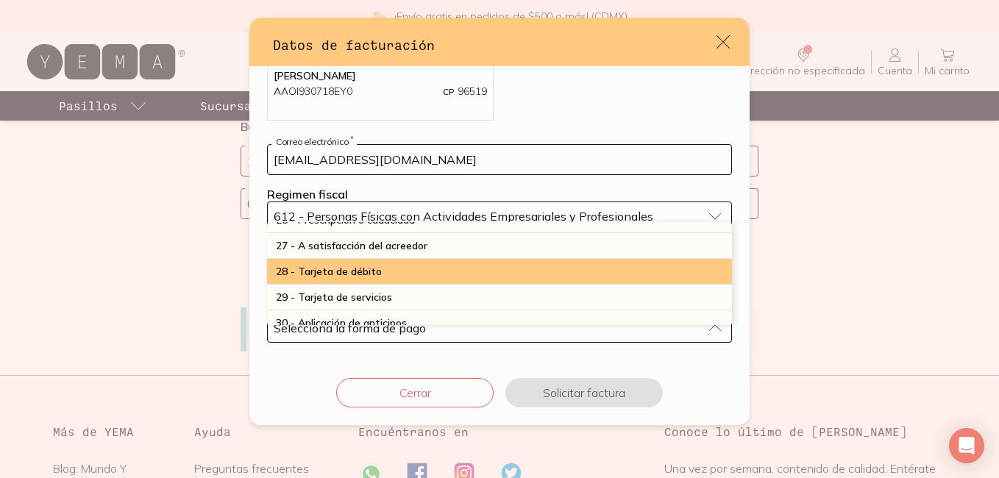
click at [388, 271] on div "28 - Tarjeta de débito" at bounding box center [499, 272] width 465 height 26
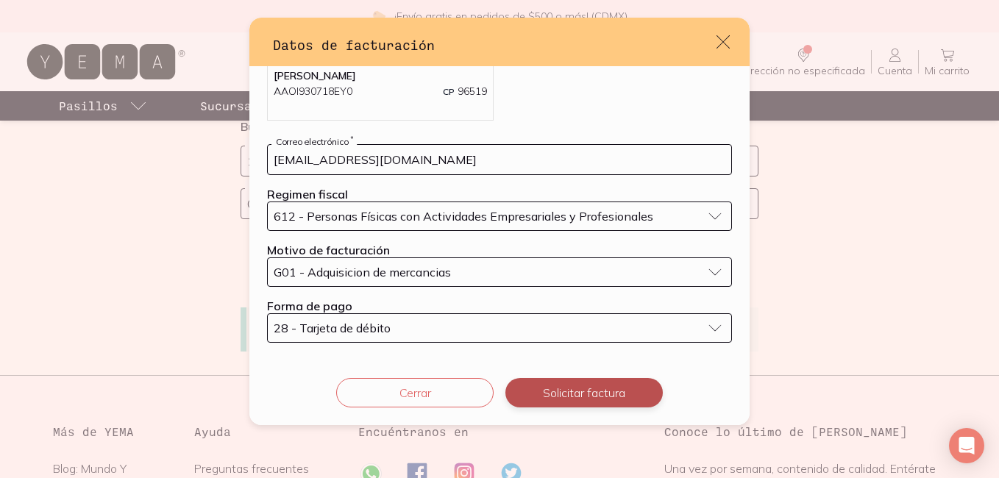
click at [573, 385] on button "Solicitar factura" at bounding box center [583, 392] width 157 height 29
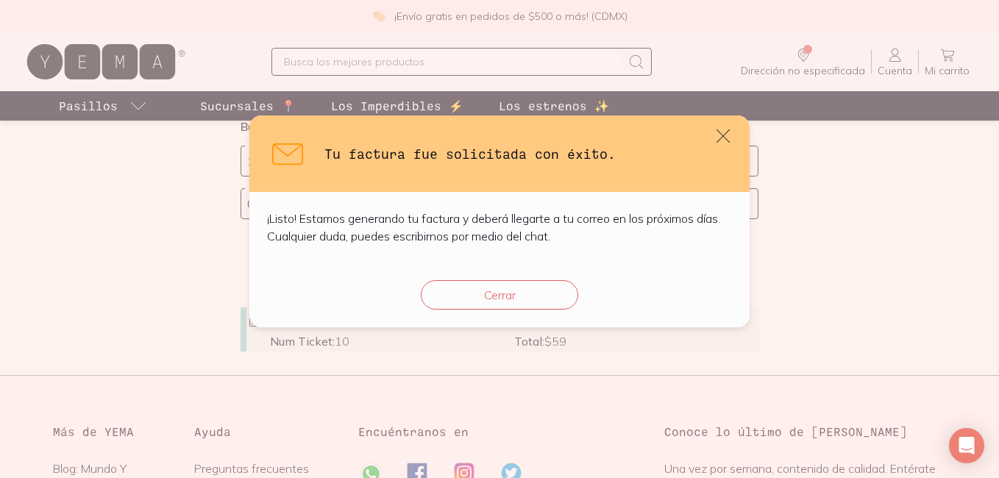
scroll to position [0, 0]
click at [494, 301] on button "Cerrar" at bounding box center [499, 294] width 157 height 29
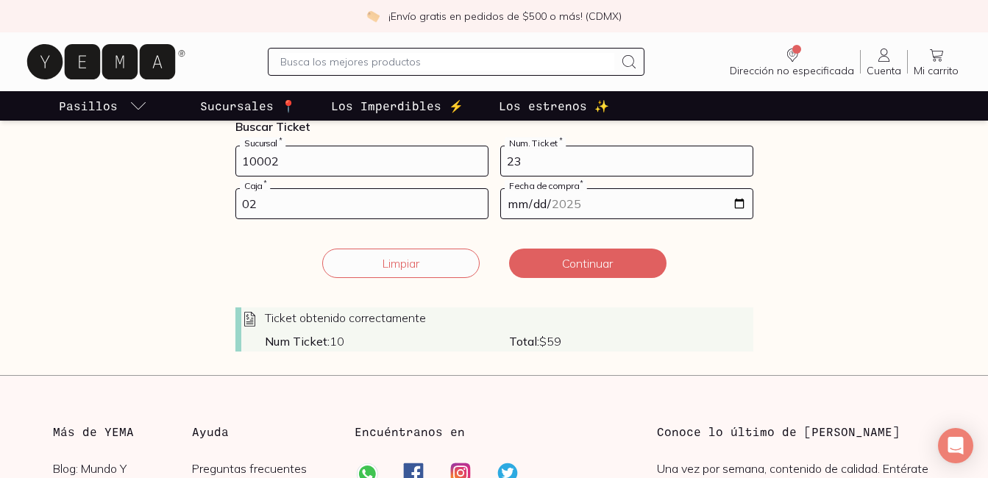
click at [354, 149] on input "10002" at bounding box center [361, 160] width 251 height 29
click at [541, 171] on input "23" at bounding box center [626, 160] width 251 height 29
type input "25"
click at [343, 213] on input "02" at bounding box center [361, 203] width 251 height 29
type input "01"
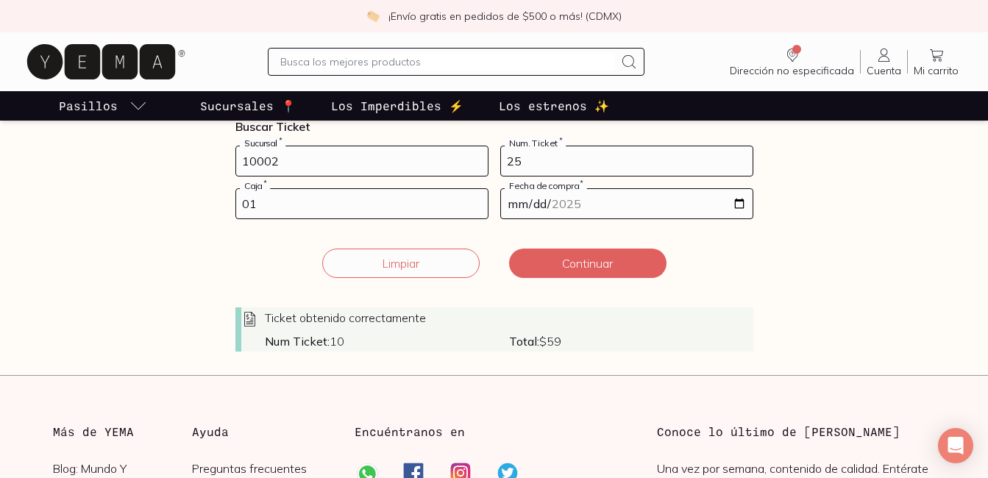
click at [734, 207] on input "[DATE]" at bounding box center [626, 203] width 251 height 29
type input "[DATE]"
click at [605, 266] on button "Continuar" at bounding box center [587, 263] width 157 height 29
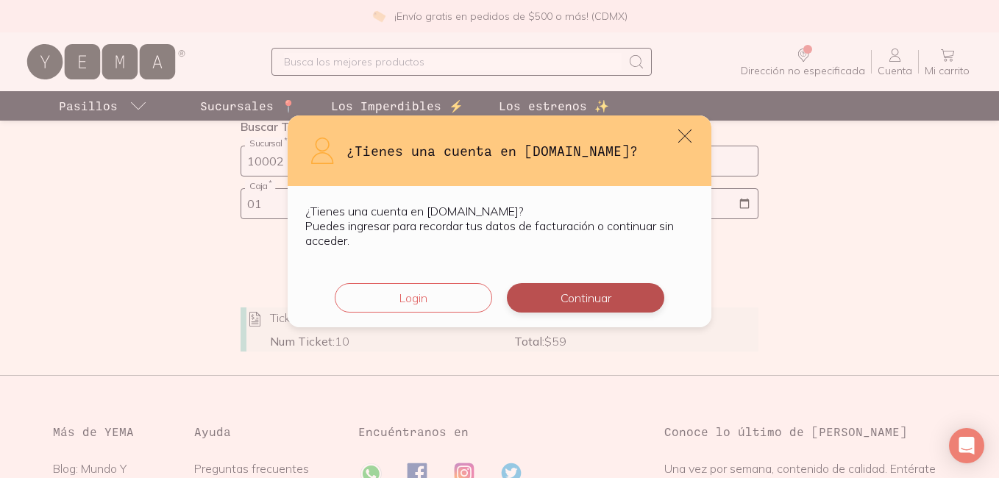
click at [618, 307] on button "Continuar" at bounding box center [585, 297] width 157 height 29
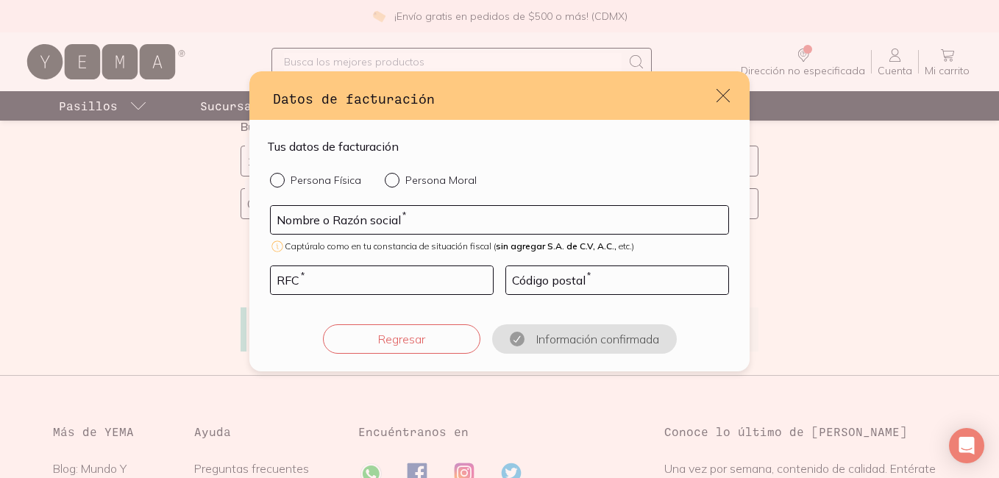
click at [271, 186] on div "default" at bounding box center [280, 180] width 21 height 15
click at [271, 185] on input "Persona Física" at bounding box center [276, 179] width 12 height 12
radio input "true"
click at [332, 218] on input "default" at bounding box center [499, 220] width 457 height 28
type input "[PERSON_NAME]"
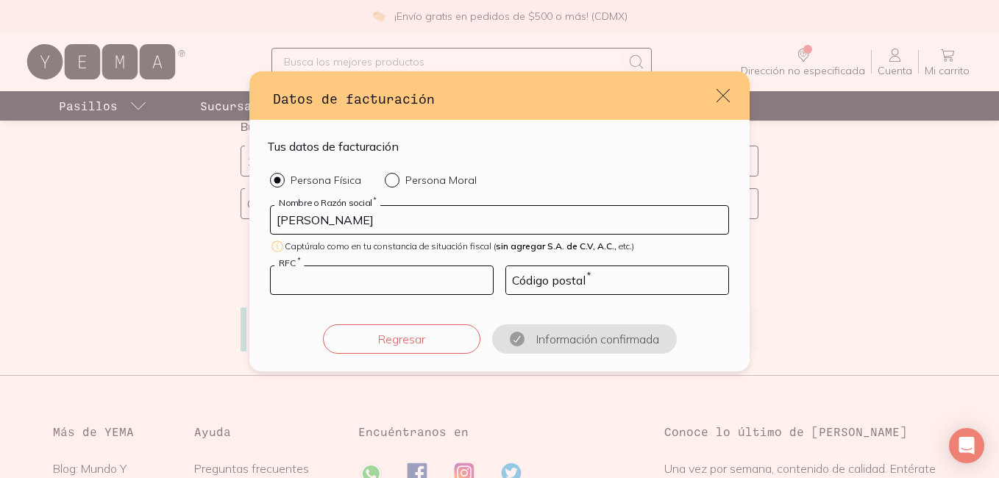
type input "AAOI930718EY0"
type input "96519"
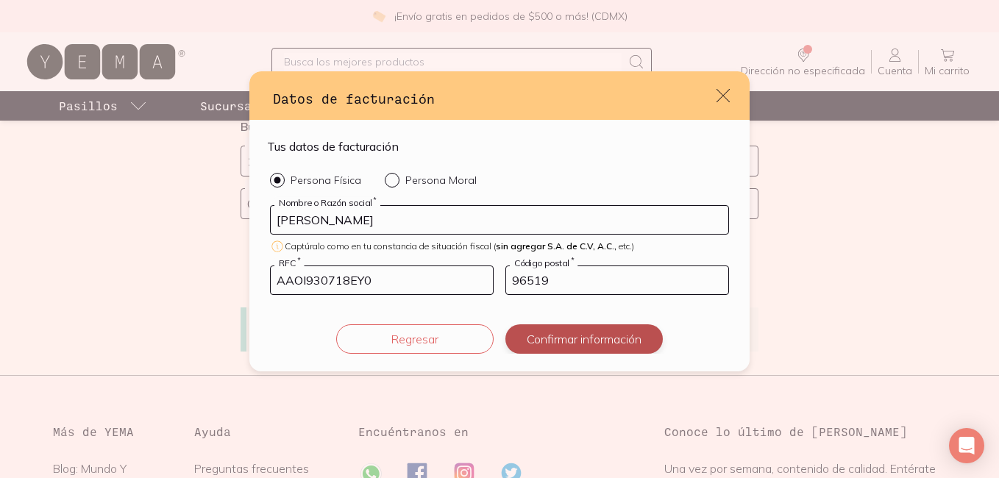
click at [554, 342] on button "Confirmar información" at bounding box center [583, 338] width 157 height 29
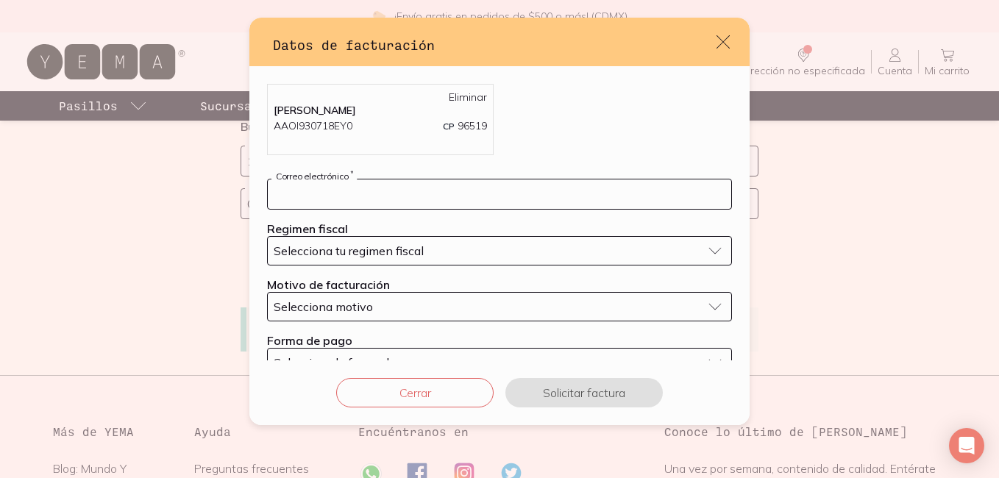
click at [465, 196] on input "default" at bounding box center [499, 193] width 463 height 29
type input "[EMAIL_ADDRESS][DOMAIN_NAME]"
click at [410, 256] on span "Selecciona tu regimen fiscal" at bounding box center [349, 250] width 150 height 15
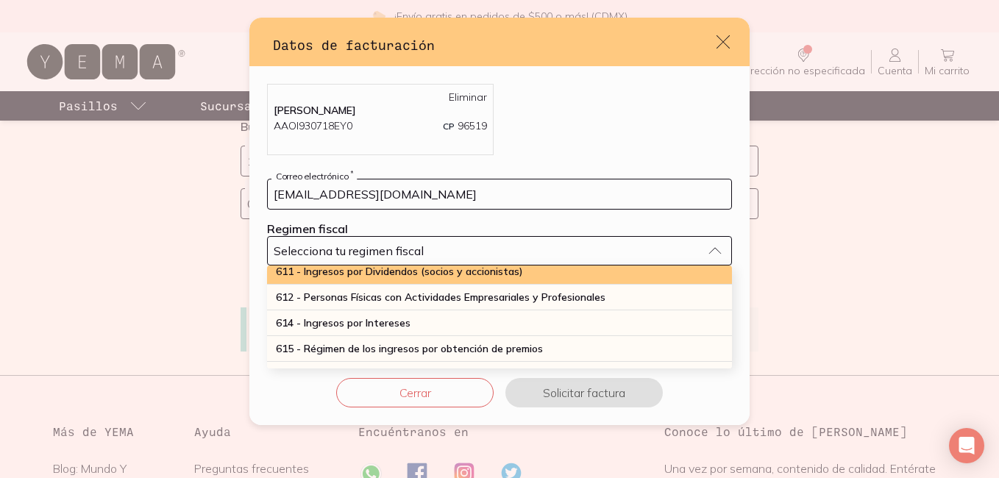
scroll to position [190, 0]
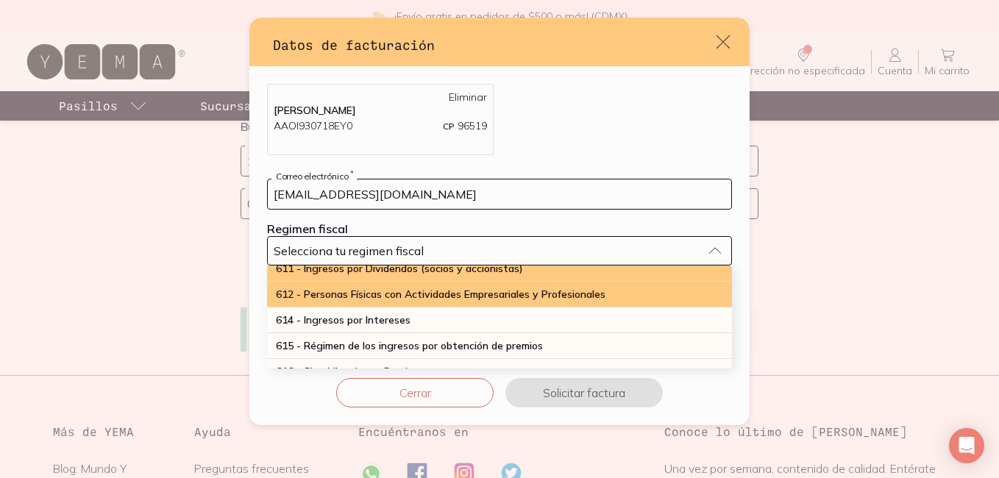
click at [416, 305] on div "612 - Personas Físicas con Actividades Empresariales y Profesionales" at bounding box center [499, 295] width 465 height 26
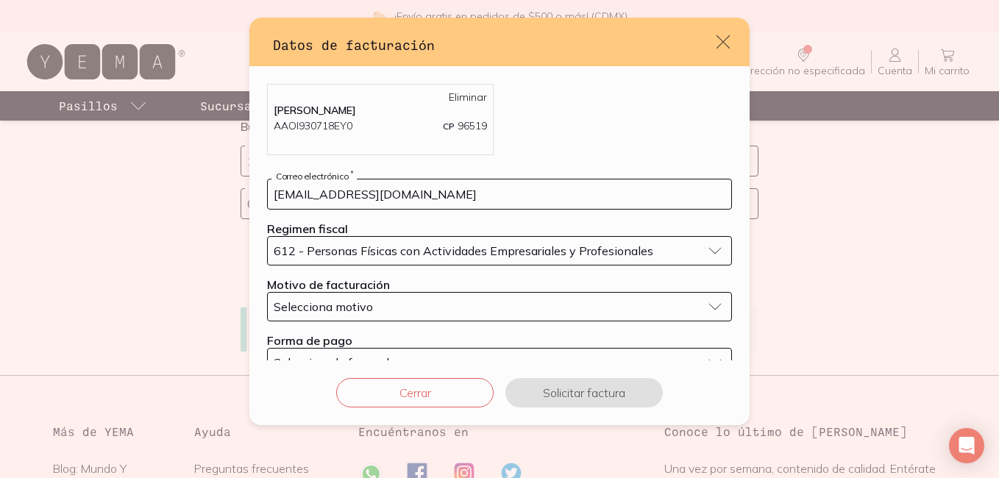
click at [446, 299] on div "Selecciona motivo" at bounding box center [488, 306] width 428 height 15
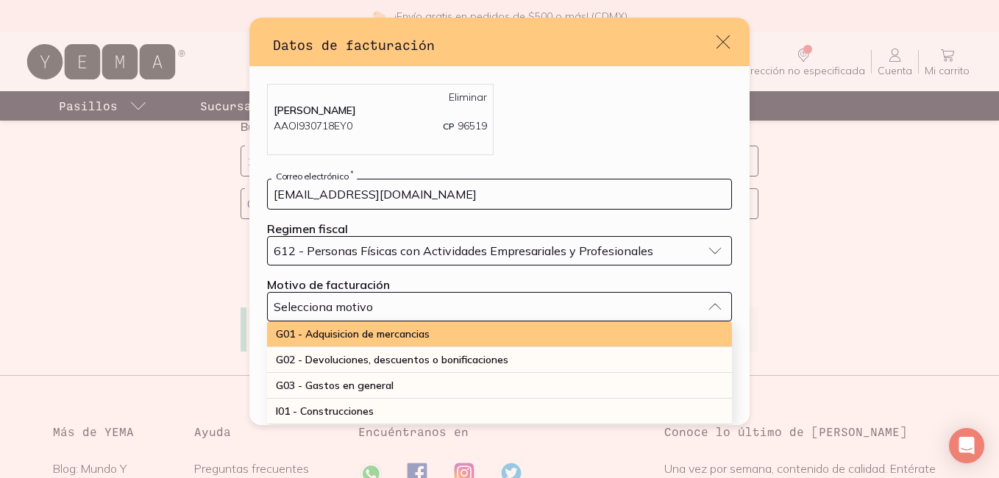
click at [424, 329] on span "G01 - Adquisicion de mercancias" at bounding box center [353, 333] width 154 height 13
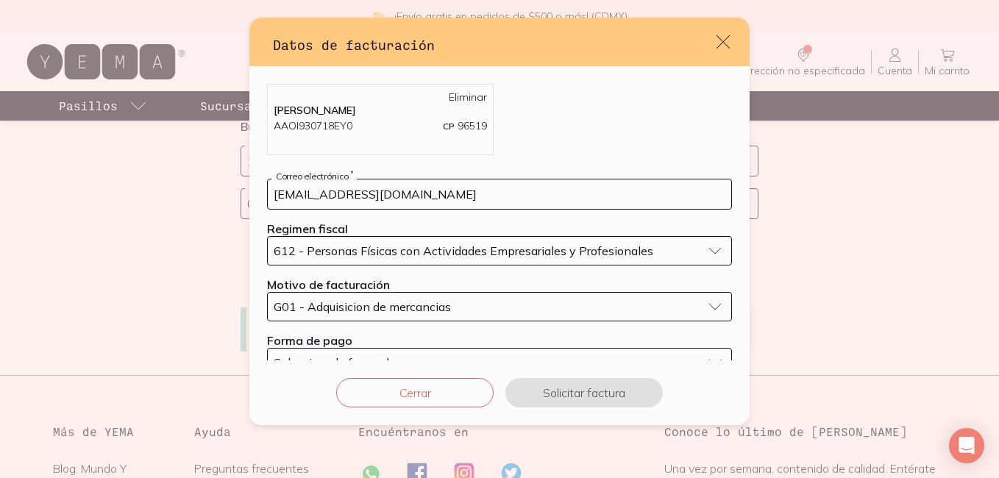
scroll to position [35, 0]
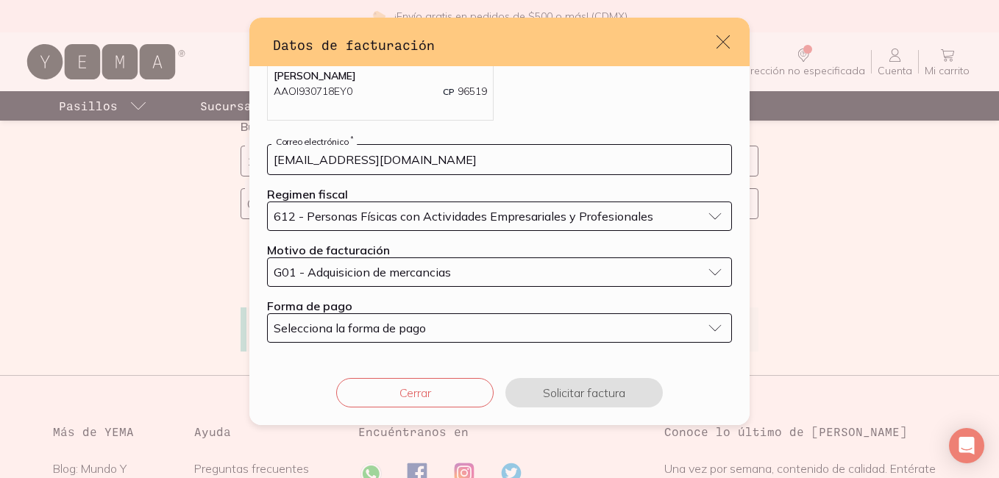
click at [424, 329] on span "Selecciona la forma de pago" at bounding box center [350, 328] width 152 height 15
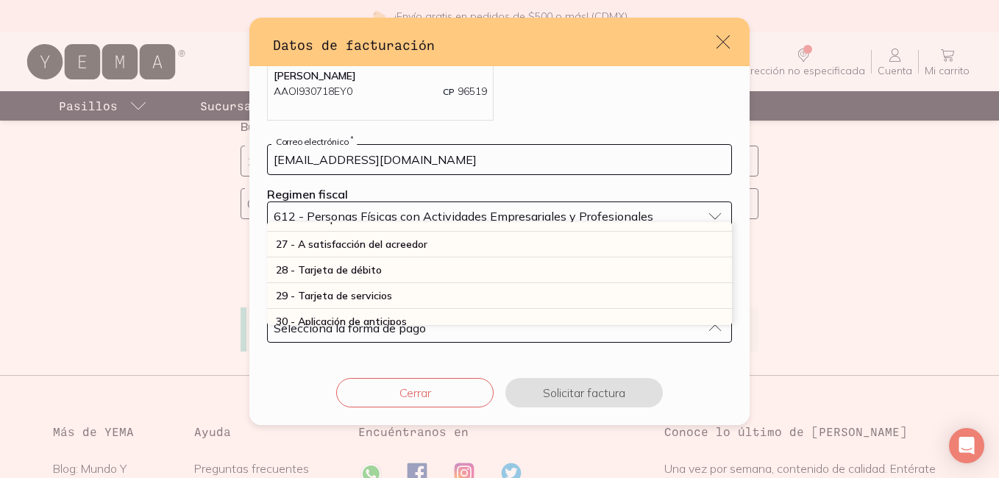
scroll to position [403, 0]
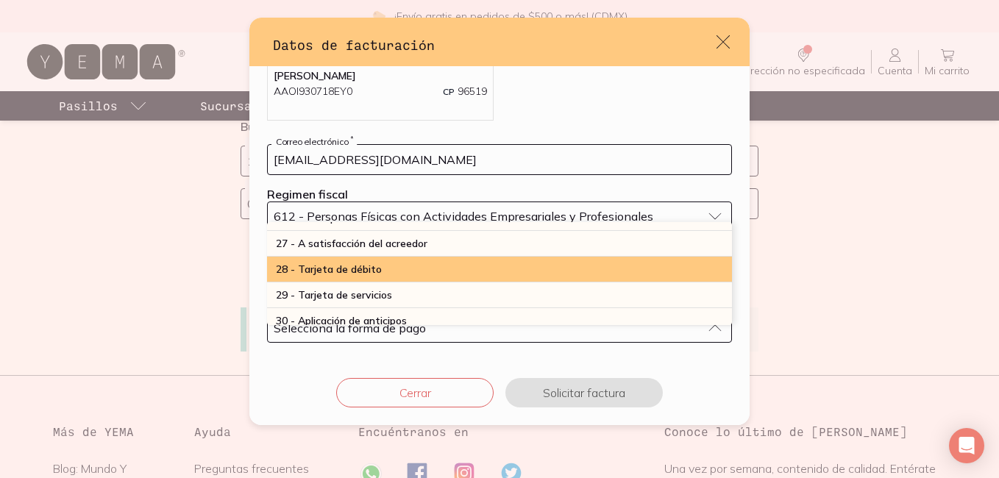
click at [411, 265] on div "28 - Tarjeta de débito" at bounding box center [499, 270] width 465 height 26
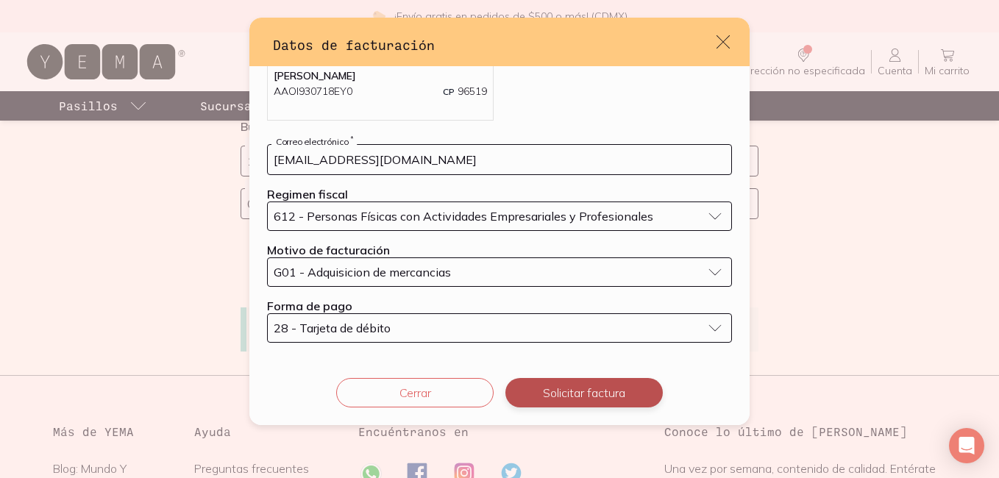
click at [564, 402] on button "Solicitar factura" at bounding box center [583, 392] width 157 height 29
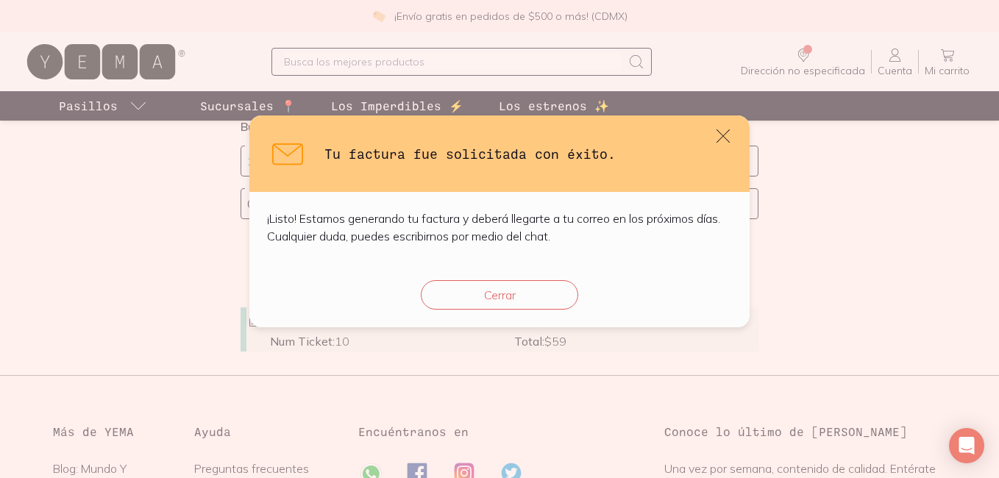
scroll to position [0, 0]
click at [474, 305] on button "Cerrar" at bounding box center [499, 294] width 157 height 29
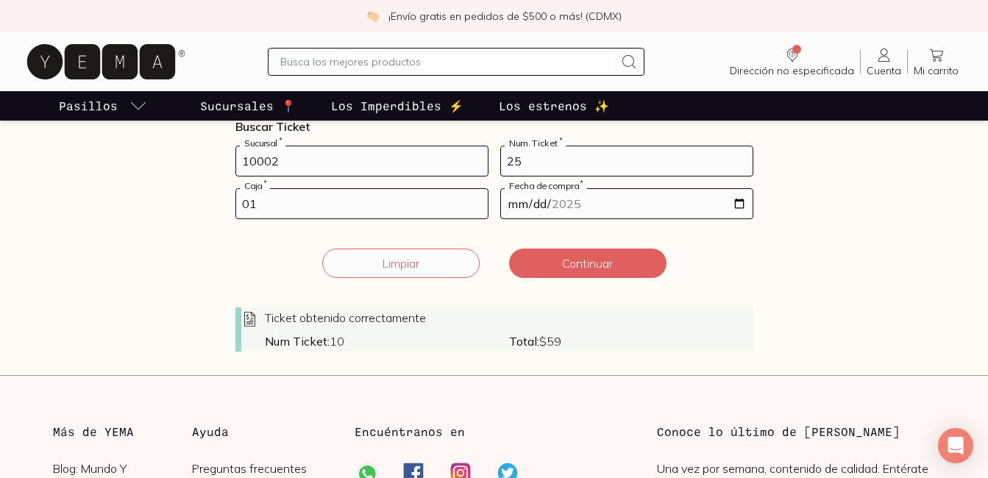
click at [538, 168] on input "25" at bounding box center [626, 160] width 251 height 29
type input "2"
type input "121"
click at [375, 197] on input "01" at bounding box center [361, 203] width 251 height 29
click at [561, 203] on input "[DATE]" at bounding box center [626, 203] width 251 height 29
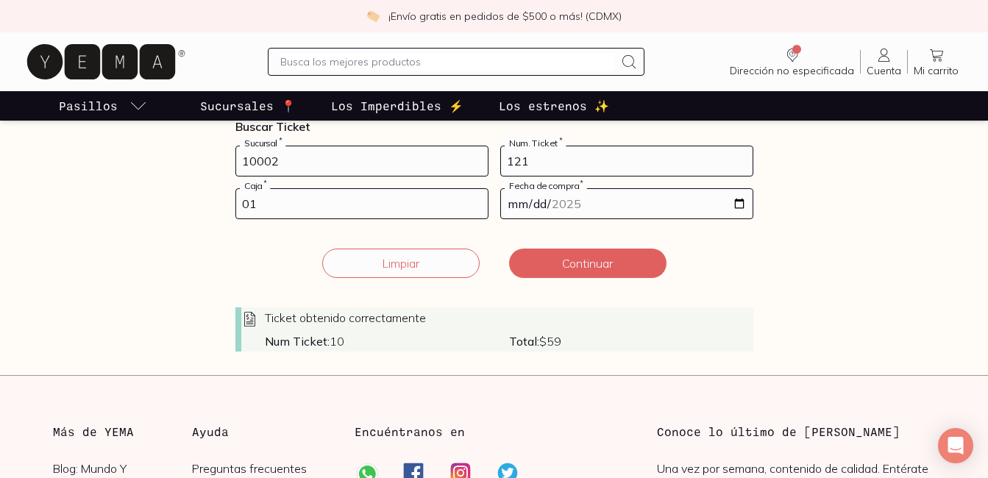
click at [730, 208] on input "[DATE]" at bounding box center [626, 203] width 251 height 29
click at [743, 204] on input "[DATE]" at bounding box center [626, 203] width 251 height 29
type input "[DATE]"
click at [615, 276] on button "Continuar" at bounding box center [587, 263] width 157 height 29
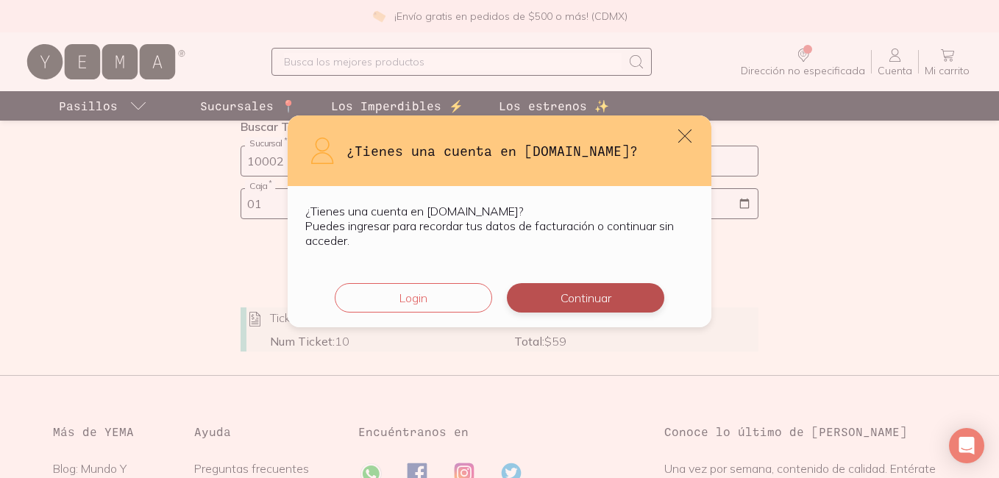
click at [610, 295] on button "Continuar" at bounding box center [585, 297] width 157 height 29
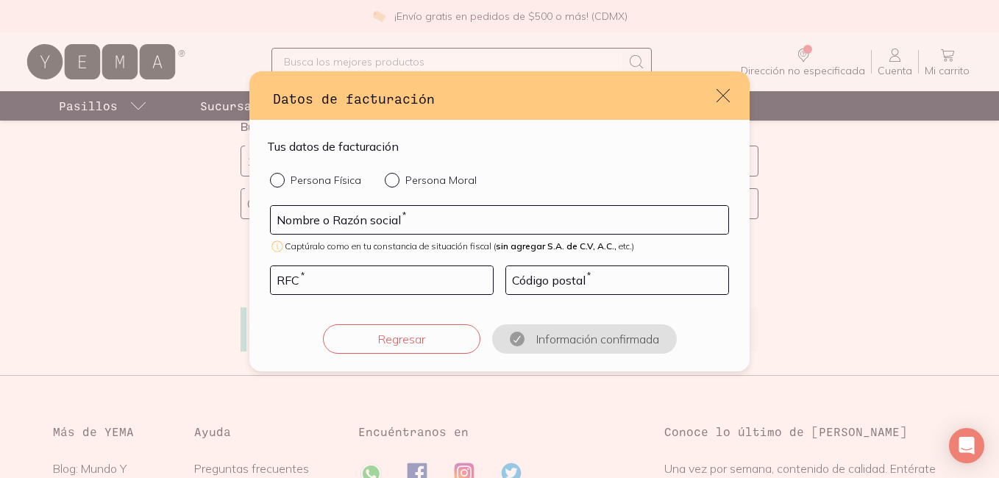
click at [270, 186] on div "default" at bounding box center [280, 180] width 21 height 15
click at [270, 185] on input "Persona Física" at bounding box center [276, 179] width 12 height 12
radio input "true"
click at [344, 214] on input "default" at bounding box center [499, 220] width 457 height 28
type input "[PERSON_NAME]"
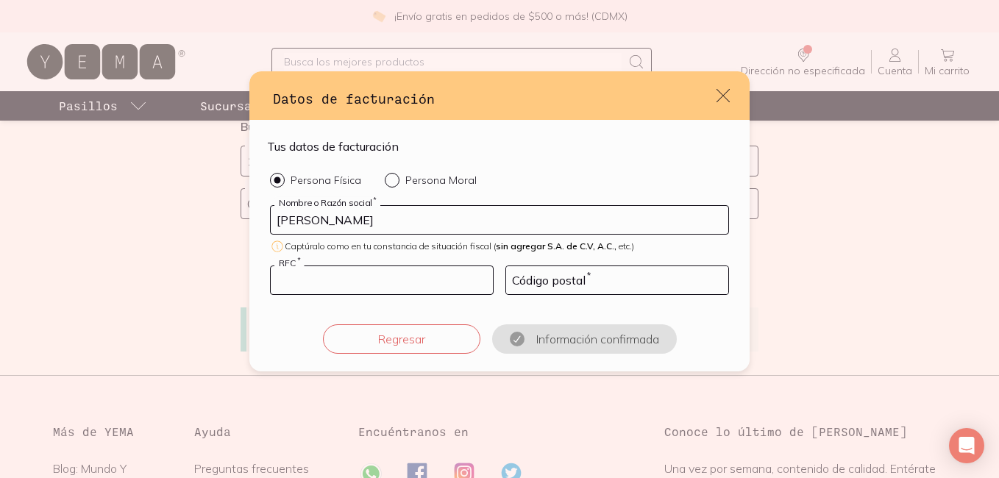
type input "AAOI930718EY0"
type input "96519"
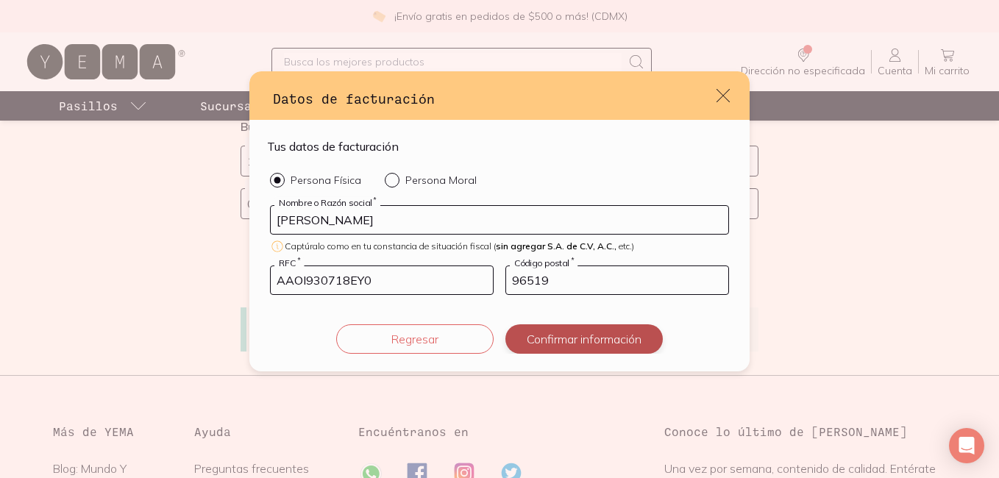
click at [568, 338] on button "Confirmar información" at bounding box center [583, 338] width 157 height 29
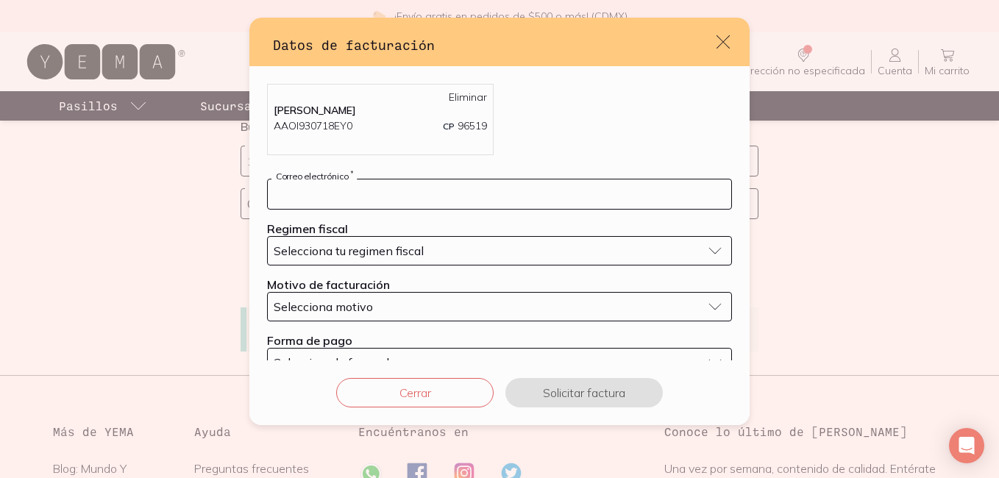
click at [472, 188] on input "default" at bounding box center [499, 193] width 463 height 29
type input "[EMAIL_ADDRESS][DOMAIN_NAME]"
click at [421, 255] on span "Selecciona tu regimen fiscal" at bounding box center [349, 250] width 150 height 15
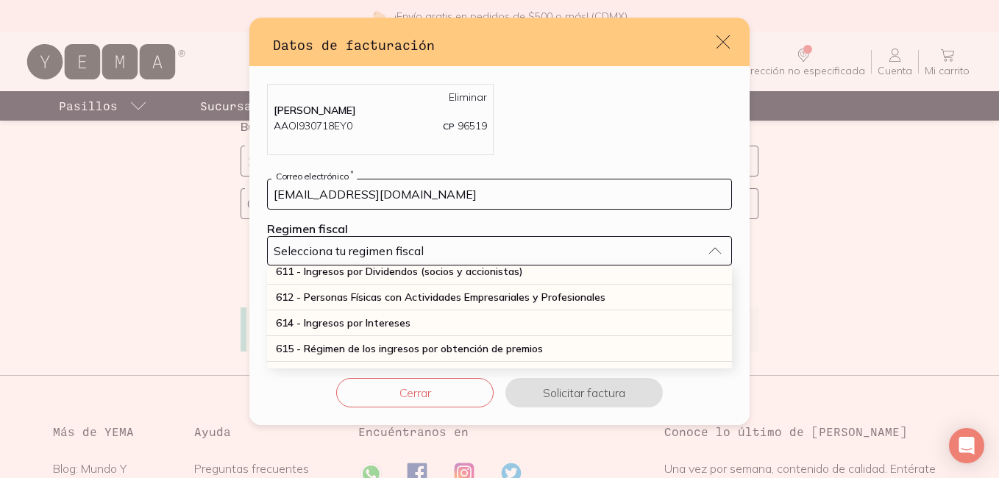
scroll to position [206, 0]
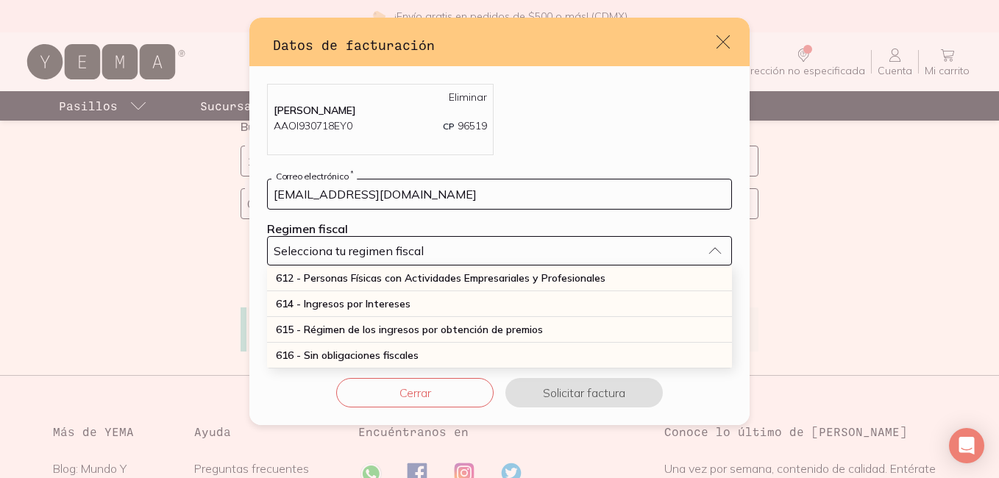
click at [421, 284] on span "612 - Personas Físicas con Actividades Empresariales y Profesionales" at bounding box center [440, 277] width 329 height 13
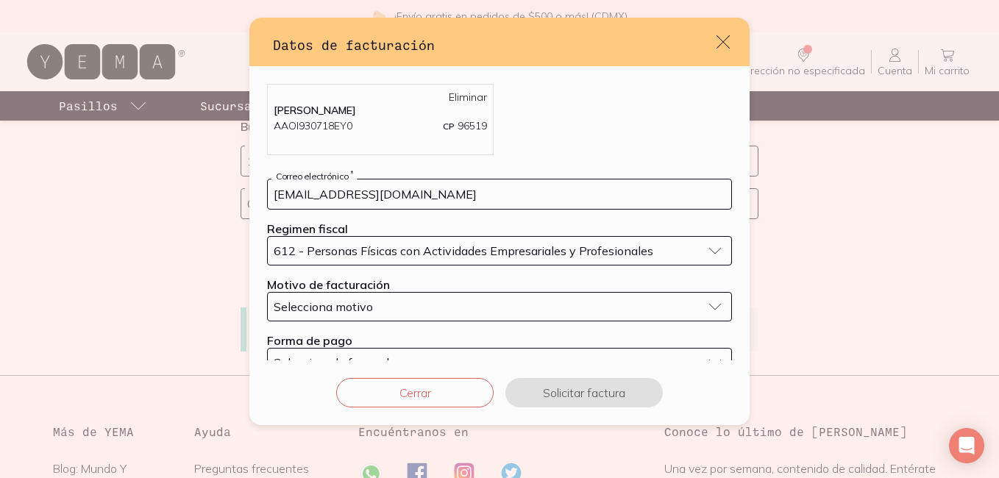
click at [418, 299] on div "Selecciona motivo" at bounding box center [488, 306] width 428 height 15
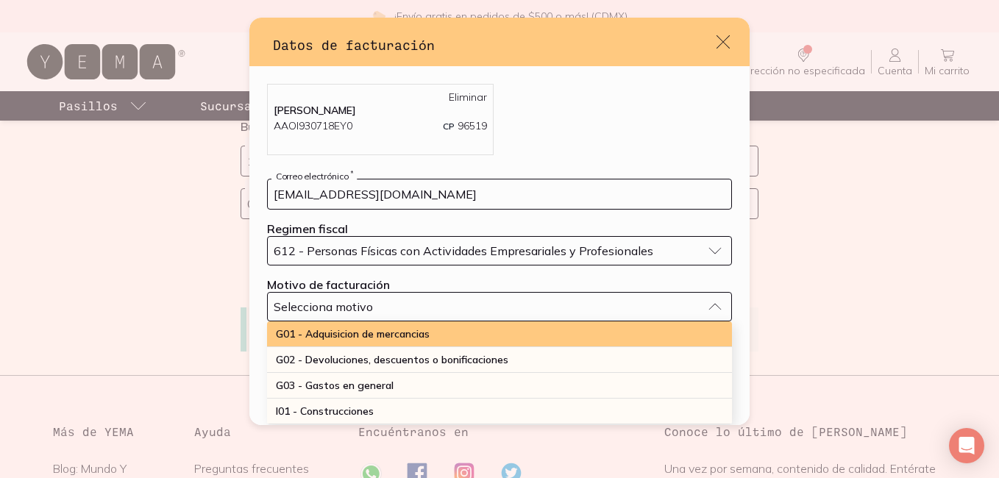
click at [418, 329] on span "G01 - Adquisicion de mercancias" at bounding box center [353, 333] width 154 height 13
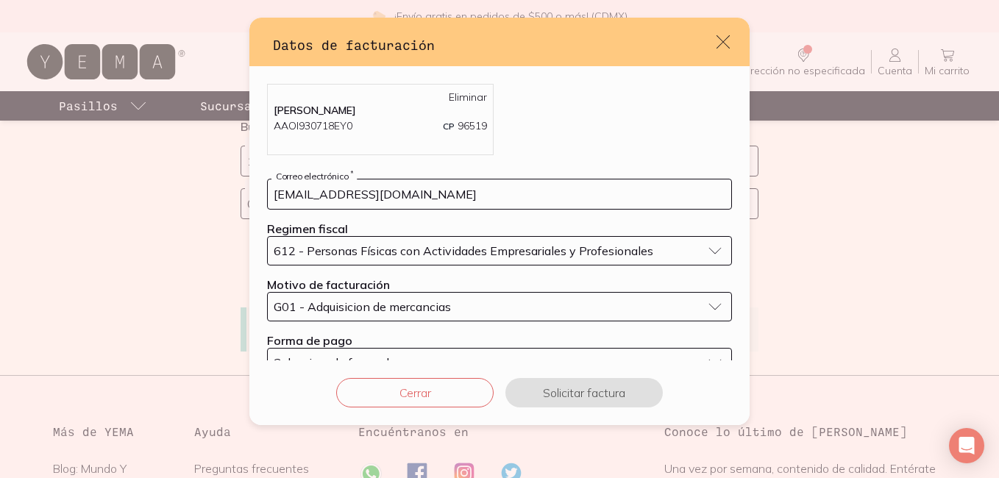
scroll to position [35, 0]
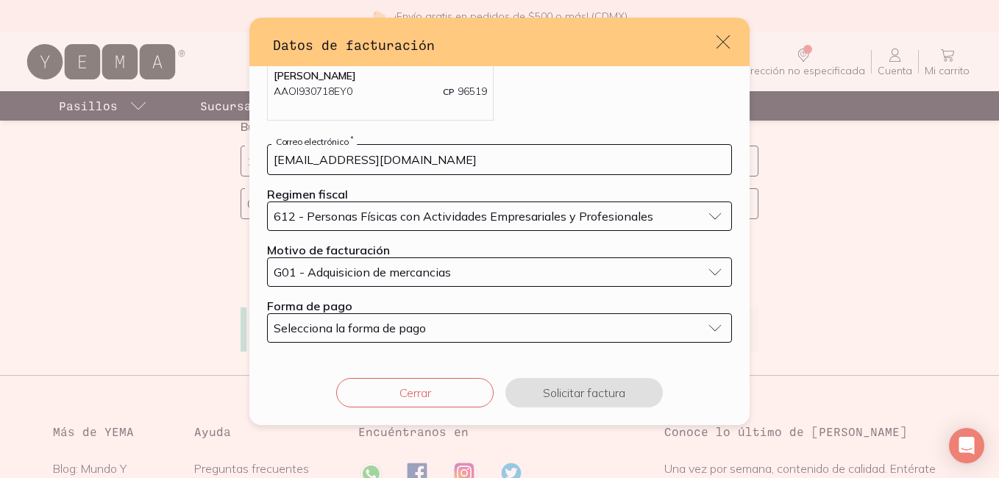
click at [418, 329] on span "Selecciona la forma de pago" at bounding box center [350, 328] width 152 height 15
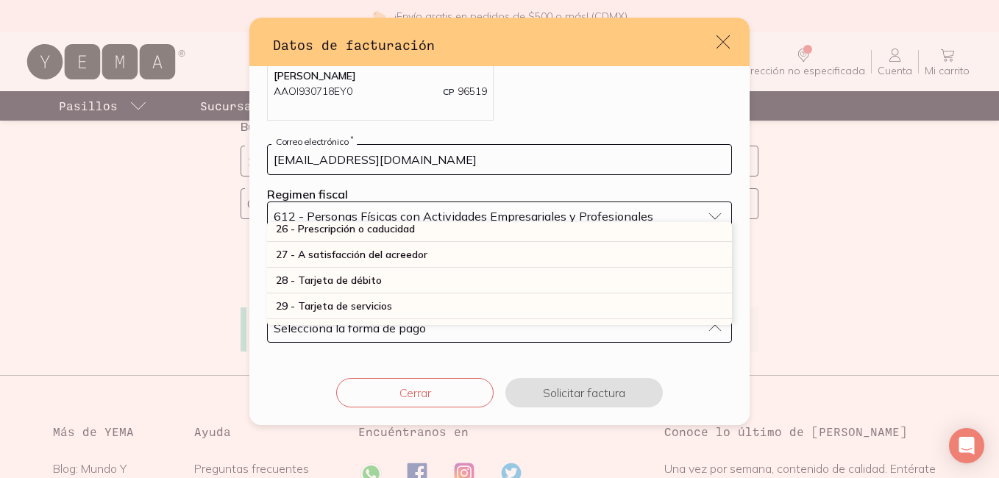
scroll to position [393, 0]
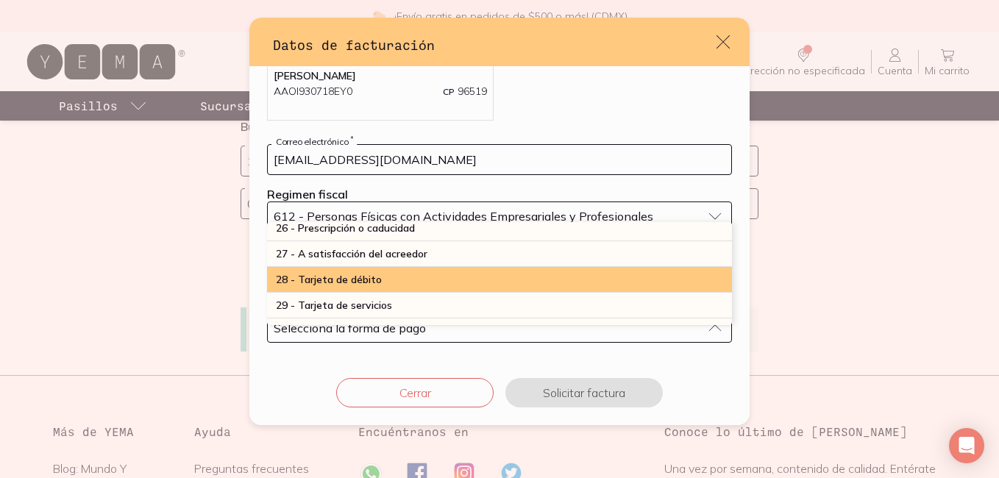
click at [365, 268] on div "28 - Tarjeta de débito" at bounding box center [499, 280] width 465 height 26
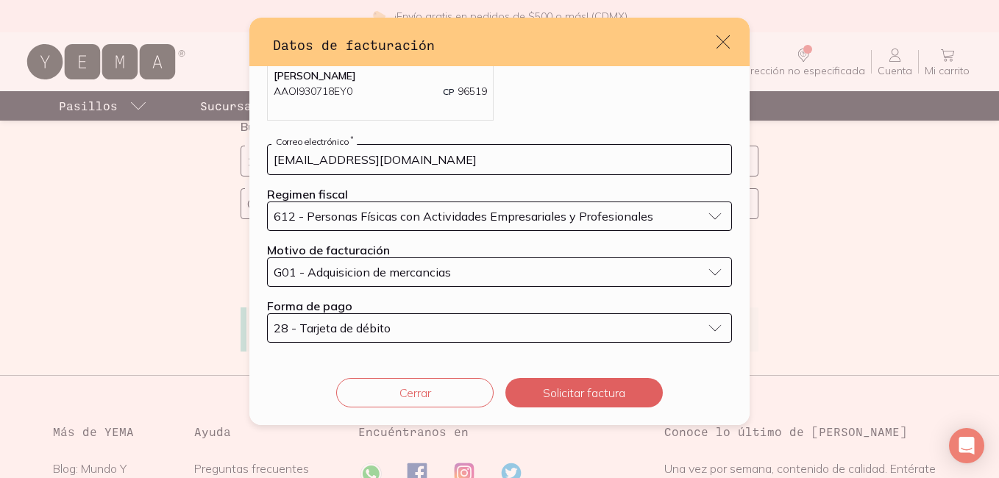
click at [578, 408] on div "Cerrar Solicitar factura" at bounding box center [499, 392] width 500 height 65
drag, startPoint x: 585, startPoint y: 401, endPoint x: 529, endPoint y: 379, distance: 60.1
click at [529, 379] on button "Solicitar factura" at bounding box center [583, 392] width 157 height 29
click at [544, 412] on div "Cerrar Solicitando factura..." at bounding box center [499, 392] width 500 height 65
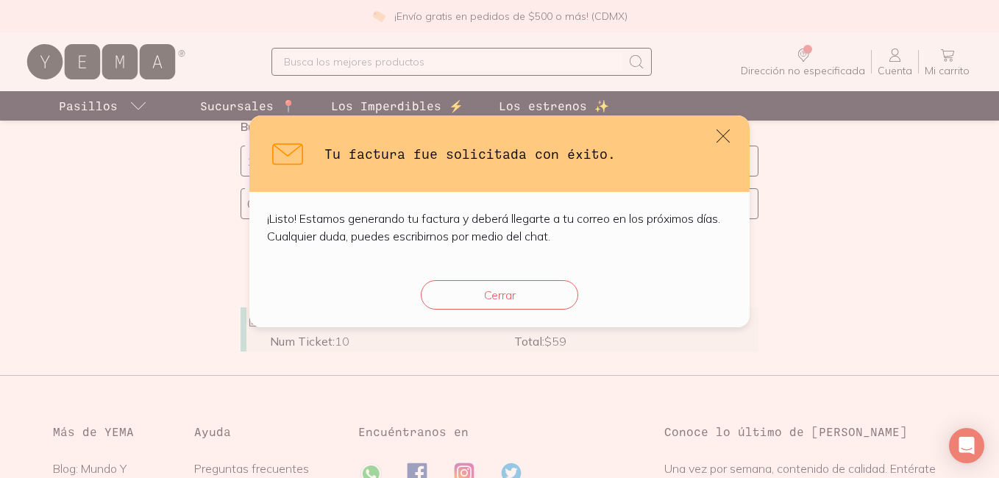
scroll to position [0, 0]
click at [728, 142] on icon "default" at bounding box center [723, 136] width 21 height 21
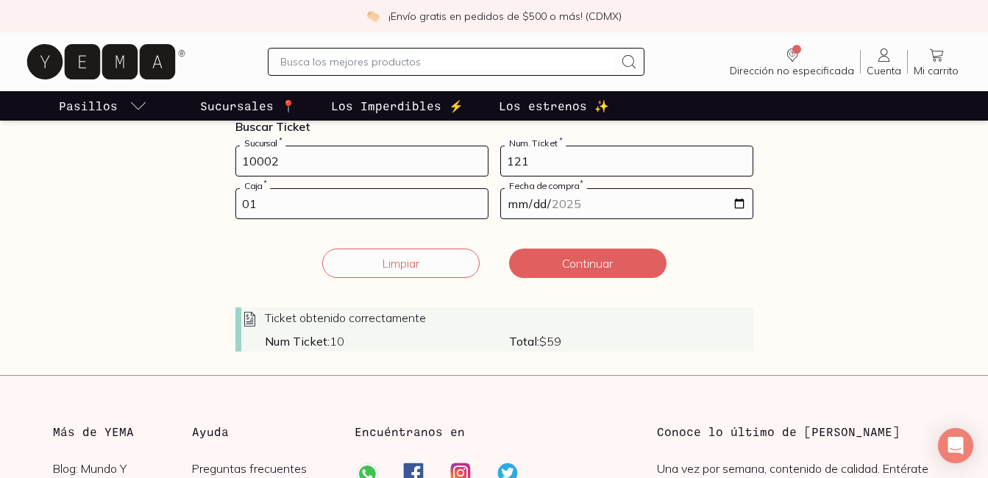
click at [380, 200] on input "01" at bounding box center [361, 203] width 251 height 29
click at [552, 165] on input "121" at bounding box center [626, 160] width 251 height 29
type input "134"
click at [346, 207] on input "01" at bounding box center [361, 203] width 251 height 29
click at [601, 205] on input "[DATE]" at bounding box center [626, 203] width 251 height 29
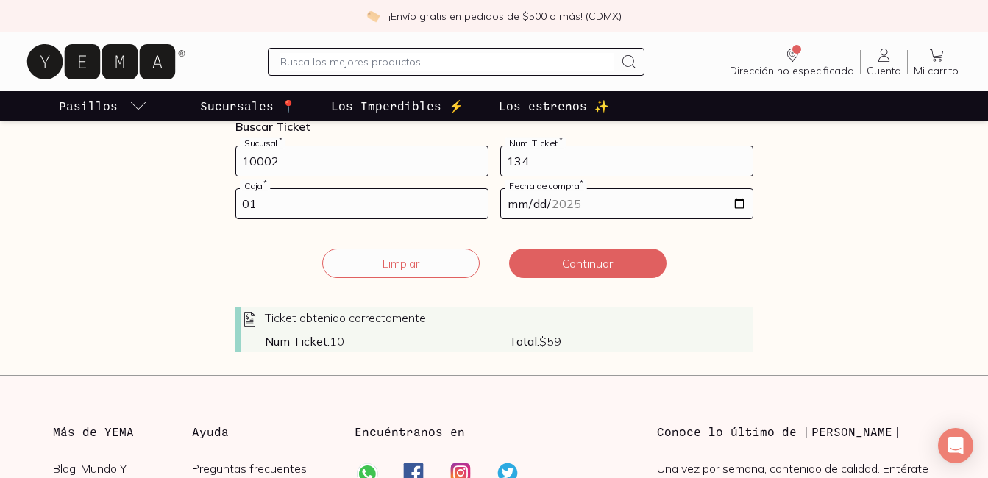
click at [747, 205] on input "[DATE]" at bounding box center [626, 203] width 251 height 29
click at [743, 204] on input "[DATE]" at bounding box center [626, 203] width 251 height 29
click at [706, 213] on input "[DATE]" at bounding box center [626, 203] width 251 height 29
click at [734, 208] on input "[DATE]" at bounding box center [626, 203] width 251 height 29
type input "[DATE]"
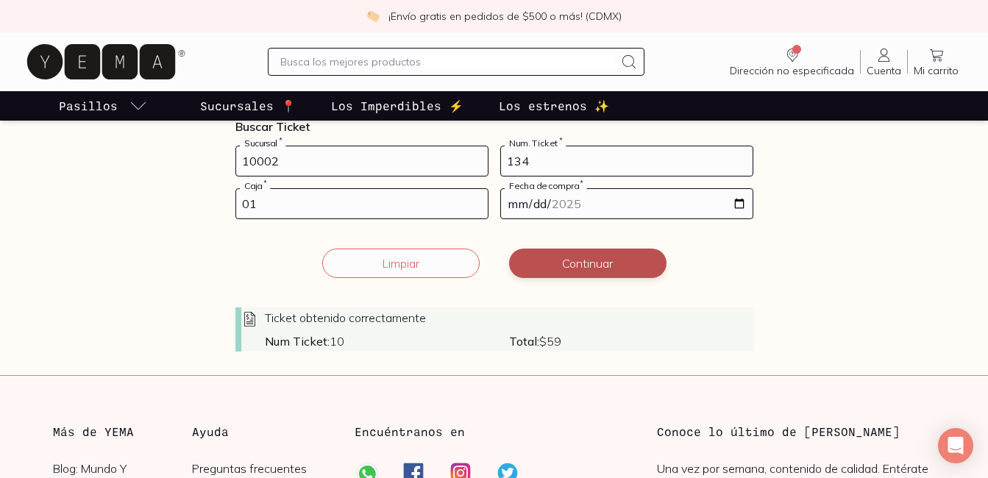
click at [604, 265] on button "Continuar" at bounding box center [587, 263] width 157 height 29
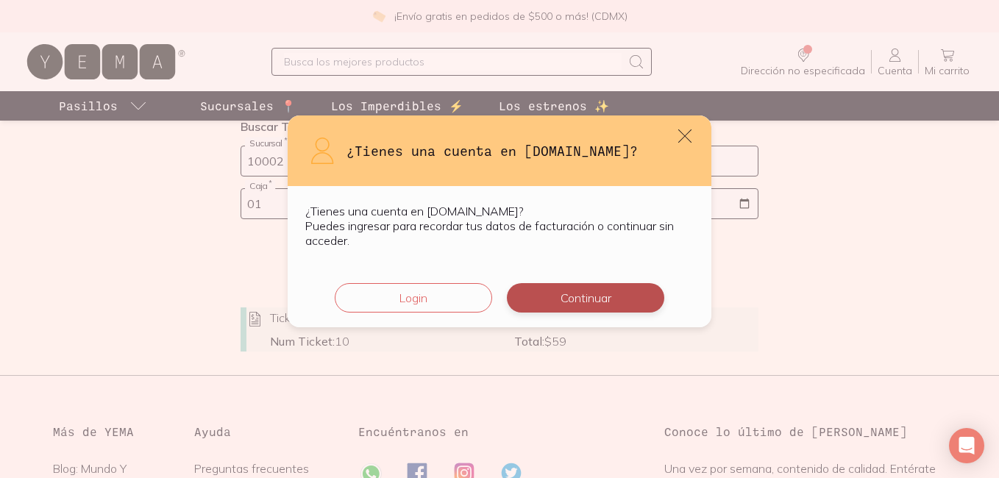
click at [606, 293] on button "Continuar" at bounding box center [585, 297] width 157 height 29
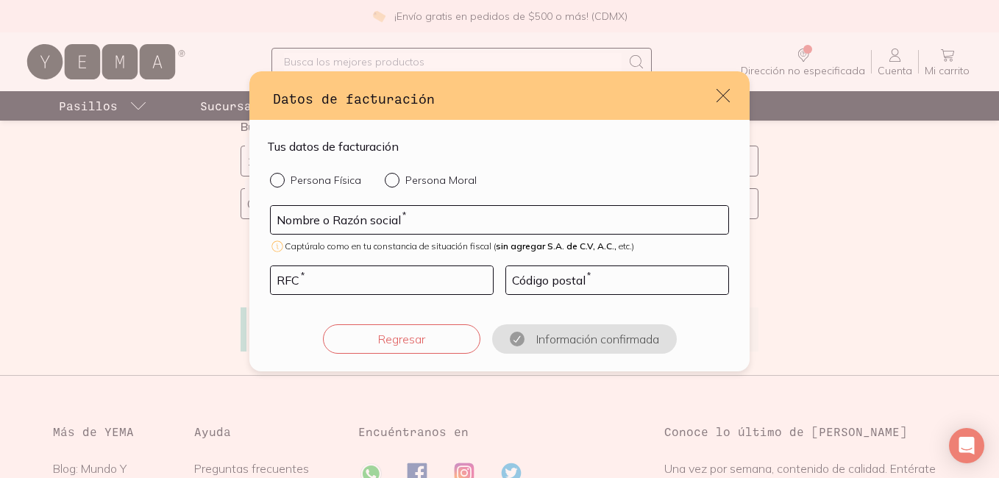
click at [279, 185] on div "default" at bounding box center [280, 180] width 21 height 15
click at [279, 185] on input "Persona Física" at bounding box center [276, 179] width 12 height 12
radio input "true"
click at [328, 232] on input "default" at bounding box center [499, 220] width 457 height 28
type input "[PERSON_NAME]"
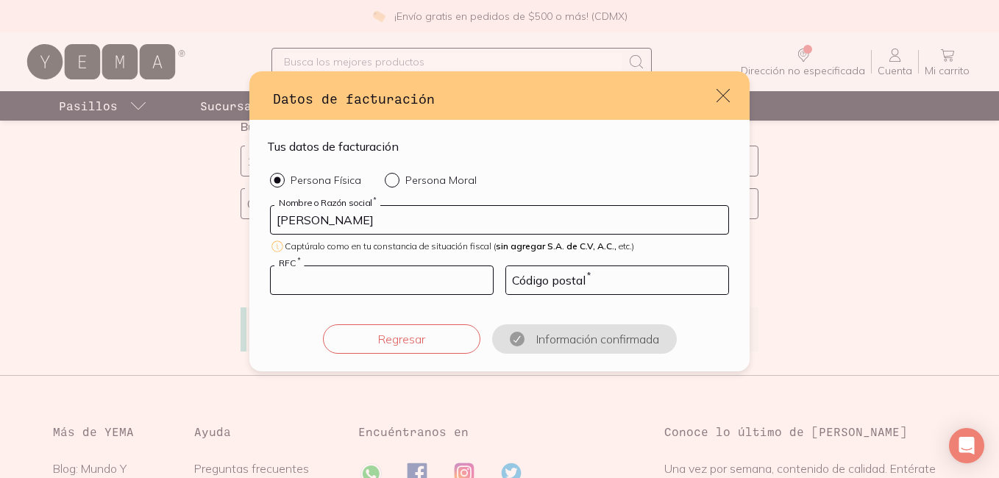
type input "AAOI930718EY0"
type input "96519"
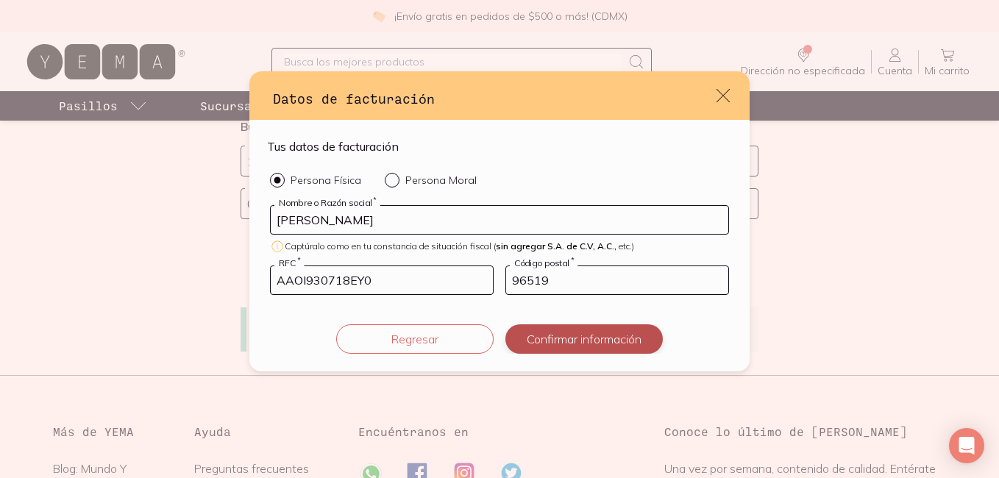
click at [583, 338] on button "Confirmar información" at bounding box center [583, 338] width 157 height 29
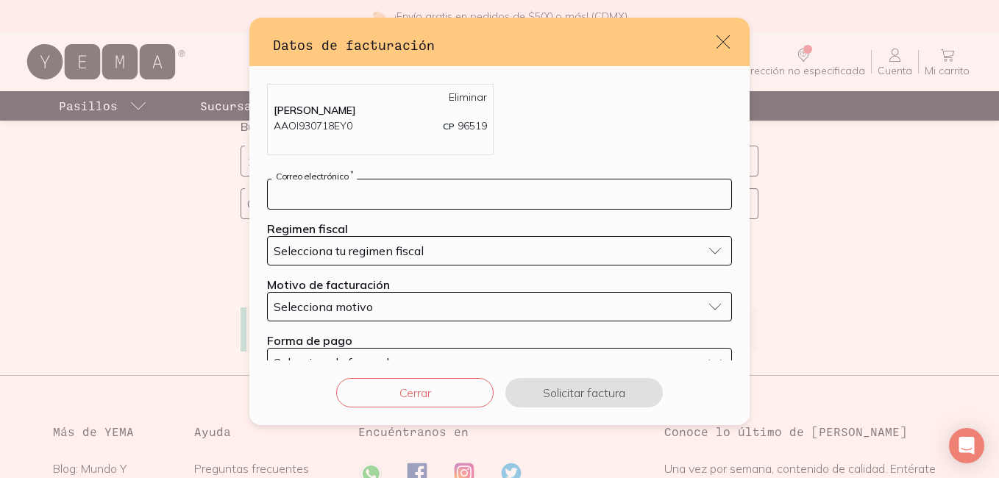
click at [394, 191] on input "default" at bounding box center [499, 193] width 463 height 29
type input "[EMAIL_ADDRESS][DOMAIN_NAME]"
click at [382, 246] on span "Selecciona tu regimen fiscal" at bounding box center [349, 250] width 150 height 15
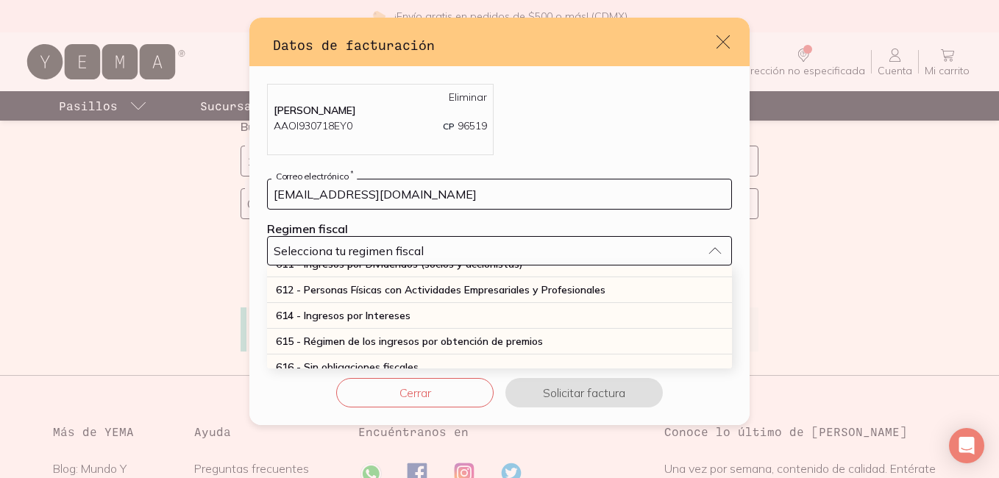
scroll to position [195, 0]
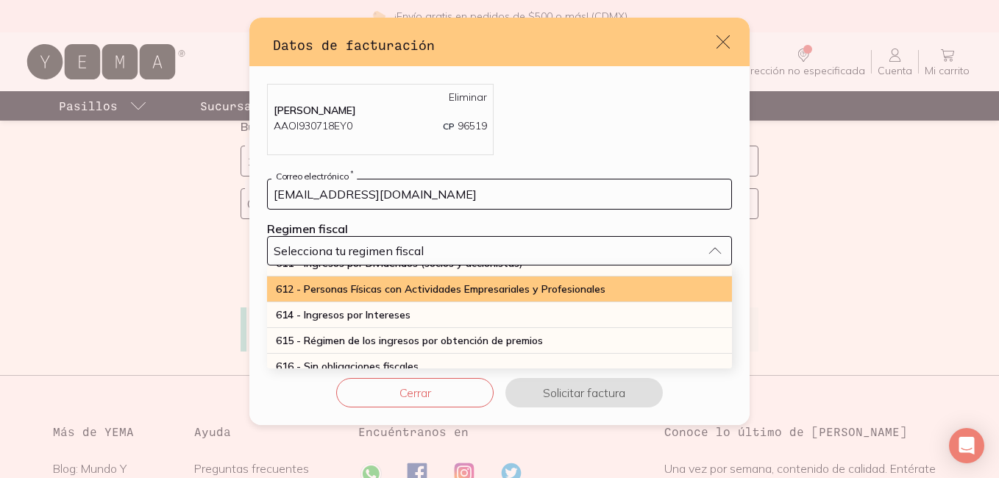
click at [410, 297] on div "612 - Personas Físicas con Actividades Empresariales y Profesionales" at bounding box center [499, 289] width 465 height 26
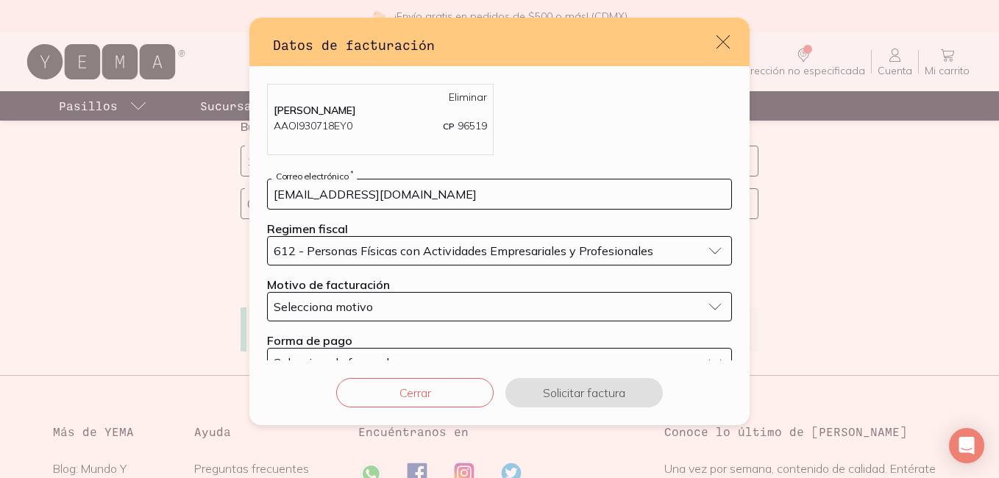
click at [410, 297] on button "Selecciona motivo" at bounding box center [499, 306] width 465 height 29
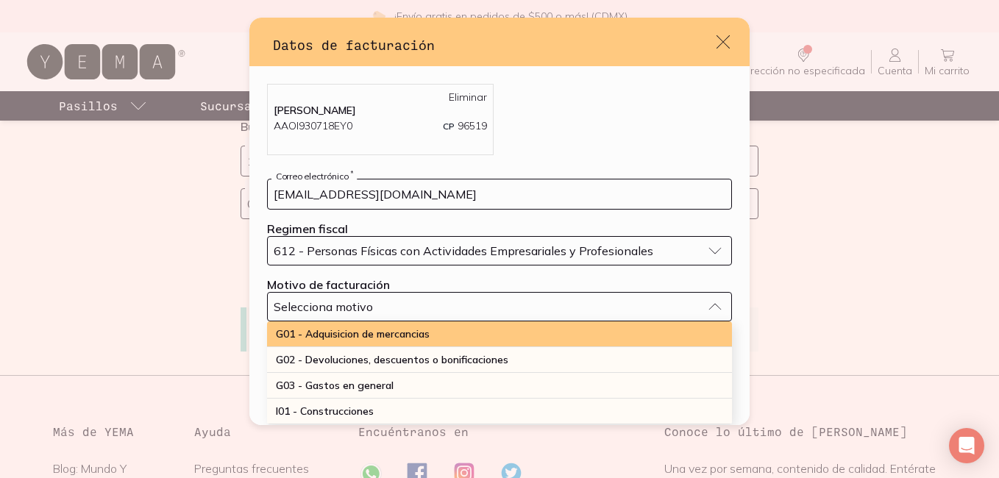
click at [402, 328] on span "G01 - Adquisicion de mercancias" at bounding box center [353, 333] width 154 height 13
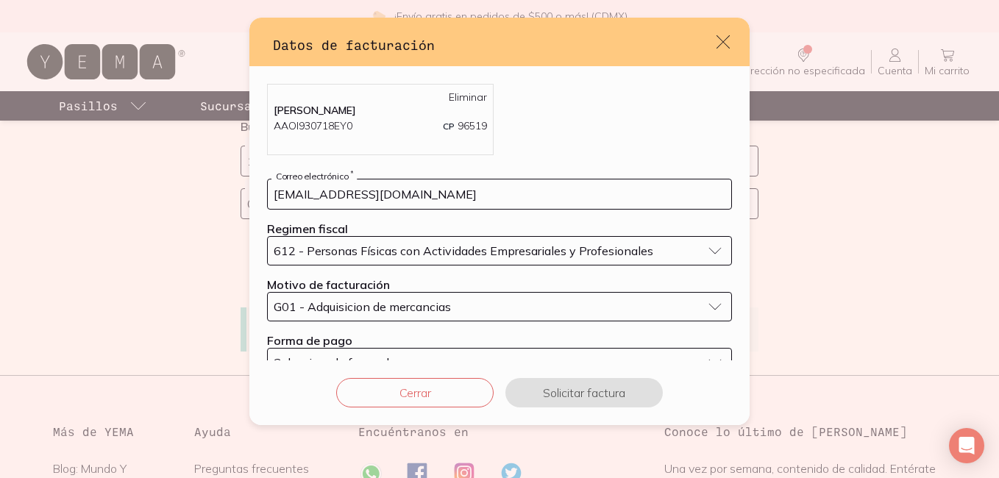
scroll to position [35, 0]
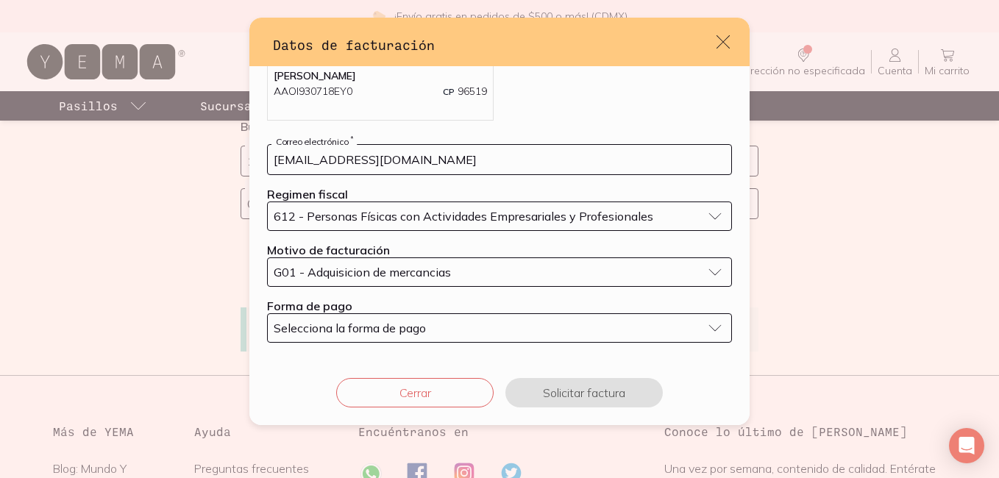
click at [402, 328] on span "Selecciona la forma de pago" at bounding box center [350, 328] width 152 height 15
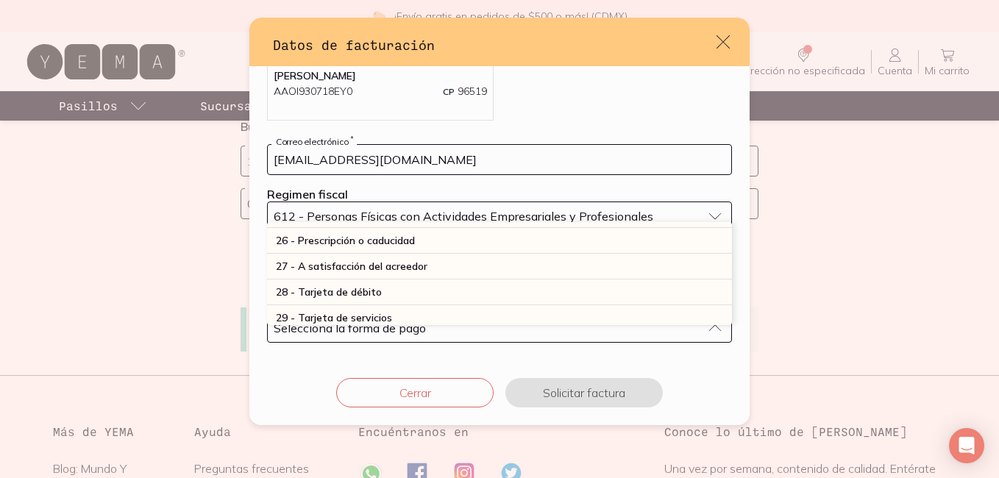
scroll to position [381, 0]
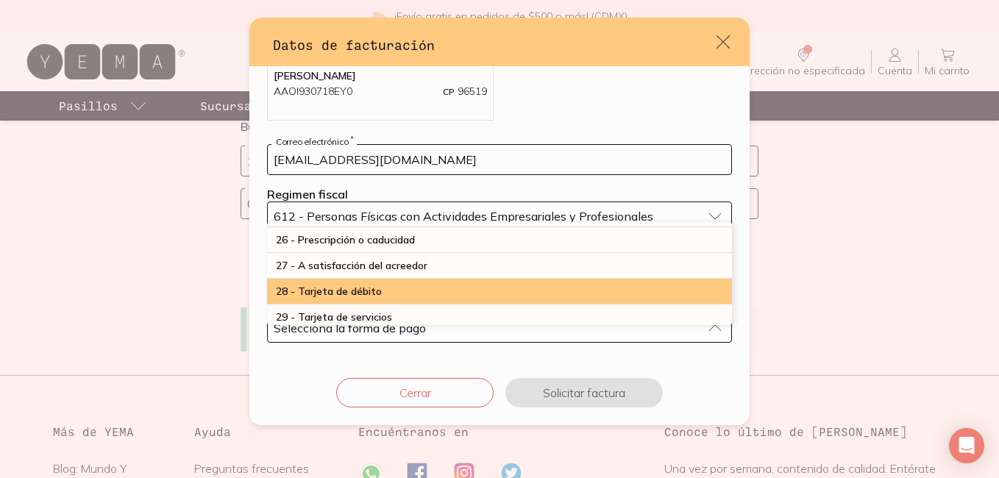
click at [385, 282] on div "28 - Tarjeta de débito" at bounding box center [499, 292] width 465 height 26
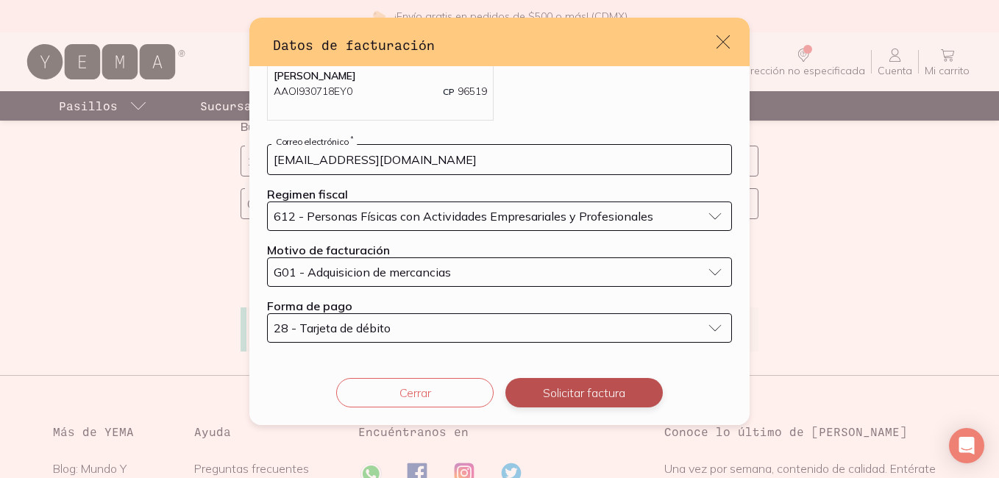
click at [582, 393] on button "Solicitar factura" at bounding box center [583, 392] width 157 height 29
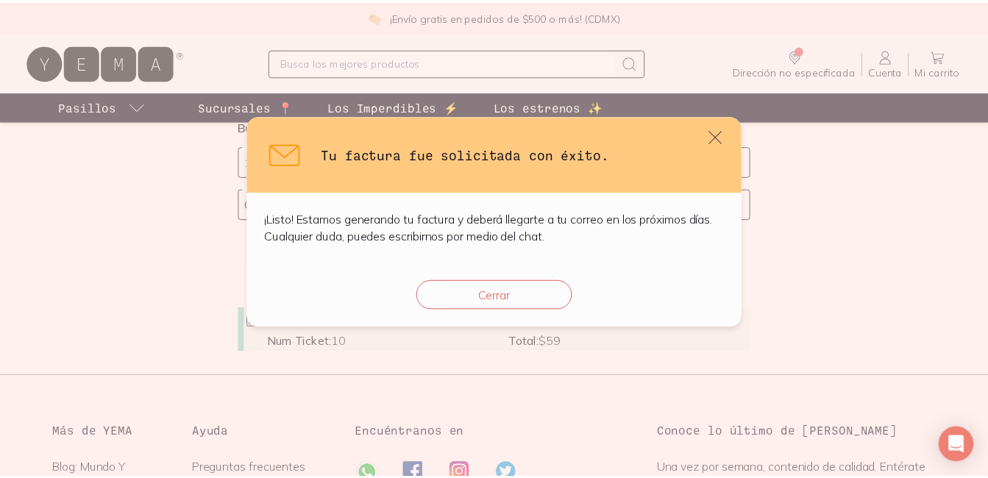
scroll to position [0, 0]
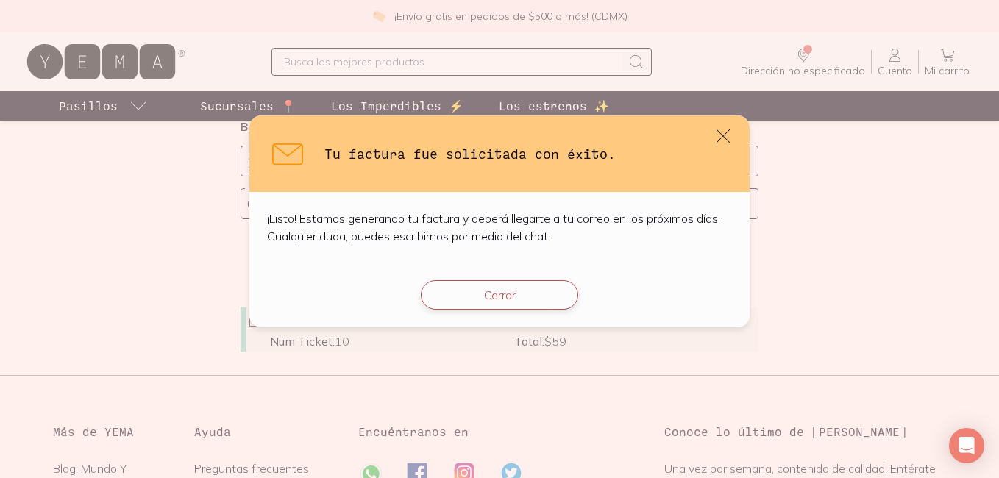
click at [539, 306] on button "Cerrar" at bounding box center [499, 294] width 157 height 29
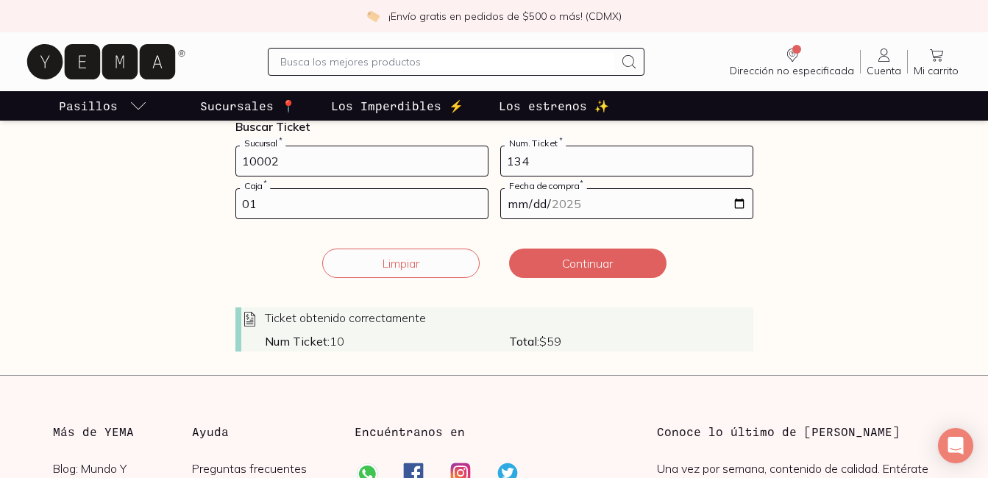
drag, startPoint x: 540, startPoint y: 17, endPoint x: 318, endPoint y: 24, distance: 222.2
click at [318, 24] on div "¡Envío gratis en pedidos de $500 o más! (CDMX)" at bounding box center [494, 16] width 988 height 32
